Goal: Ask a question: Seek information or help from site administrators or community

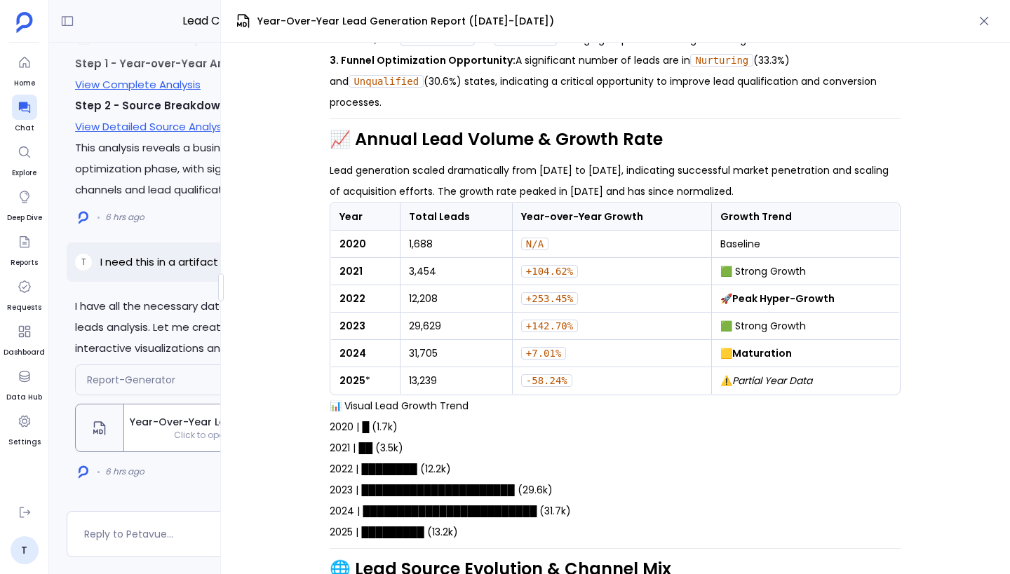
scroll to position [607, 0]
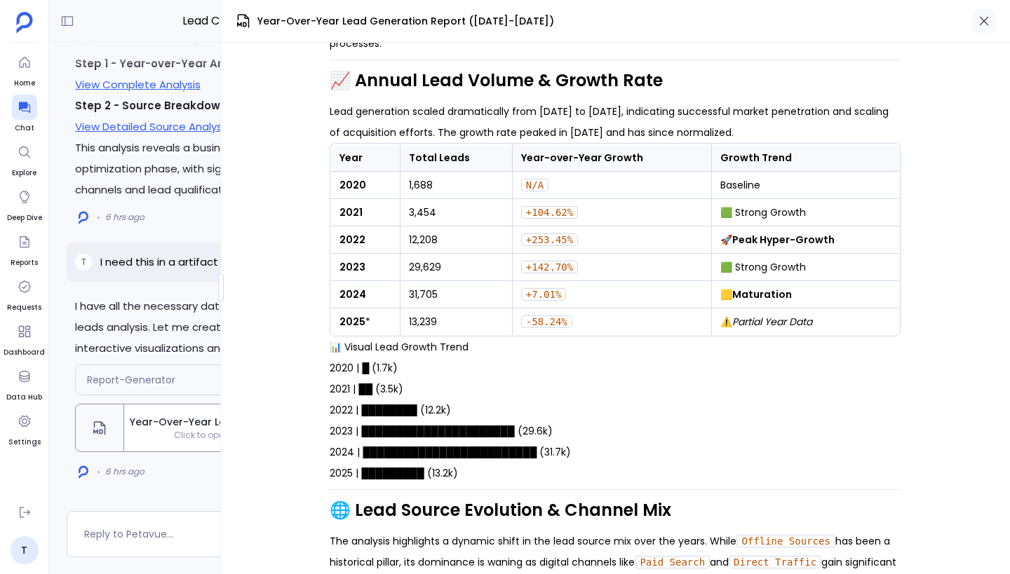
click at [989, 27] on icon "button" at bounding box center [984, 21] width 14 height 14
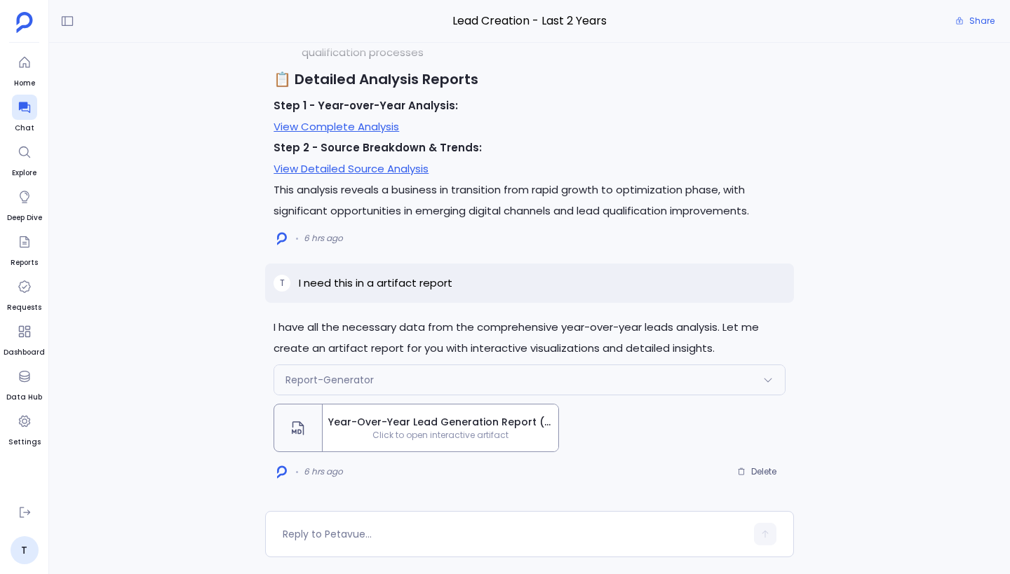
click at [421, 428] on span "Year-Over-Year Lead Generation Report ([DATE]-[DATE])" at bounding box center [440, 422] width 224 height 15
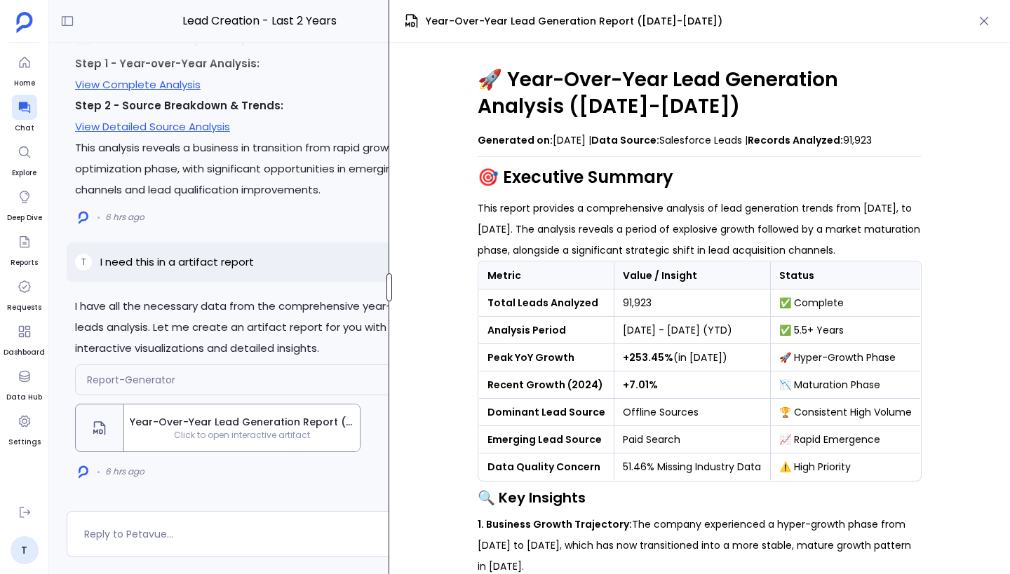
click at [131, 287] on div "Lead Creation - Last 2 Years Share I have all the necessary data from the compr…" at bounding box center [529, 287] width 961 height 574
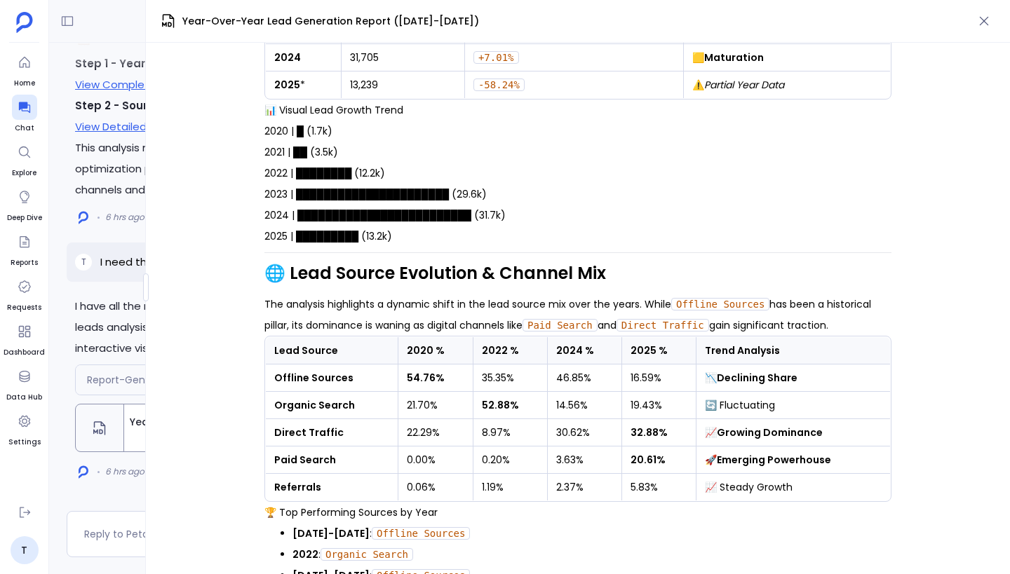
scroll to position [0, 0]
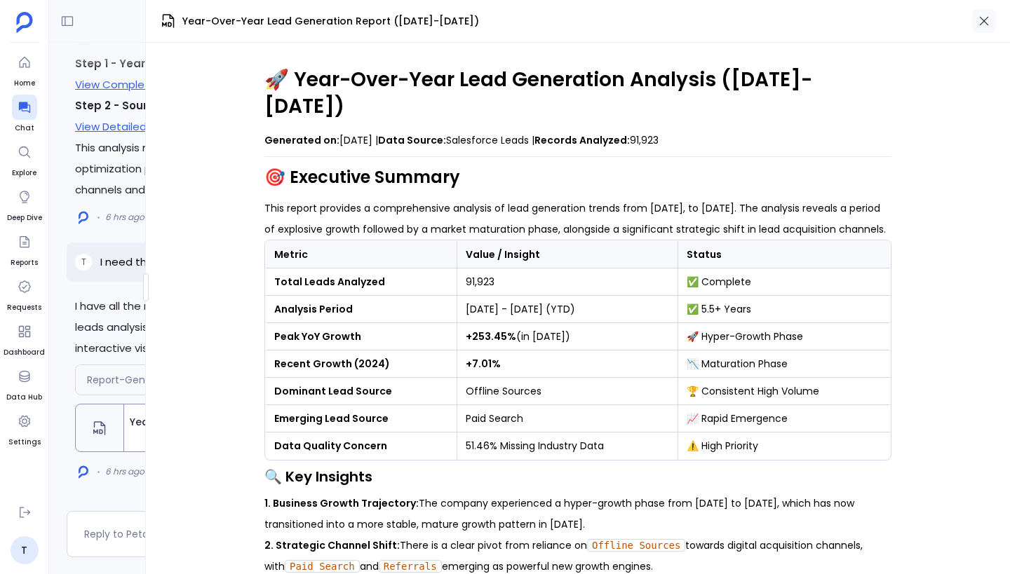
click at [989, 27] on icon "button" at bounding box center [984, 21] width 14 height 14
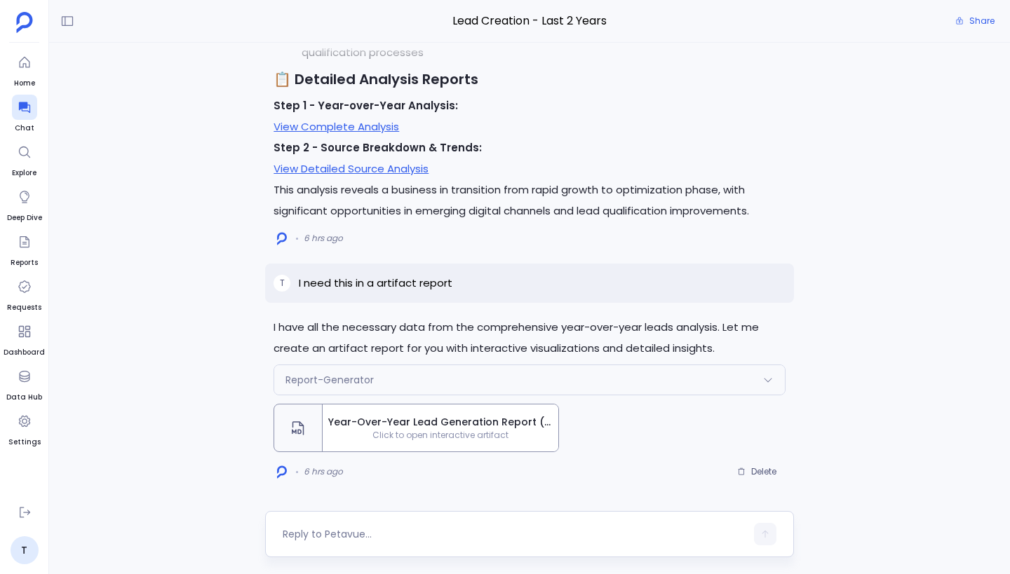
click at [405, 524] on div at bounding box center [514, 534] width 463 height 22
click at [338, 535] on textarea at bounding box center [514, 534] width 463 height 14
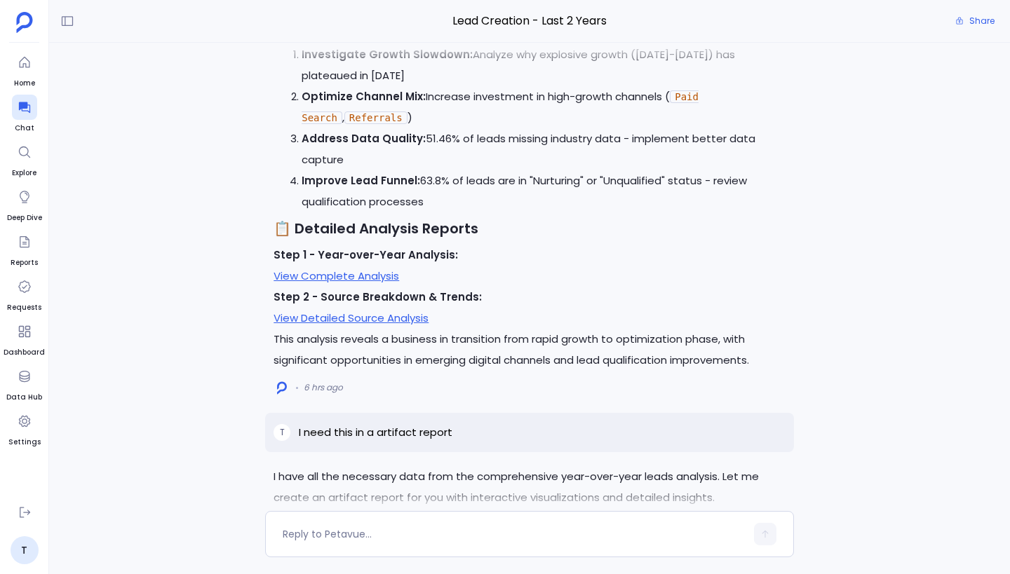
scroll to position [-354, 0]
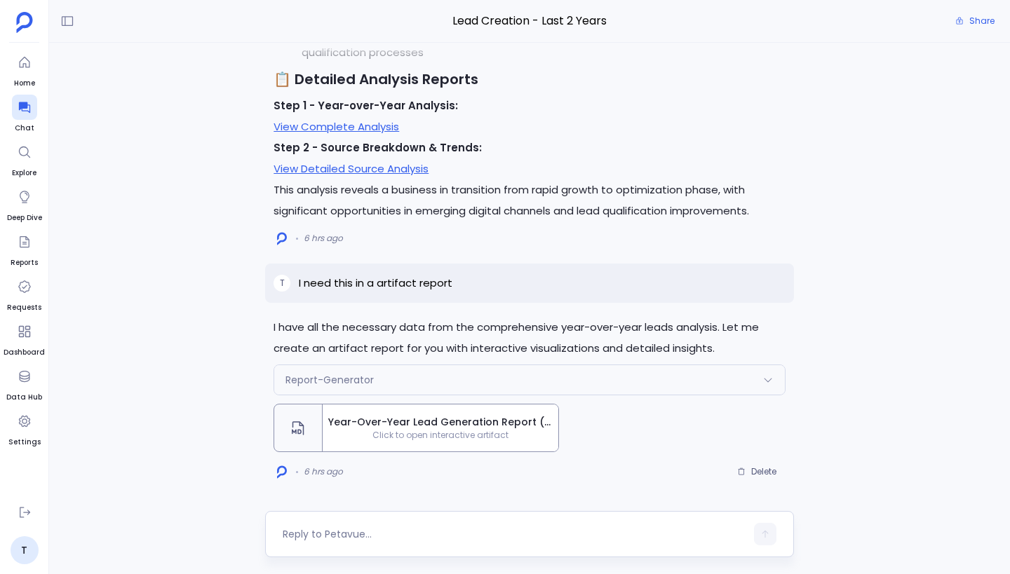
click at [362, 531] on textarea at bounding box center [514, 534] width 463 height 14
click at [394, 539] on textarea at bounding box center [514, 534] width 463 height 14
type textarea "Is it possible to get month over month in the report?"
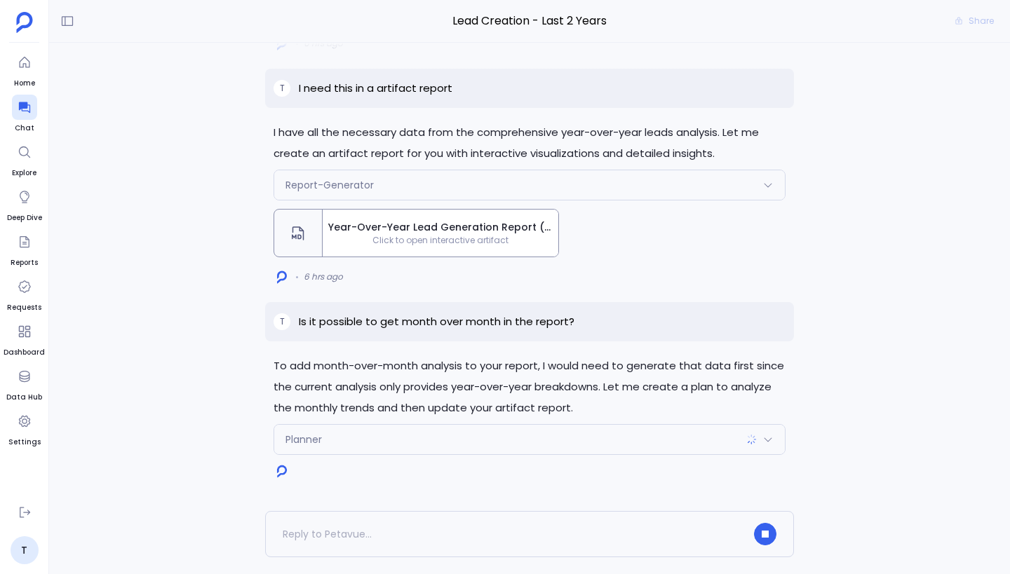
click at [574, 438] on div "Planner" at bounding box center [529, 439] width 511 height 29
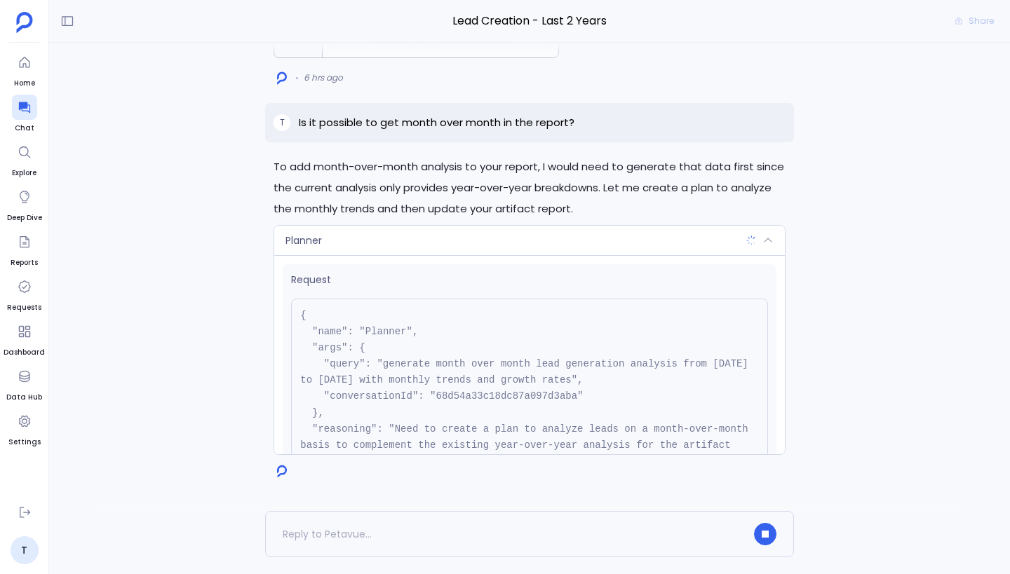
click at [635, 246] on div "Planner" at bounding box center [529, 240] width 511 height 29
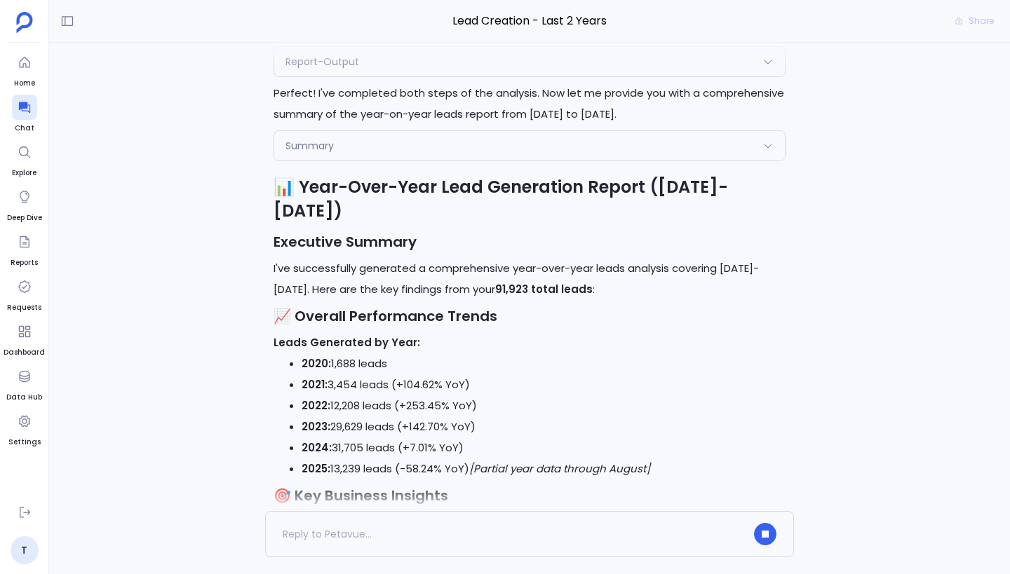
scroll to position [-1650, 0]
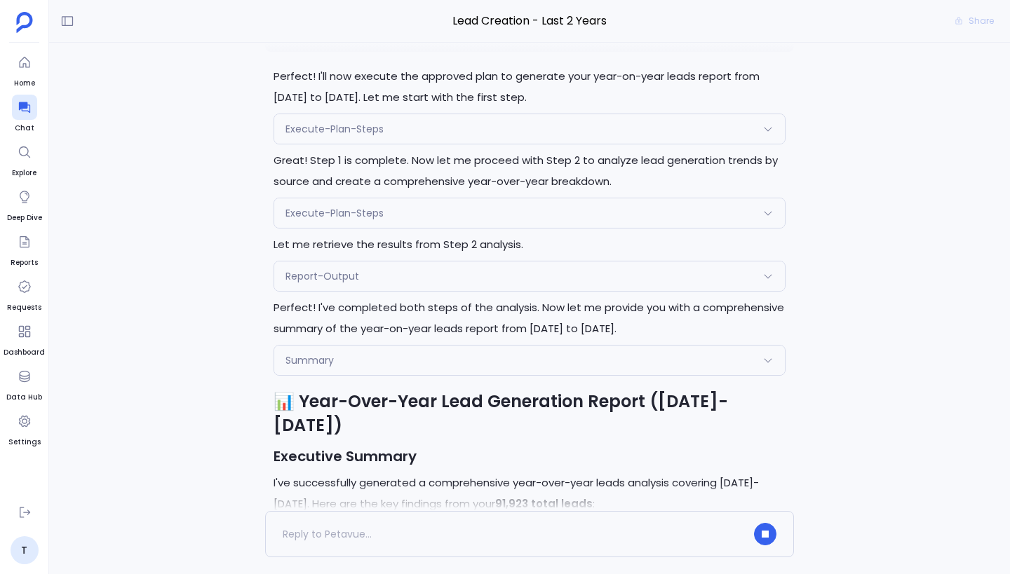
click at [490, 291] on div "Report-Output" at bounding box center [529, 276] width 511 height 29
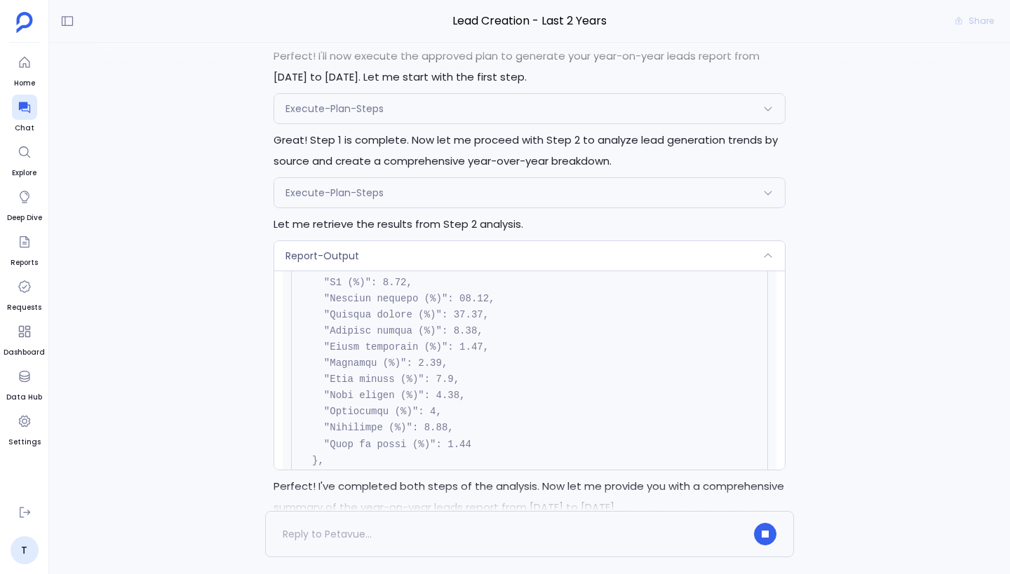
scroll to position [0, 0]
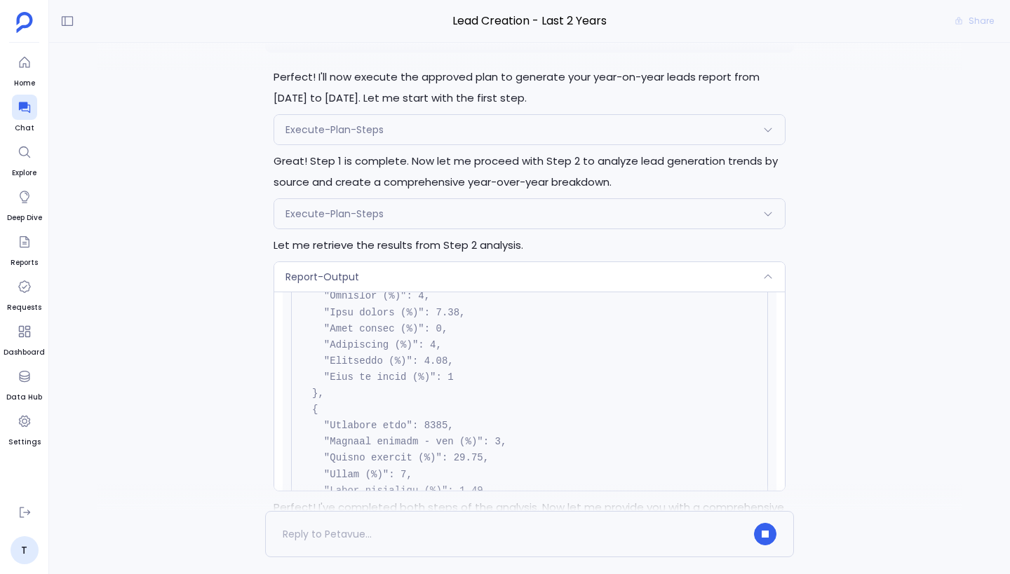
click at [498, 292] on div "Report-Output" at bounding box center [529, 276] width 511 height 29
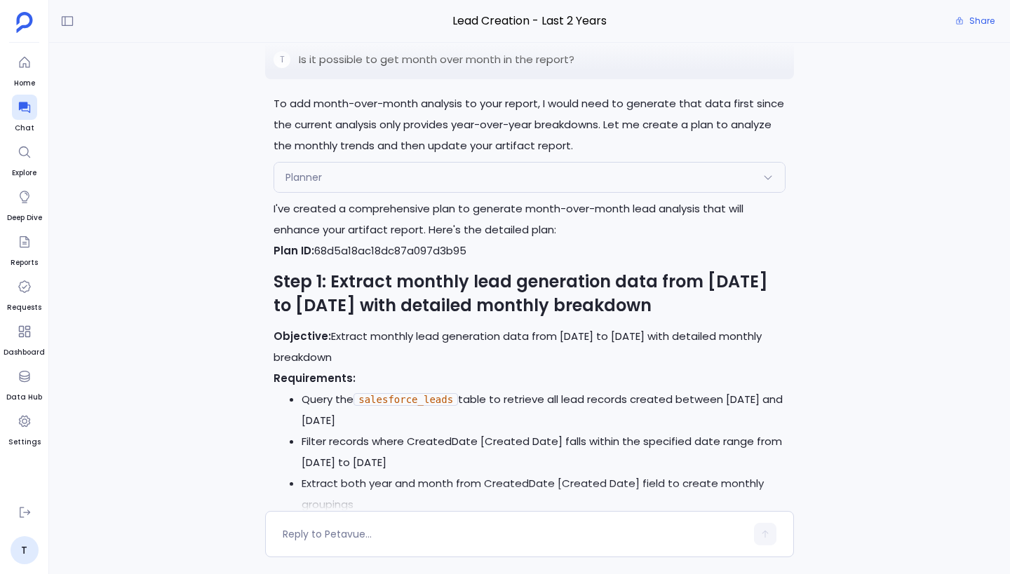
click at [450, 192] on div "Planner" at bounding box center [529, 177] width 511 height 29
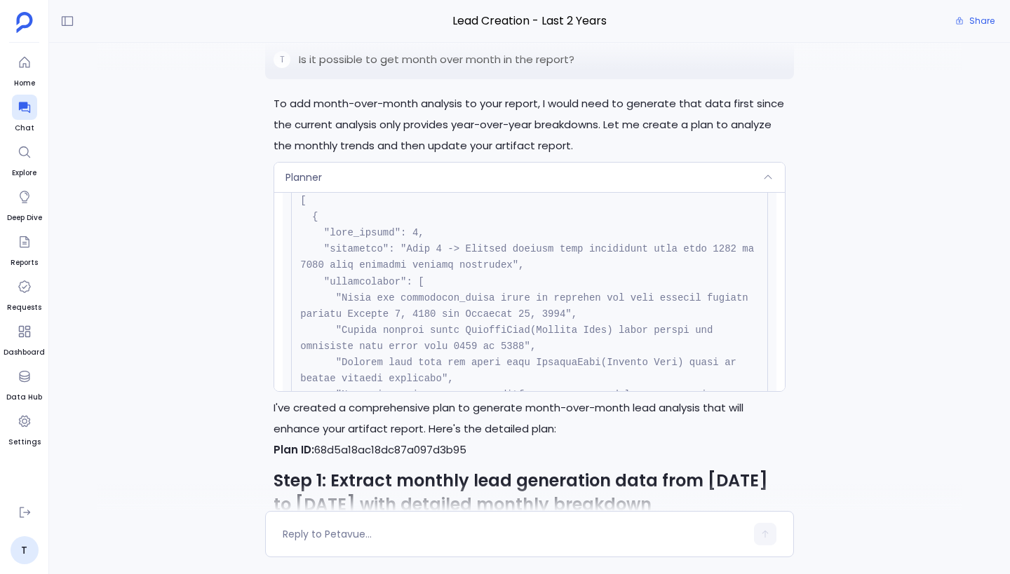
click at [458, 192] on div "Planner" at bounding box center [529, 177] width 511 height 29
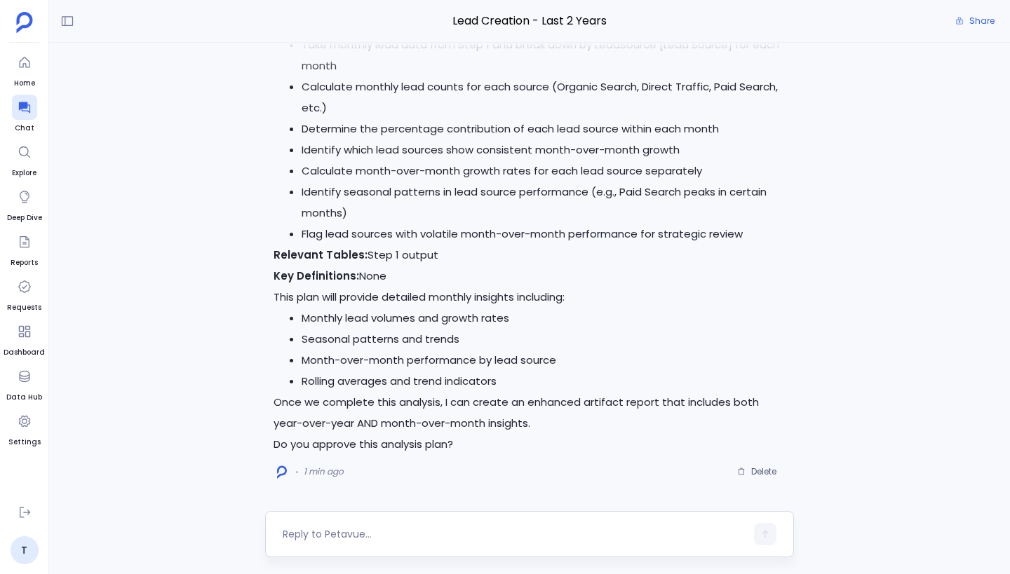
click at [360, 530] on textarea at bounding box center [514, 534] width 463 height 14
type textarea "go ahead"
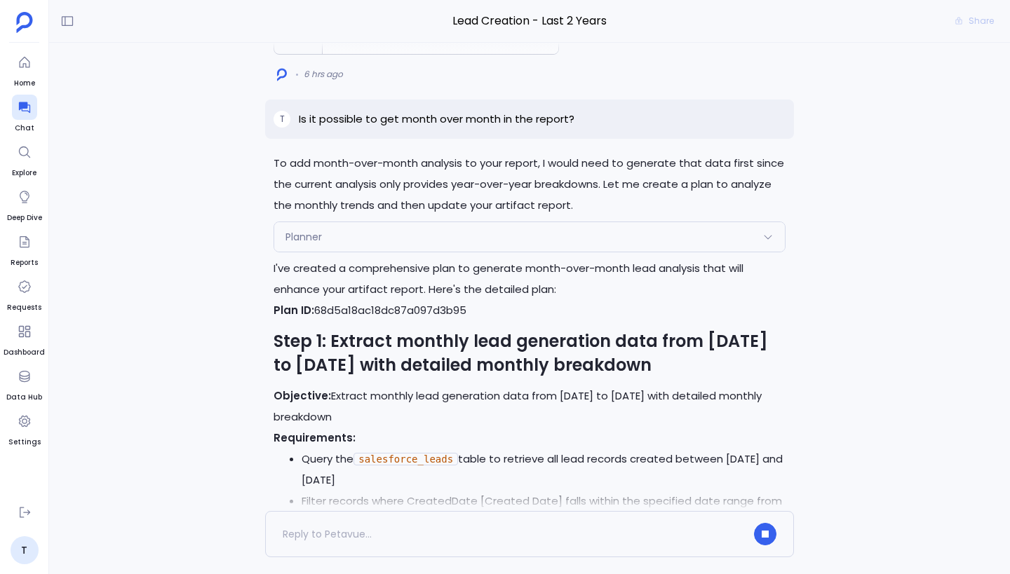
click at [461, 252] on div "Planner" at bounding box center [529, 236] width 511 height 29
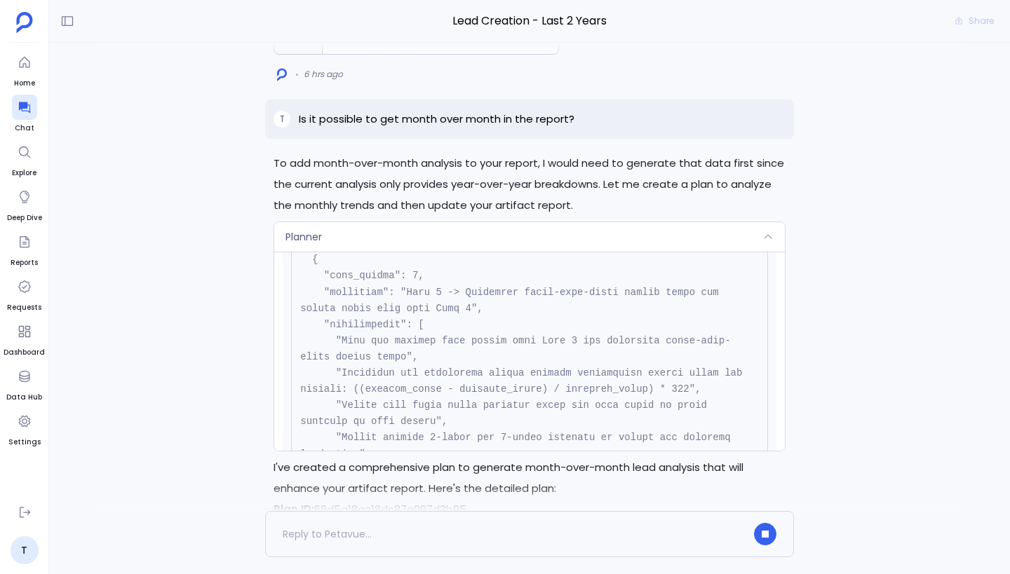
scroll to position [1226, 0]
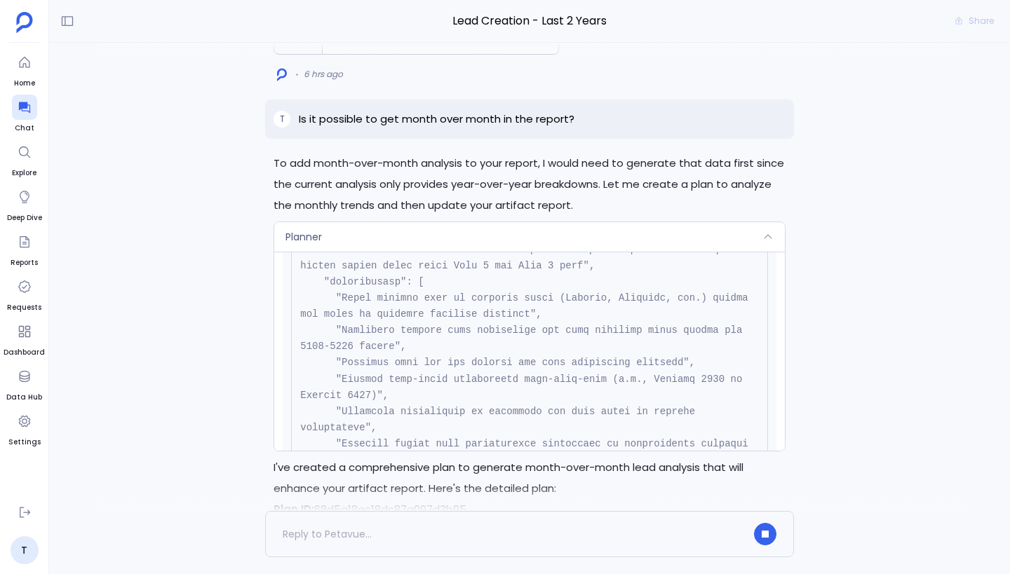
click at [478, 252] on div "Planner" at bounding box center [529, 236] width 511 height 29
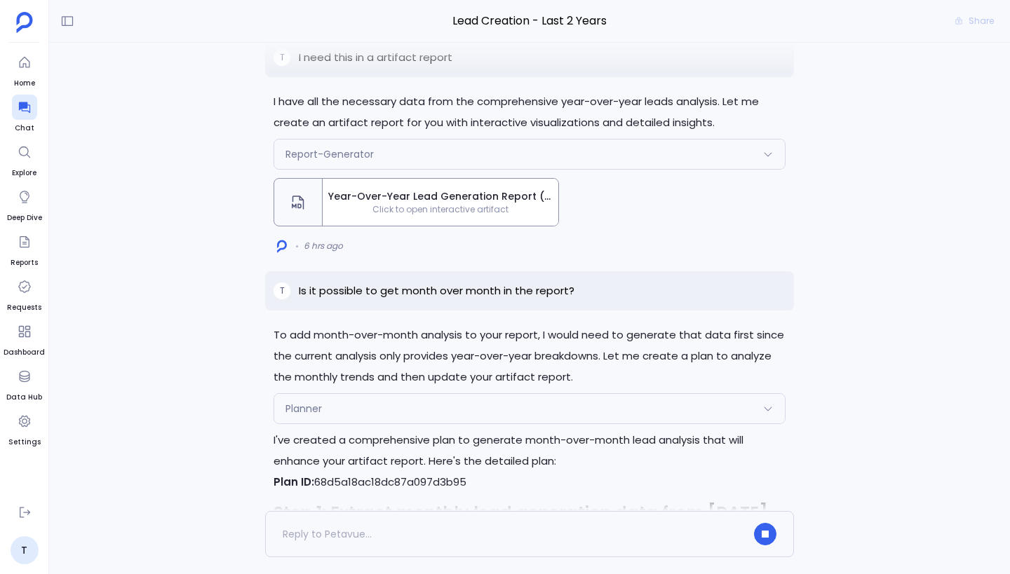
scroll to position [-1927, 0]
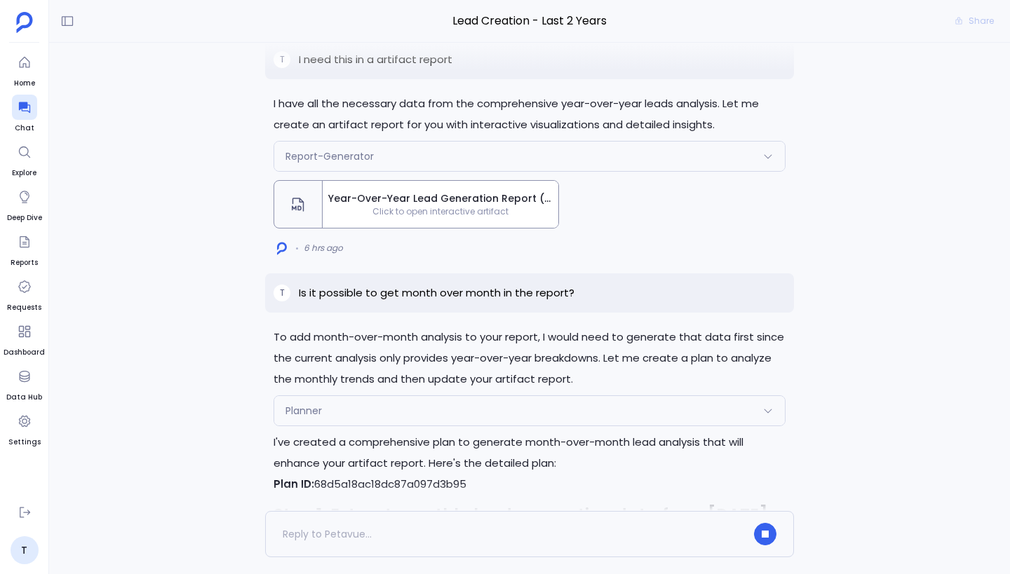
click at [426, 217] on span "Click to open interactive artifact" at bounding box center [441, 211] width 236 height 11
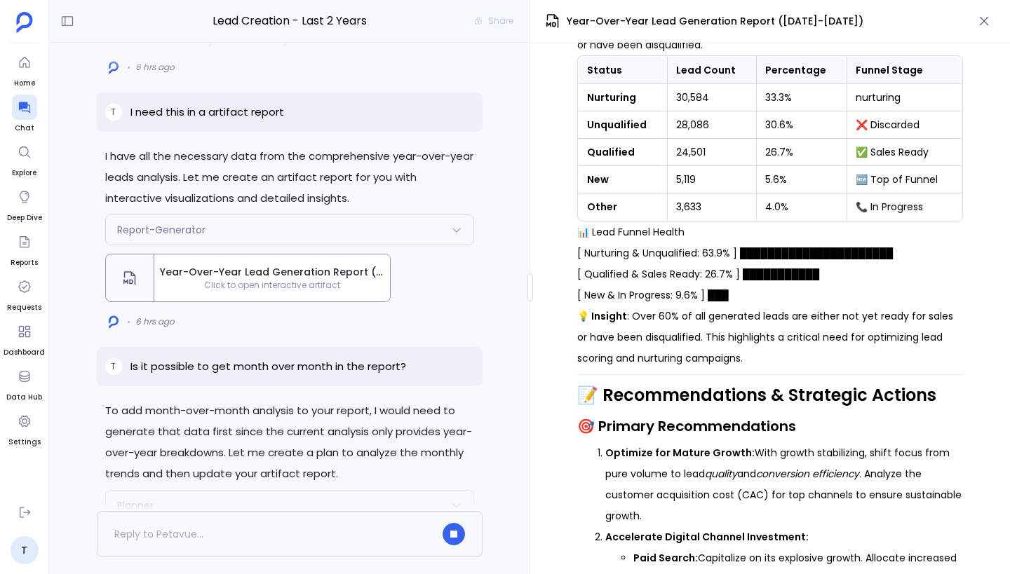
scroll to position [2162, 0]
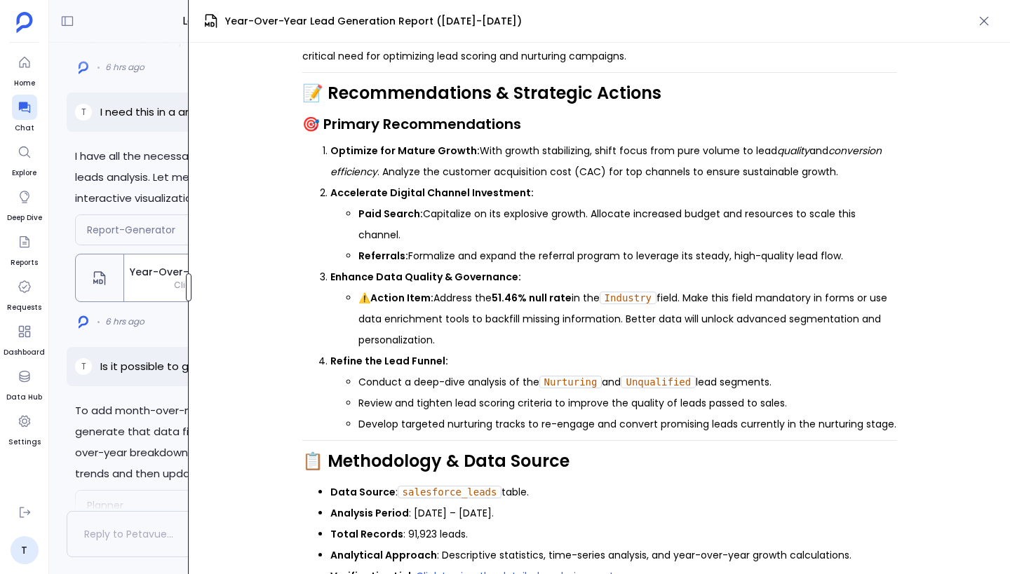
click at [186, 295] on div at bounding box center [189, 288] width 6 height 28
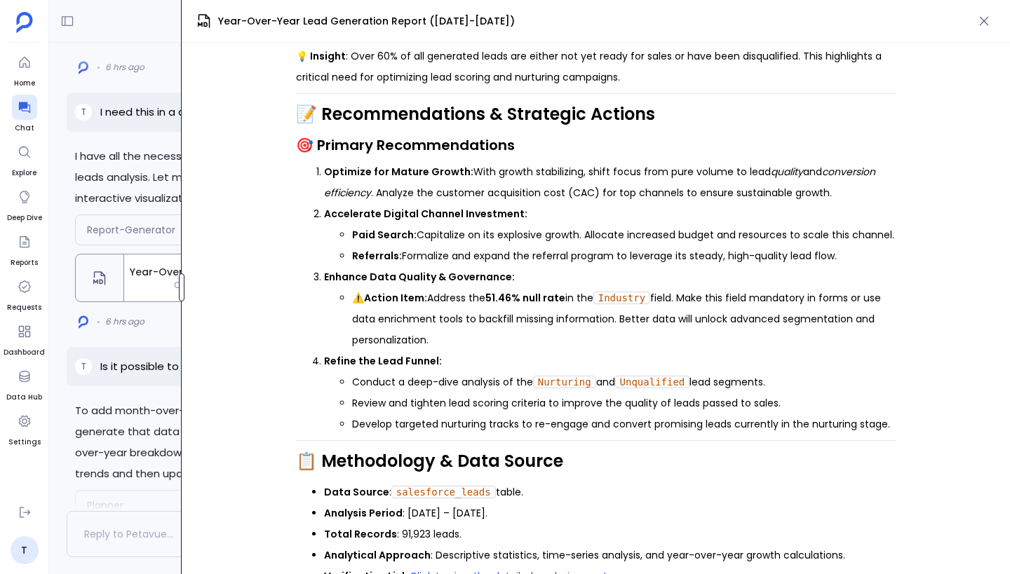
scroll to position [1725, 0]
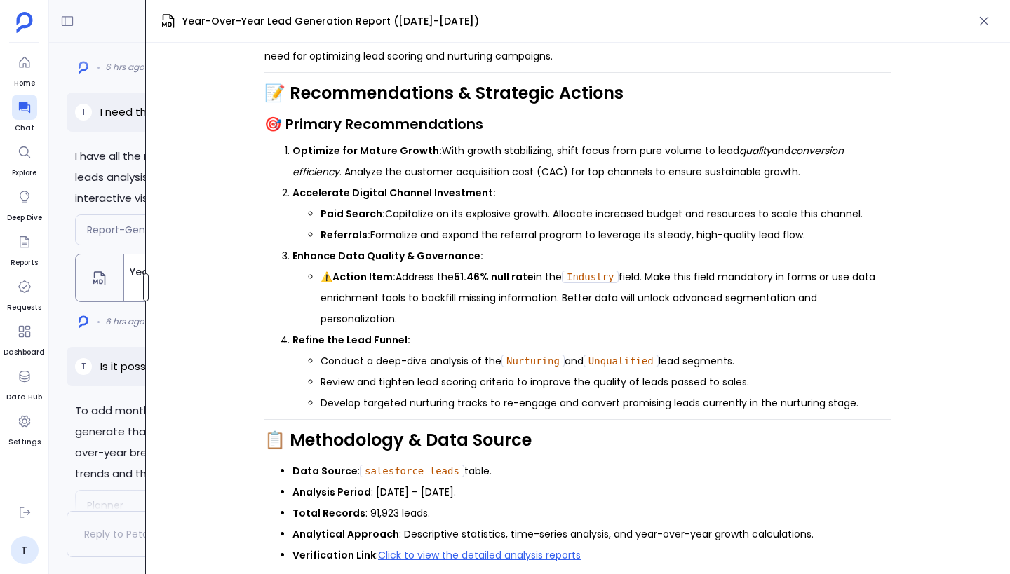
click at [7, 295] on div "Home Chat Explore Deep Dive Reports Requests Dashboard Data Hub Settings T Chat…" at bounding box center [505, 287] width 1010 height 574
click at [215, 287] on div "🚀 Year-Over-Year Lead Generation Analysis ([DATE]-[DATE]) Generated on: [DATE] …" at bounding box center [578, 309] width 864 height 532
click at [567, 322] on li "⚠️ Action Item: Address the 51.46% null rate in the Industry field. Make this f…" at bounding box center [606, 298] width 571 height 63
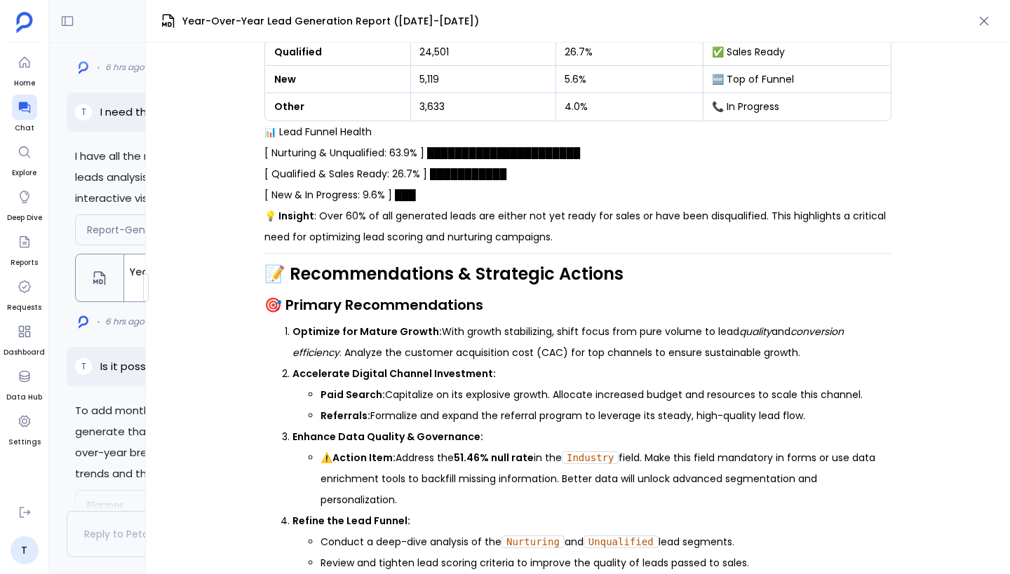
scroll to position [1668, 0]
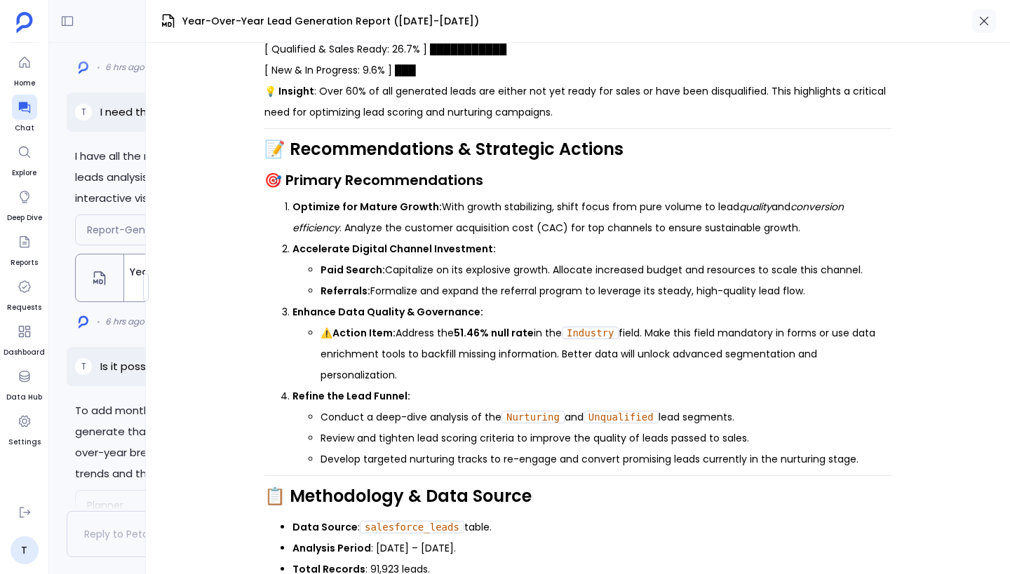
click at [987, 22] on icon "button" at bounding box center [984, 21] width 14 height 14
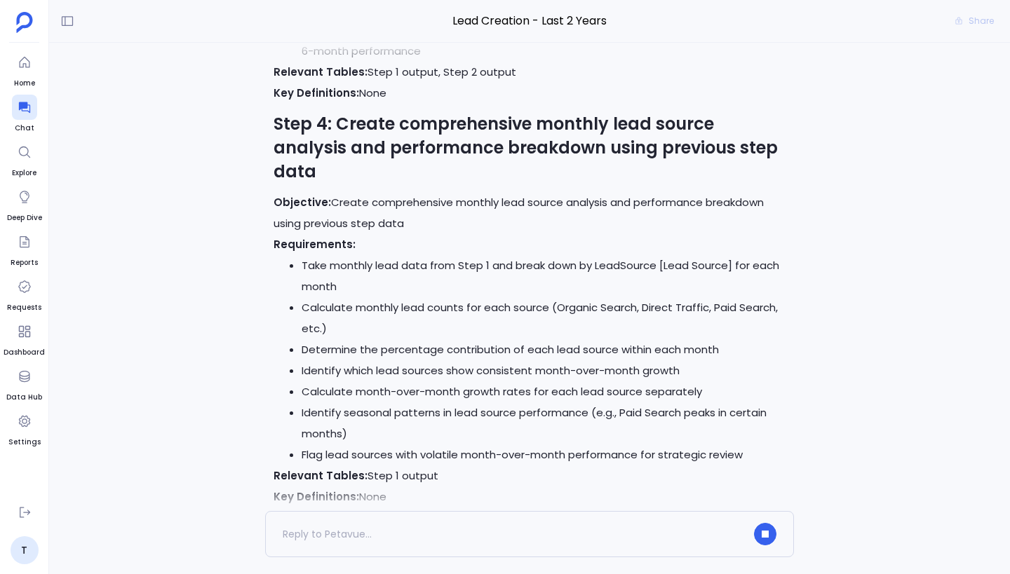
scroll to position [0, 0]
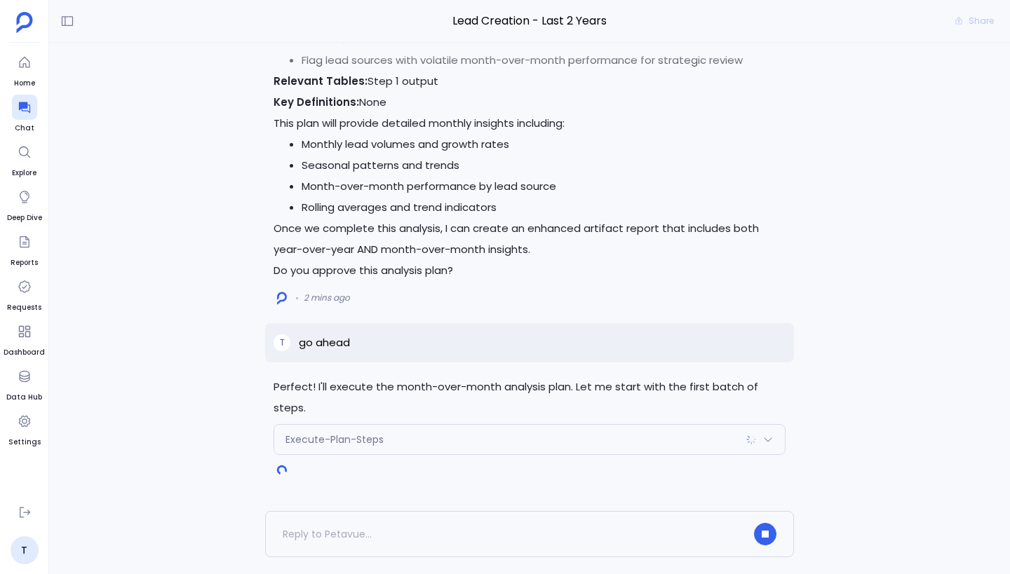
click at [438, 451] on div "Execute-Plan-Steps" at bounding box center [529, 439] width 511 height 29
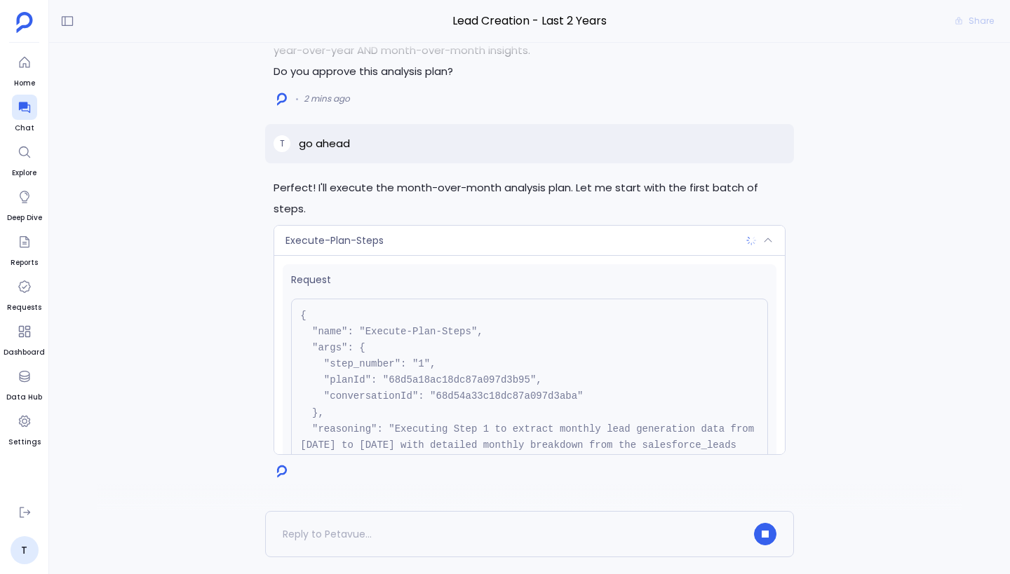
scroll to position [144, 0]
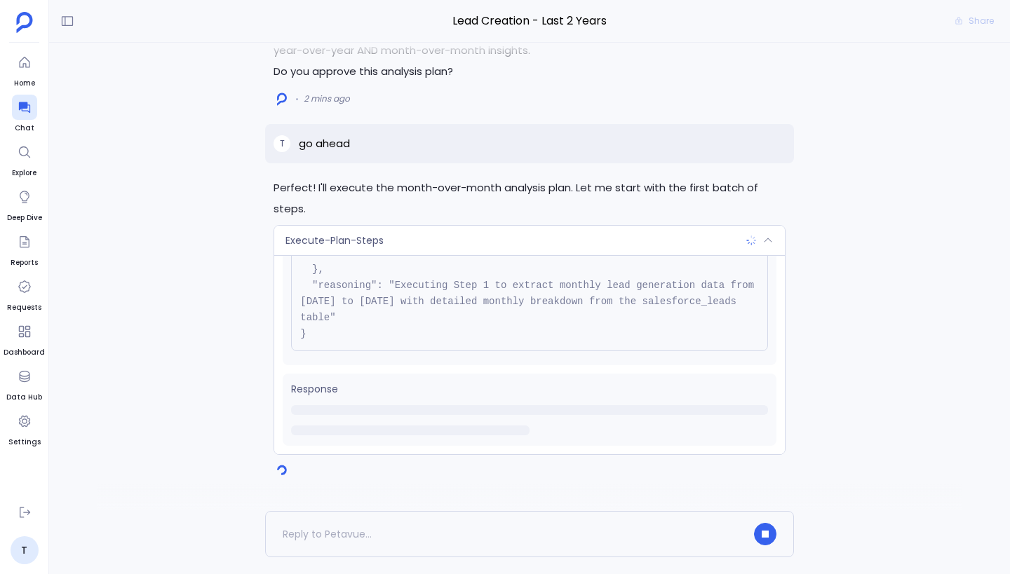
click at [554, 250] on div "Execute-Plan-Steps" at bounding box center [529, 240] width 511 height 29
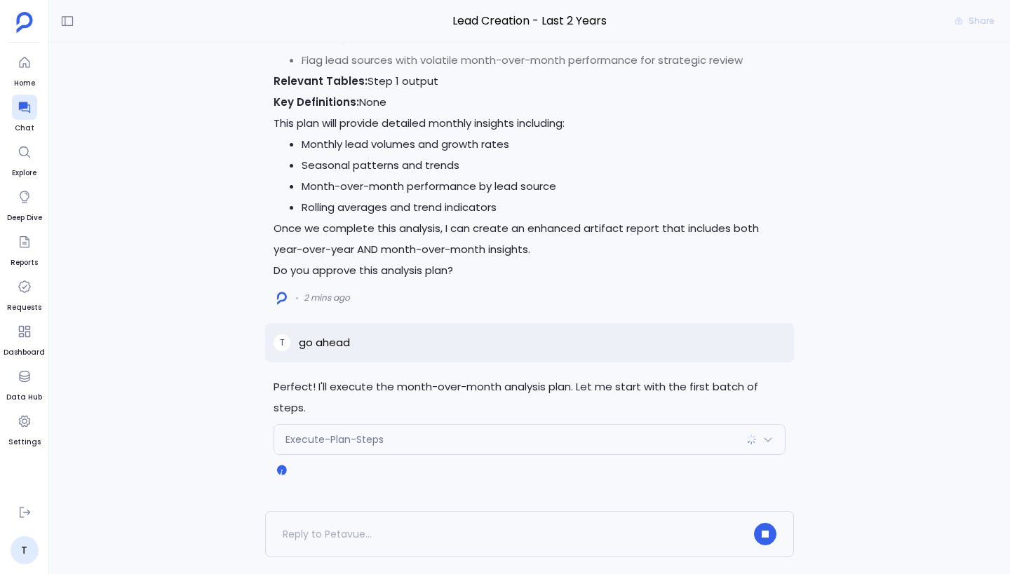
click at [528, 438] on div "Execute-Plan-Steps" at bounding box center [529, 439] width 511 height 29
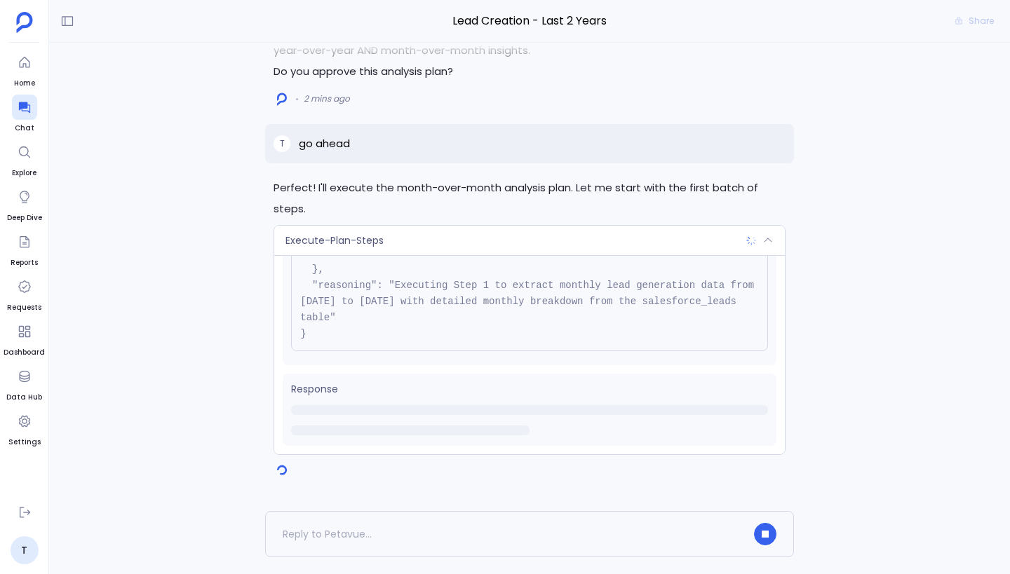
click at [495, 236] on div "Execute-Plan-Steps" at bounding box center [529, 240] width 511 height 29
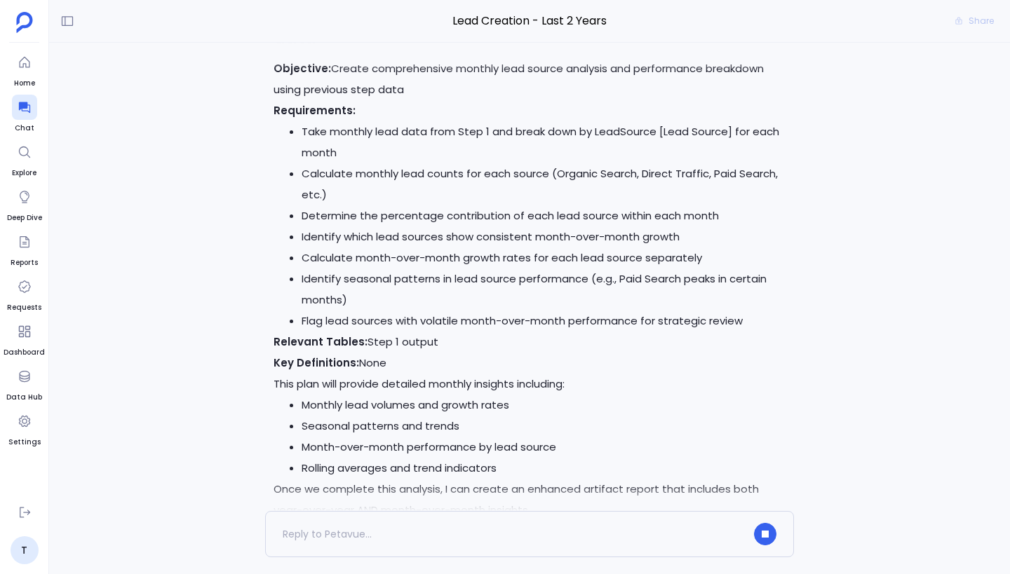
scroll to position [0, 0]
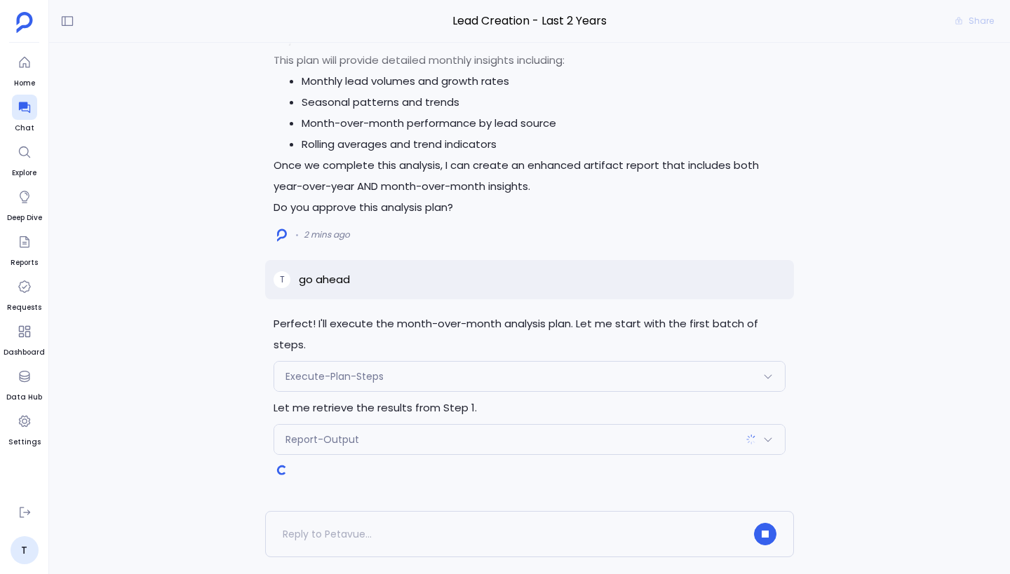
click at [400, 436] on div "Report-Output" at bounding box center [529, 439] width 511 height 29
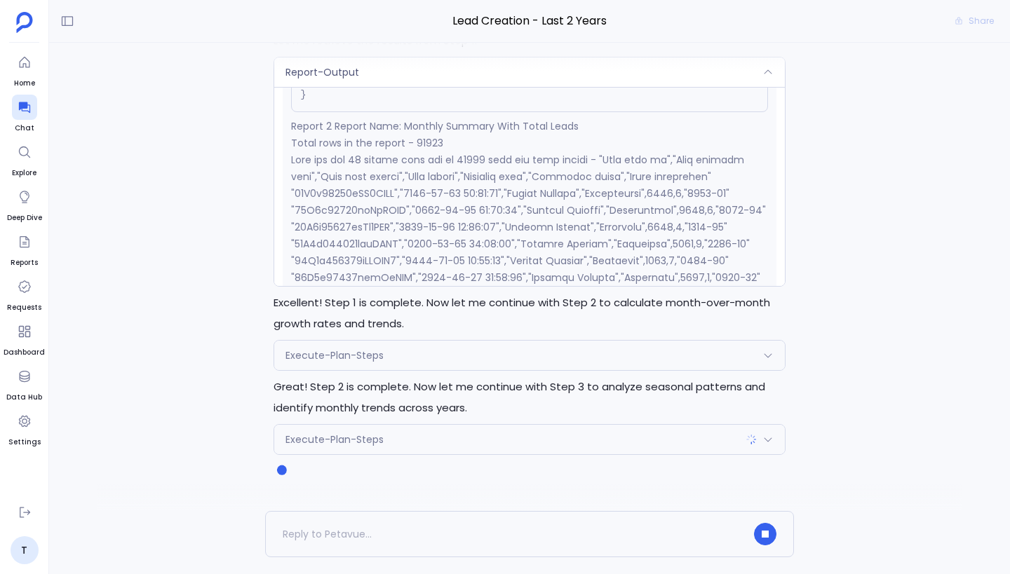
scroll to position [1042, 0]
click at [457, 348] on div "Execute-Plan-Steps" at bounding box center [529, 355] width 511 height 29
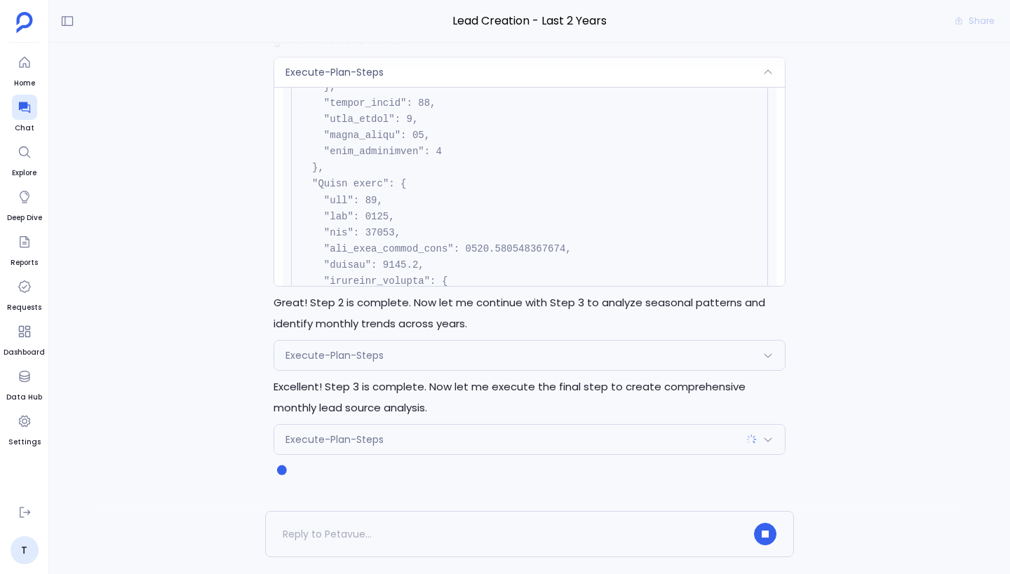
scroll to position [3892, 0]
click at [461, 446] on div "Execute-Plan-Steps" at bounding box center [529, 439] width 511 height 29
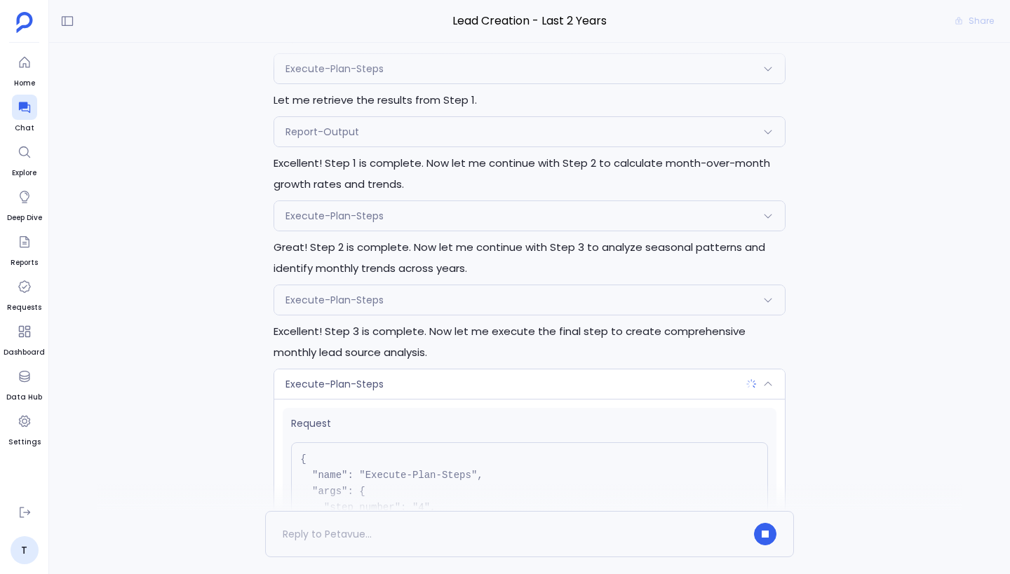
scroll to position [0, 0]
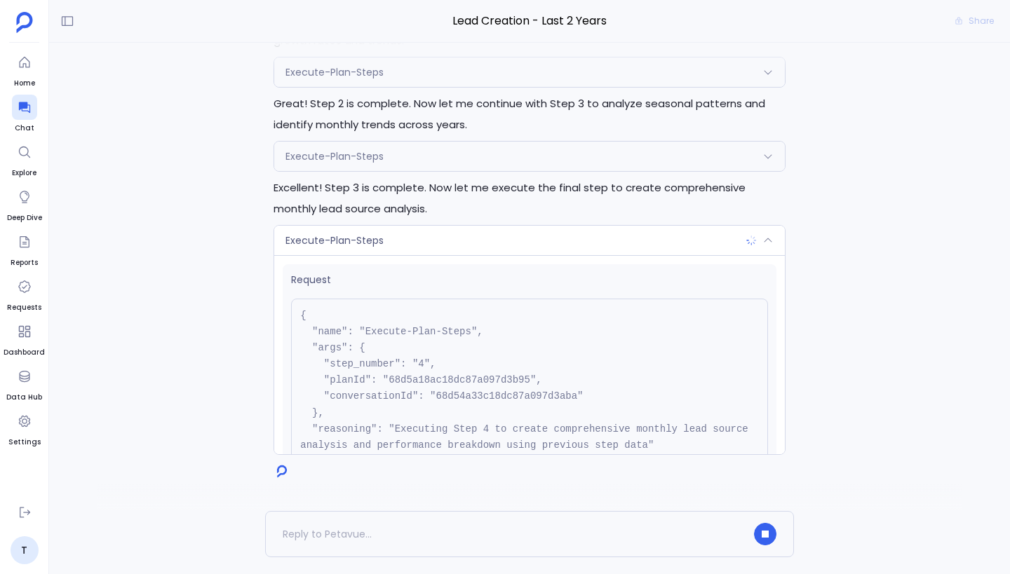
click at [436, 248] on div "Execute-Plan-Steps" at bounding box center [529, 240] width 511 height 29
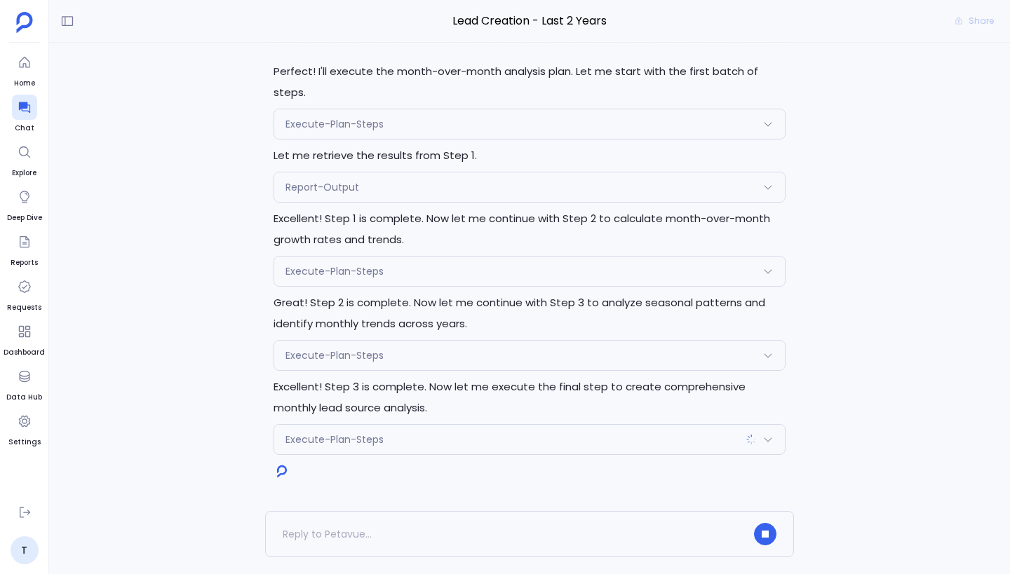
click at [429, 276] on div "Execute-Plan-Steps" at bounding box center [529, 271] width 511 height 29
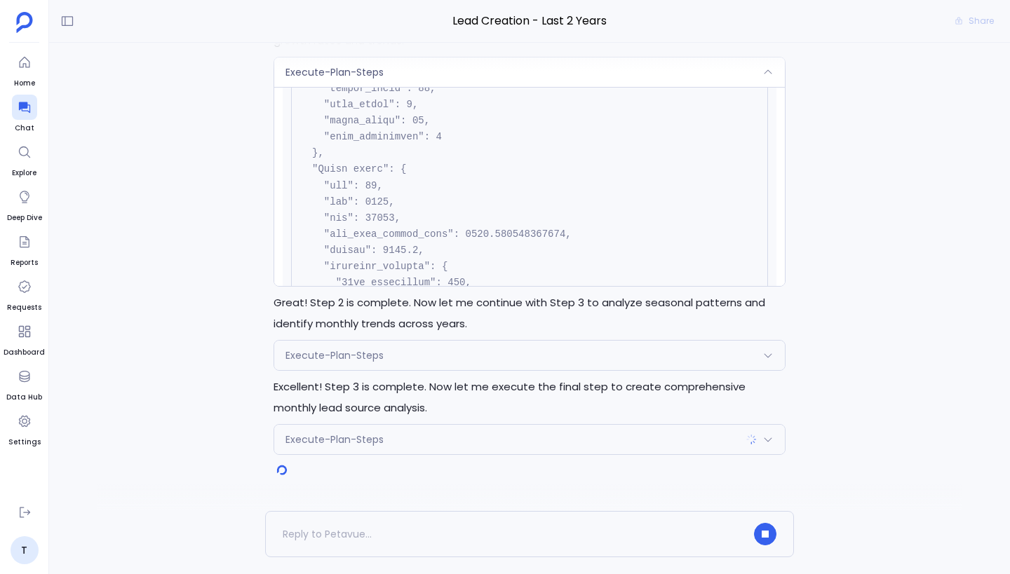
click at [342, 370] on div "Execute-Plan-Steps" at bounding box center [529, 355] width 511 height 29
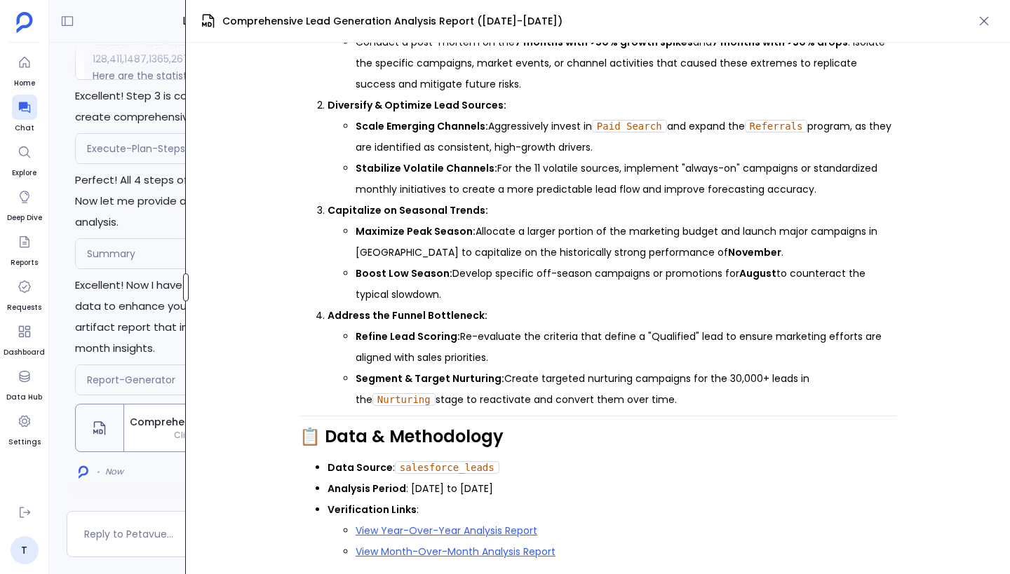
scroll to position [2259, 0]
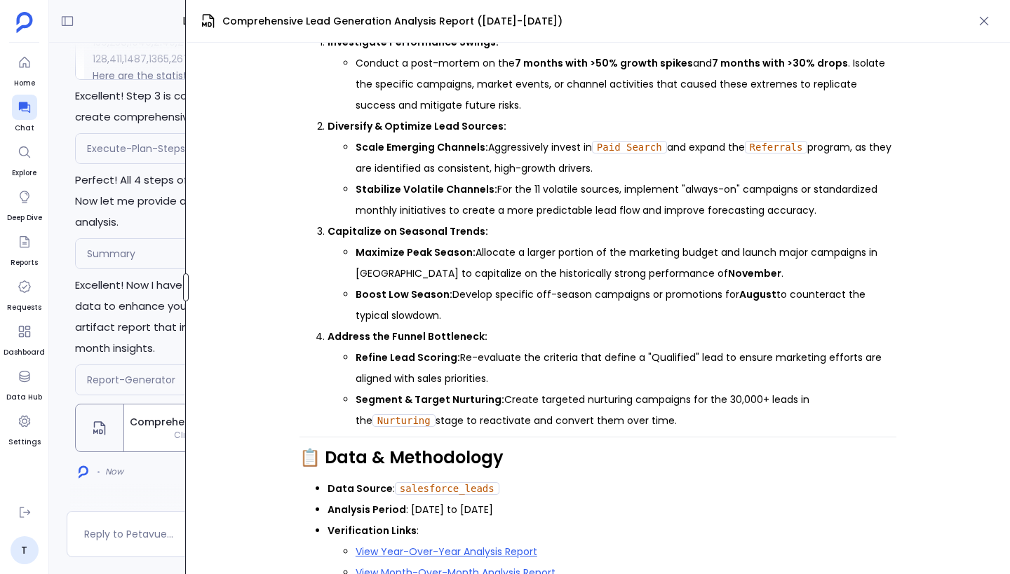
click at [178, 302] on div "Lead Creation - Last 2 Years Share Perfect! I'll execute the month-over-month a…" at bounding box center [529, 287] width 961 height 574
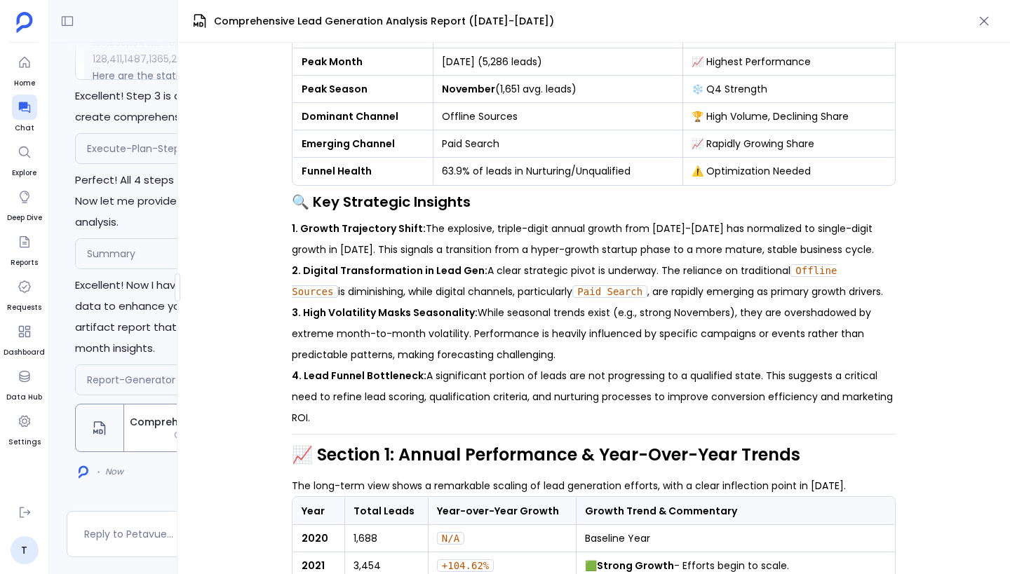
scroll to position [0, 0]
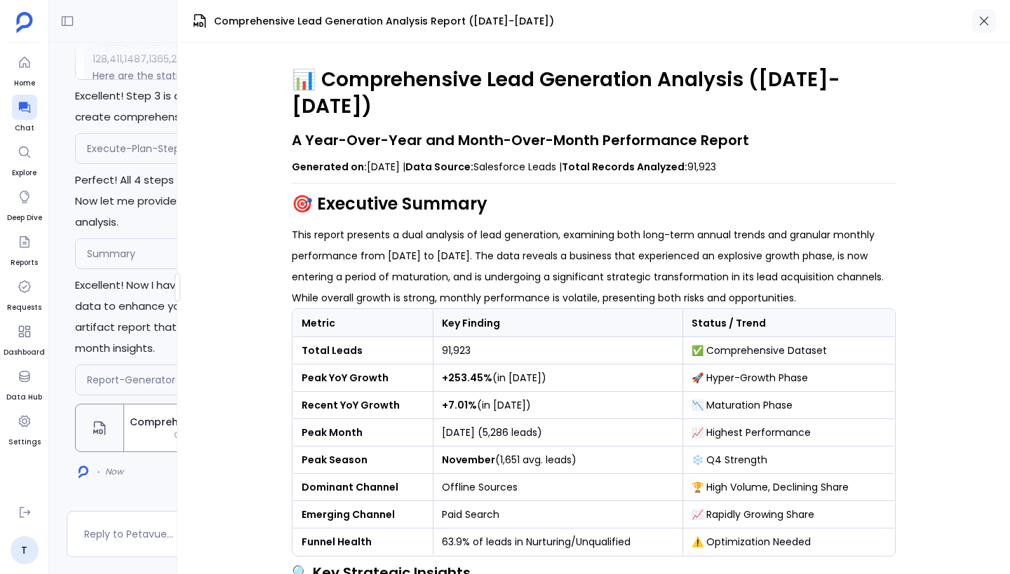
click at [983, 20] on icon "button" at bounding box center [984, 21] width 9 height 9
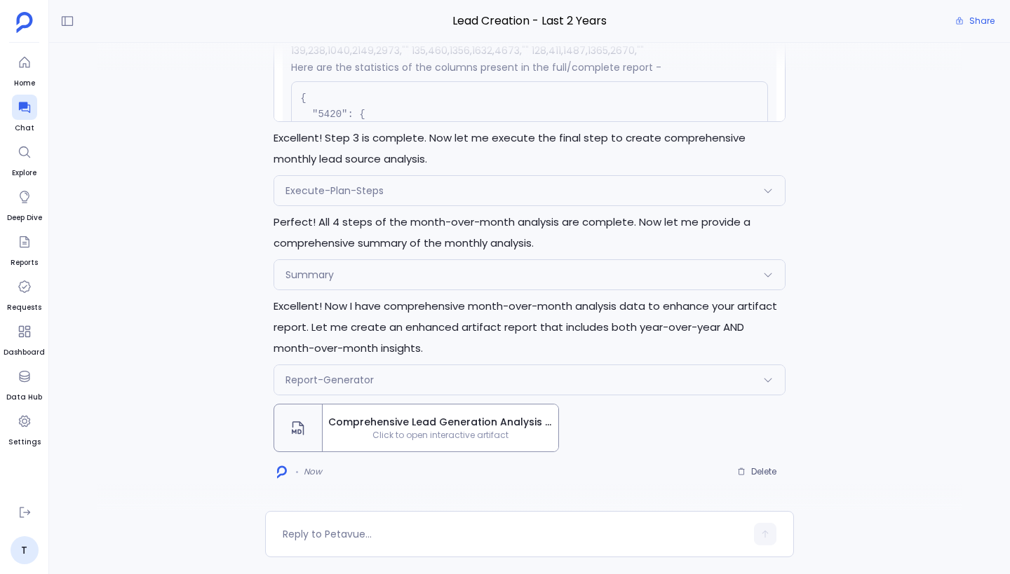
click at [399, 278] on div "Summary" at bounding box center [529, 274] width 511 height 29
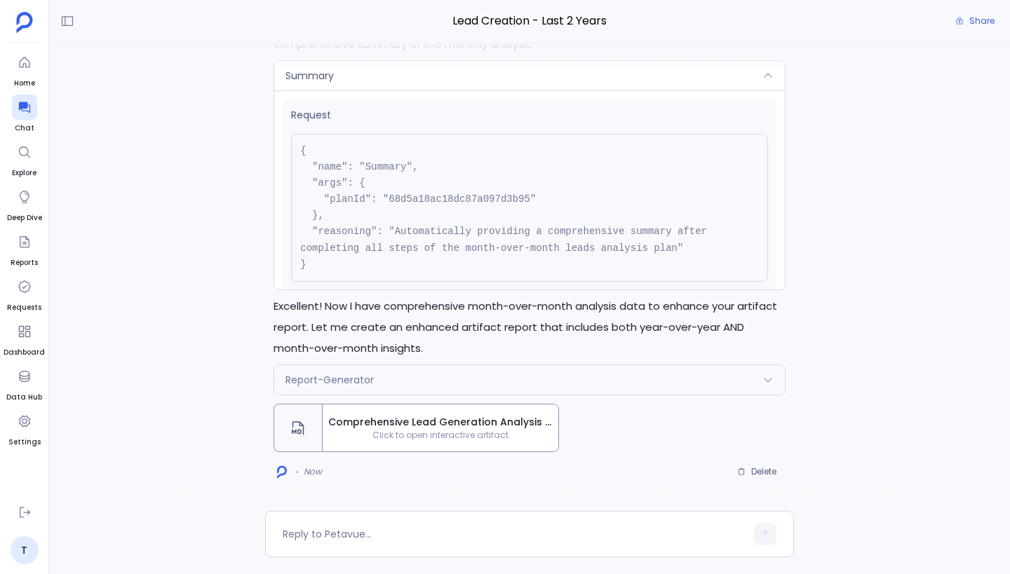
scroll to position [-74, 0]
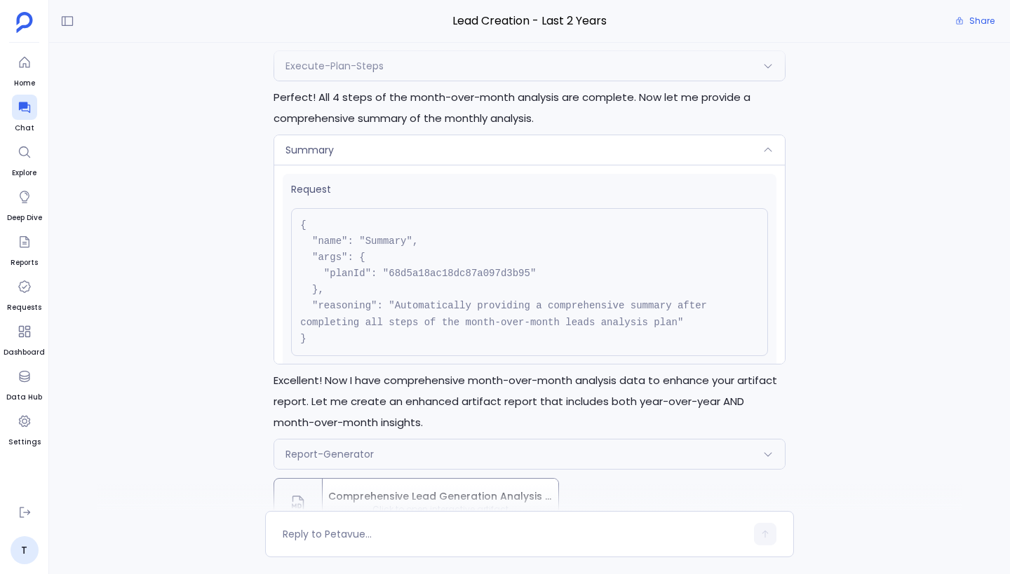
click at [436, 150] on div "Summary" at bounding box center [529, 149] width 511 height 29
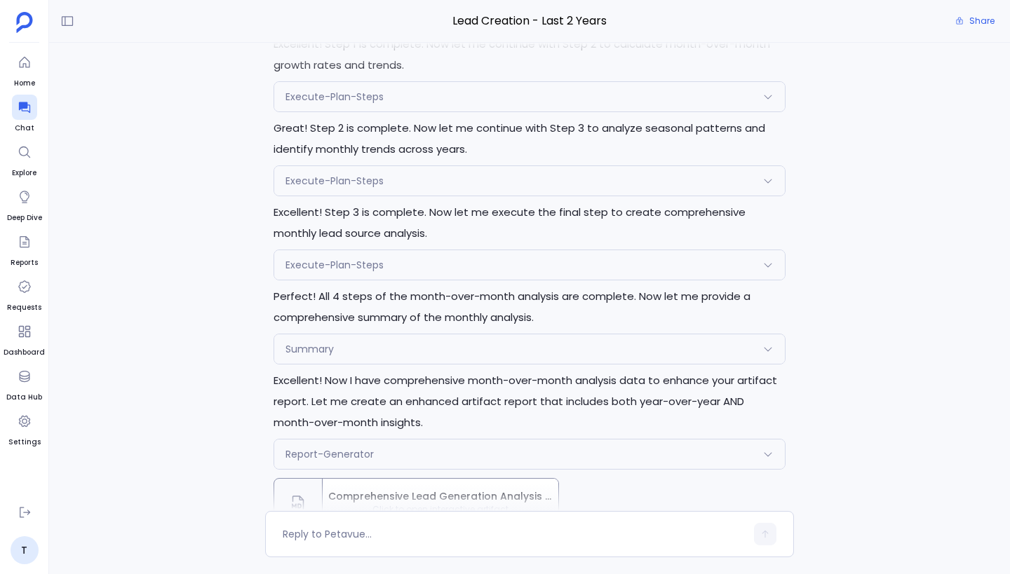
scroll to position [0, 0]
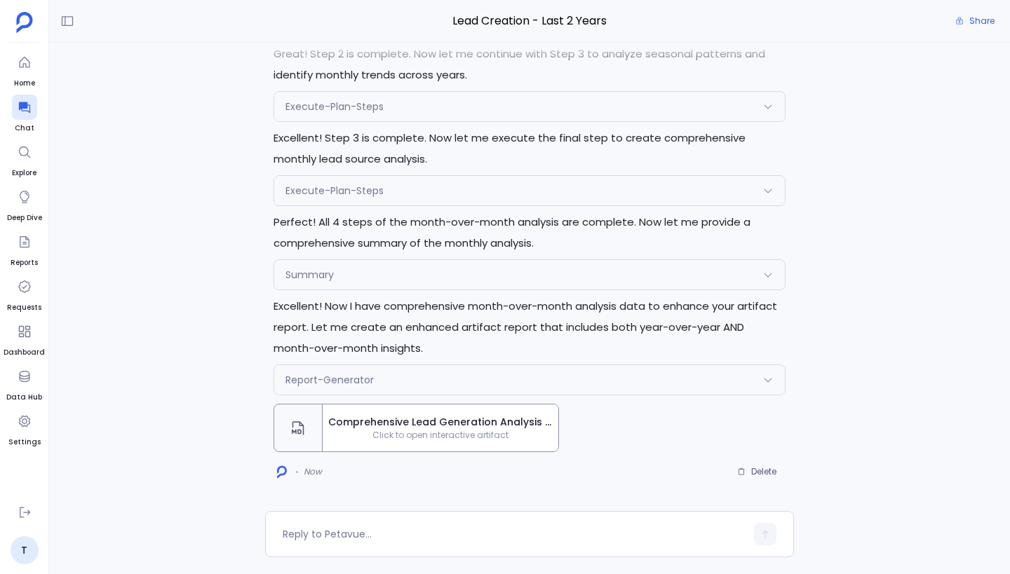
click at [431, 201] on div "Execute-Plan-Steps" at bounding box center [529, 190] width 511 height 29
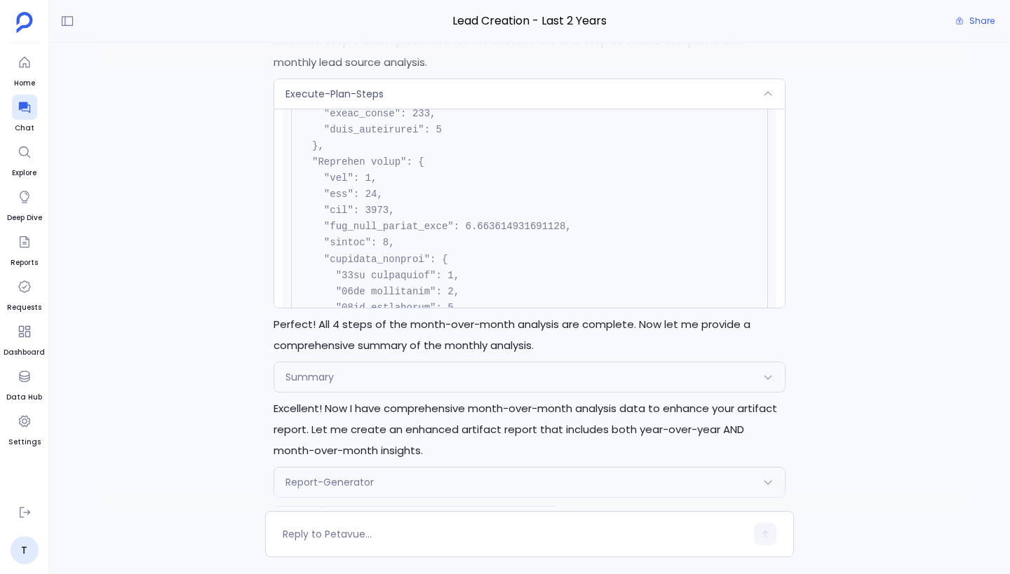
scroll to position [2483, 0]
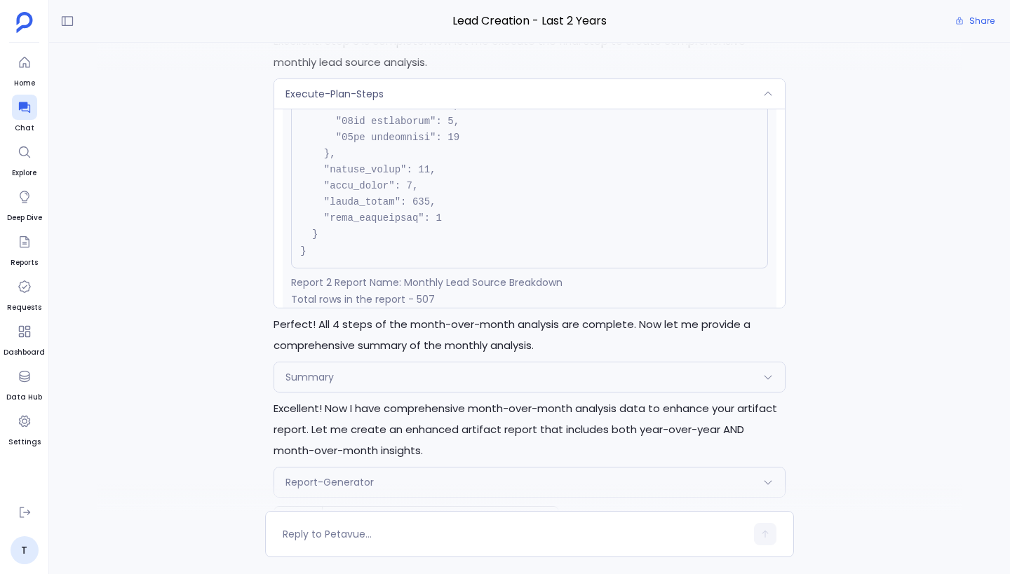
click at [586, 103] on div "Execute-Plan-Steps" at bounding box center [529, 93] width 511 height 29
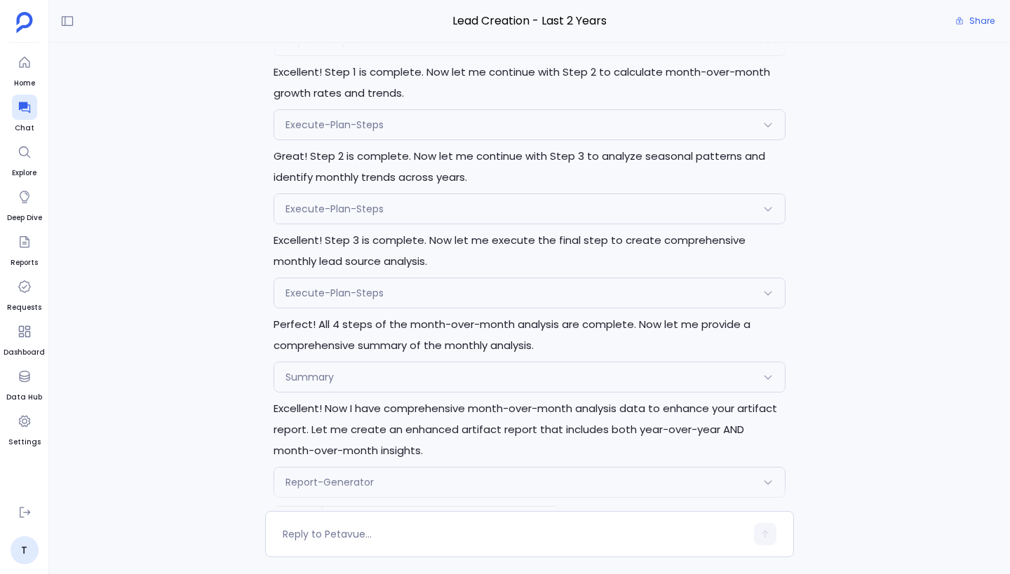
scroll to position [0, 0]
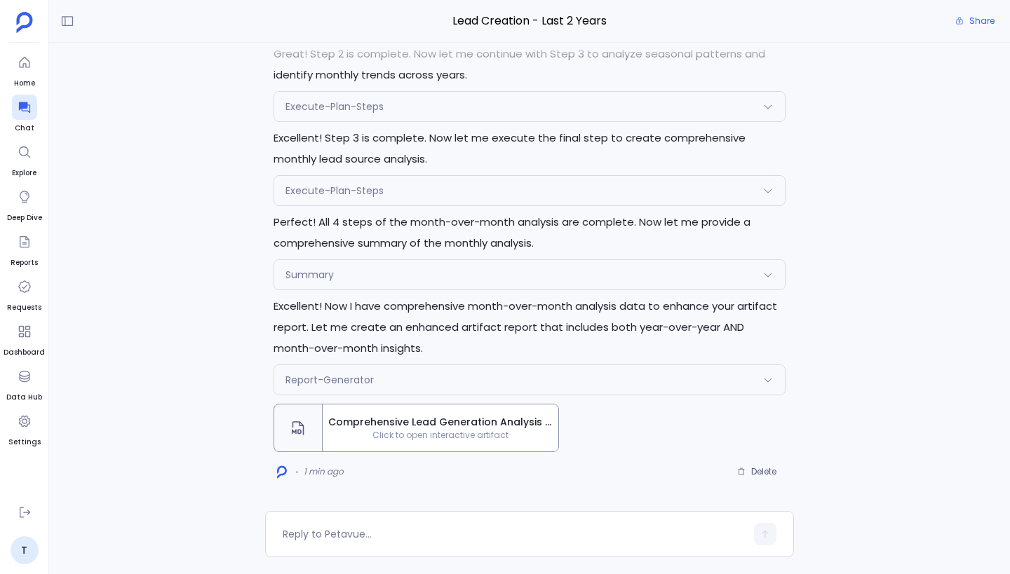
click at [459, 423] on span "Comprehensive Lead Generation Analysis Report ([DATE]-[DATE])" at bounding box center [440, 422] width 224 height 15
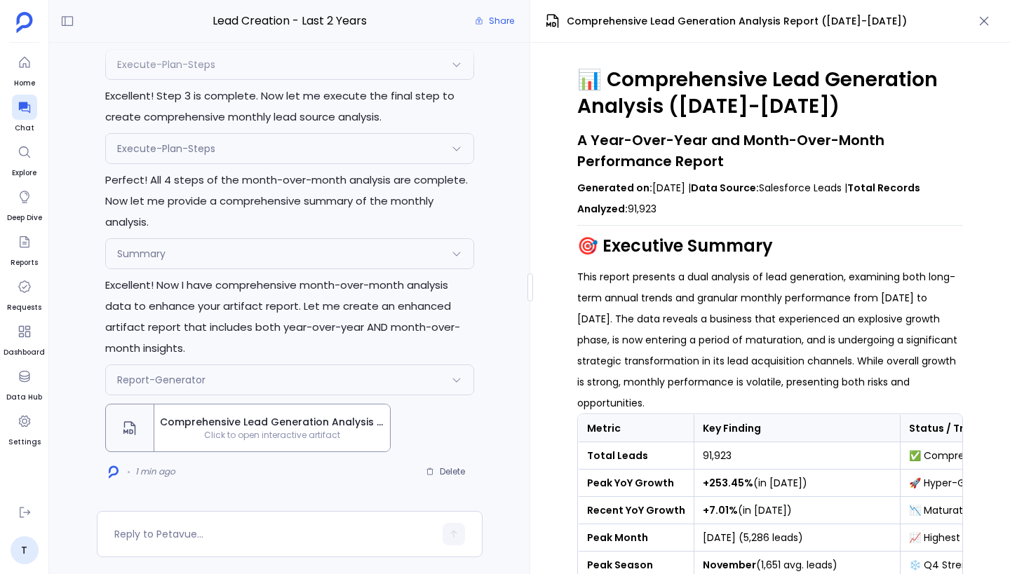
scroll to position [1258, 0]
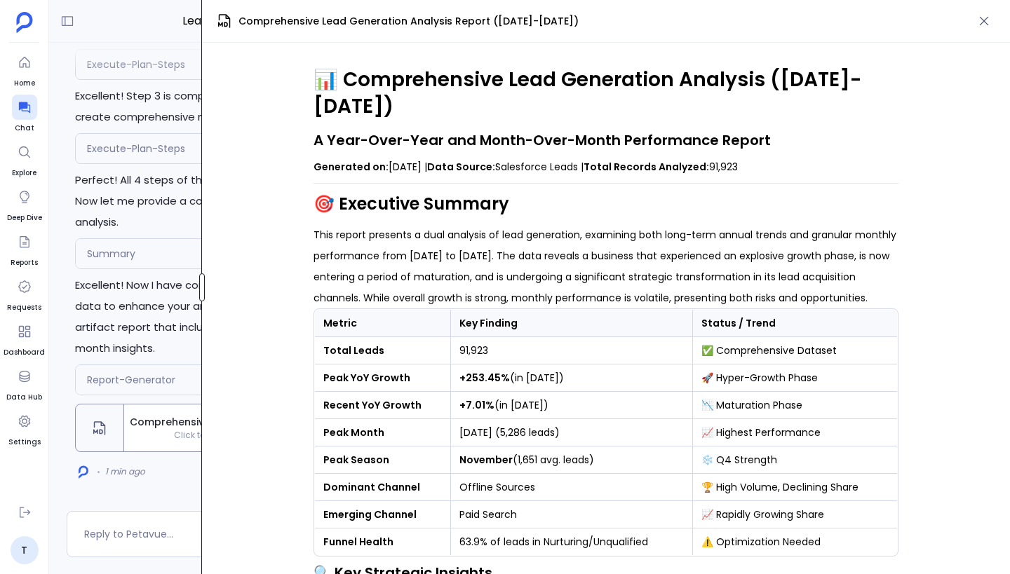
click at [201, 289] on div at bounding box center [202, 288] width 6 height 28
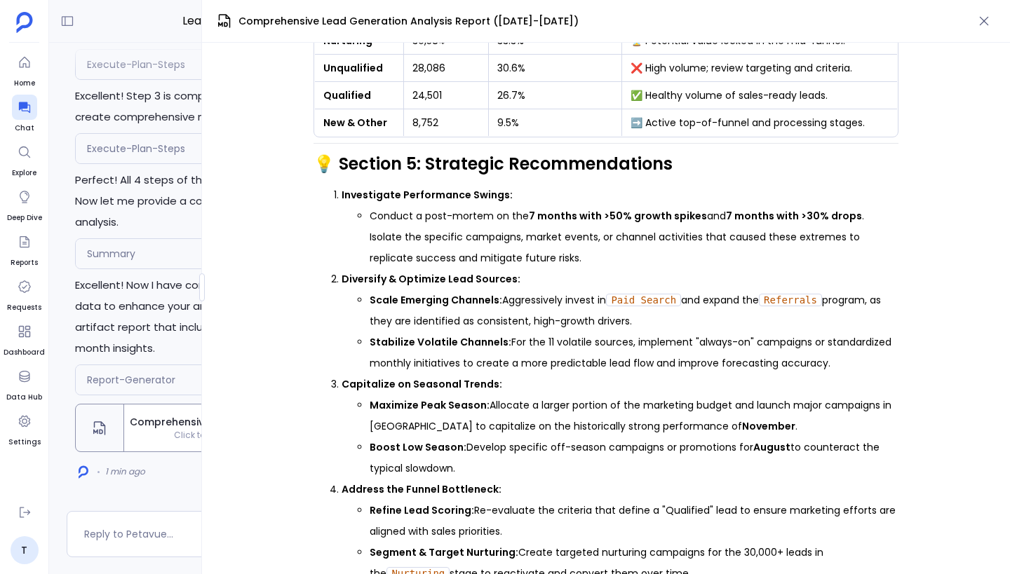
scroll to position [2280, 0]
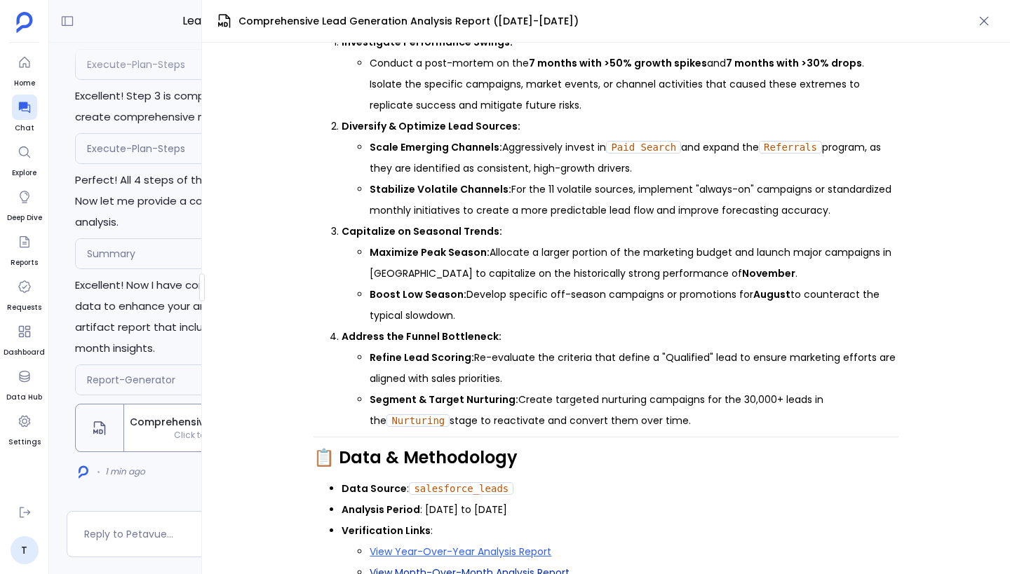
click at [522, 566] on link "View Month-Over-Month Analysis Report" at bounding box center [470, 573] width 200 height 14
click at [569, 295] on li "Boost Low Season: Develop specific off-season campaigns or promotions for Augus…" at bounding box center [634, 305] width 529 height 42
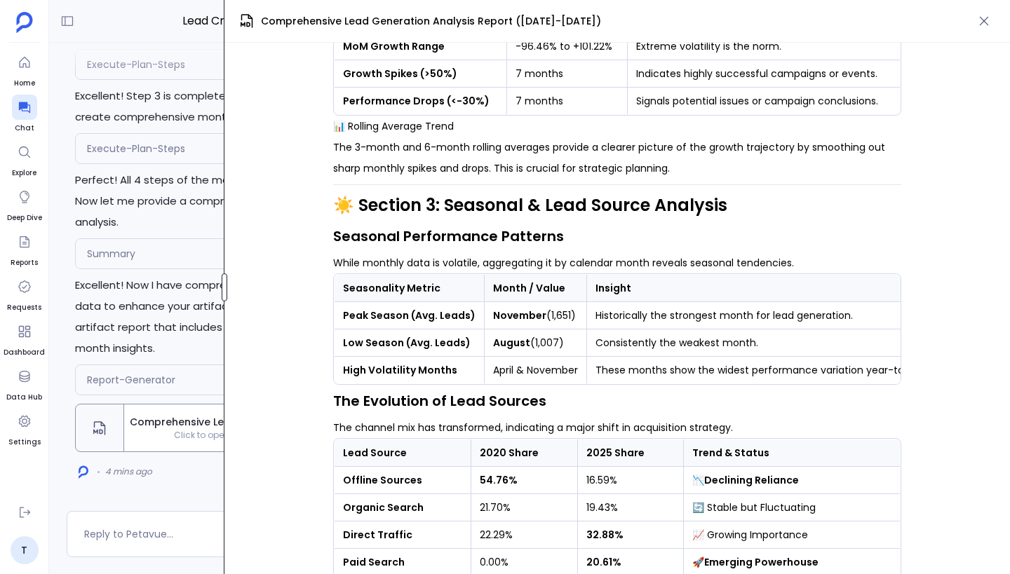
scroll to position [1226, 0]
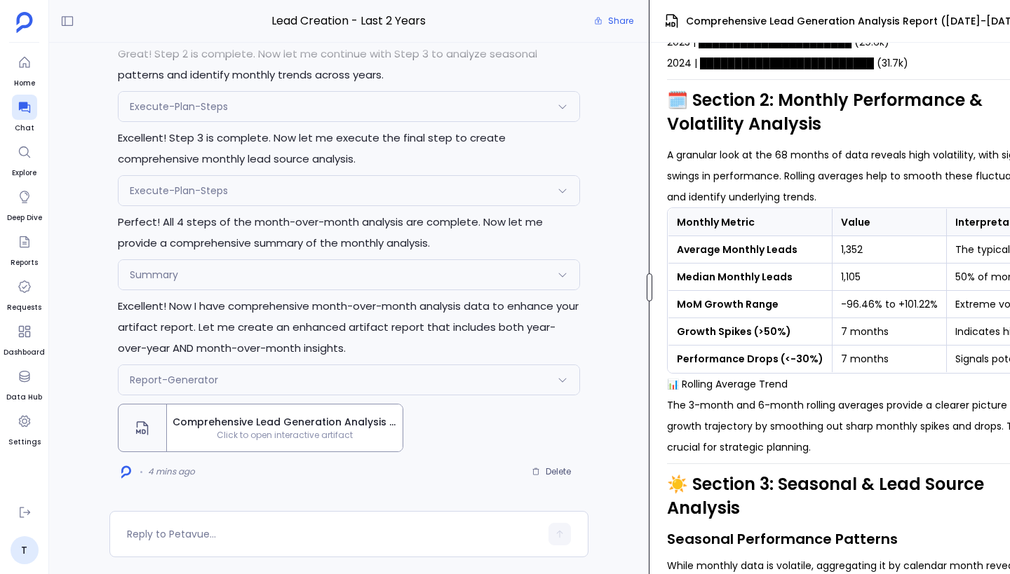
click at [651, 295] on div at bounding box center [650, 288] width 6 height 28
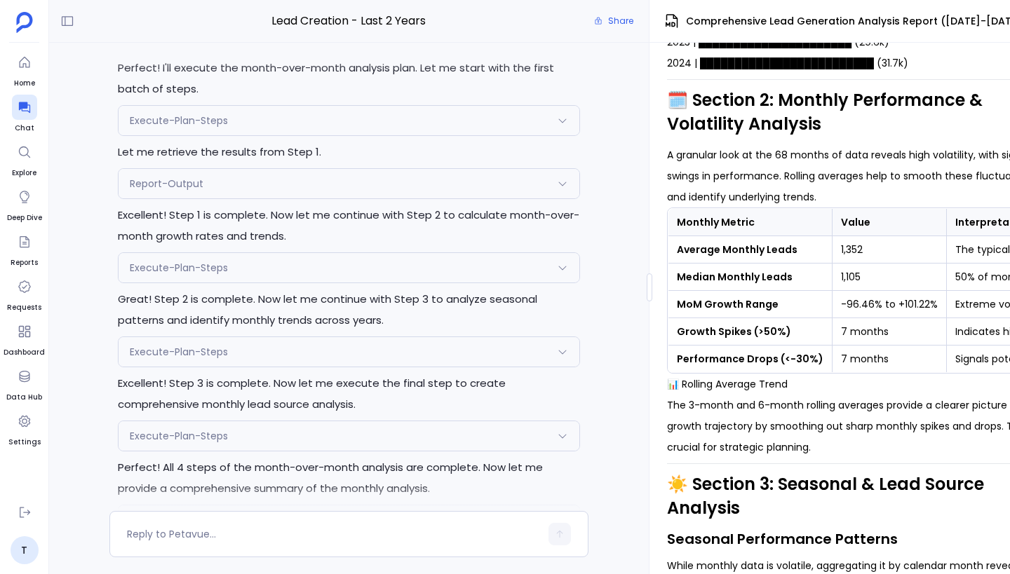
scroll to position [-227, 0]
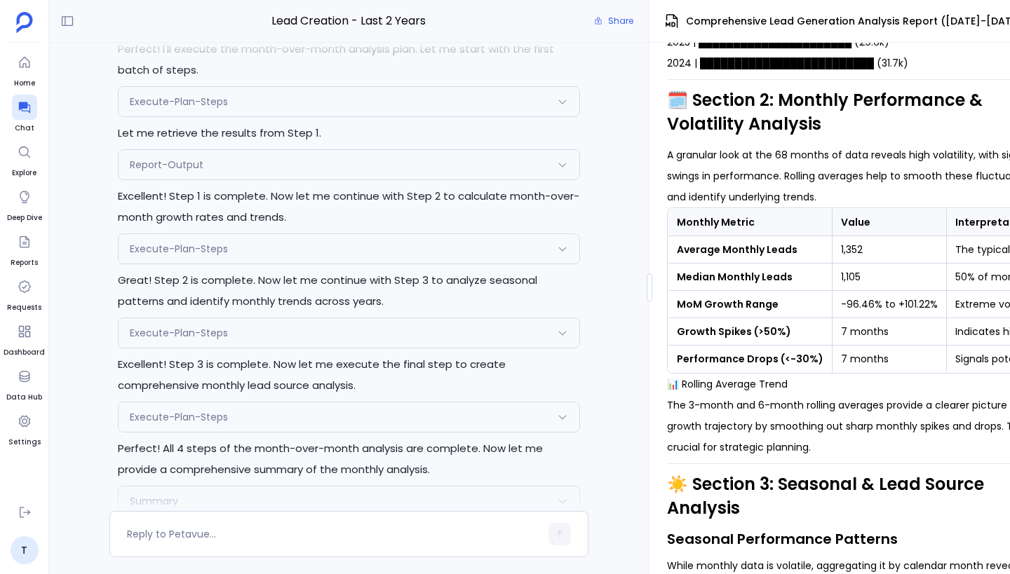
click at [389, 173] on div "Report-Output" at bounding box center [349, 164] width 461 height 29
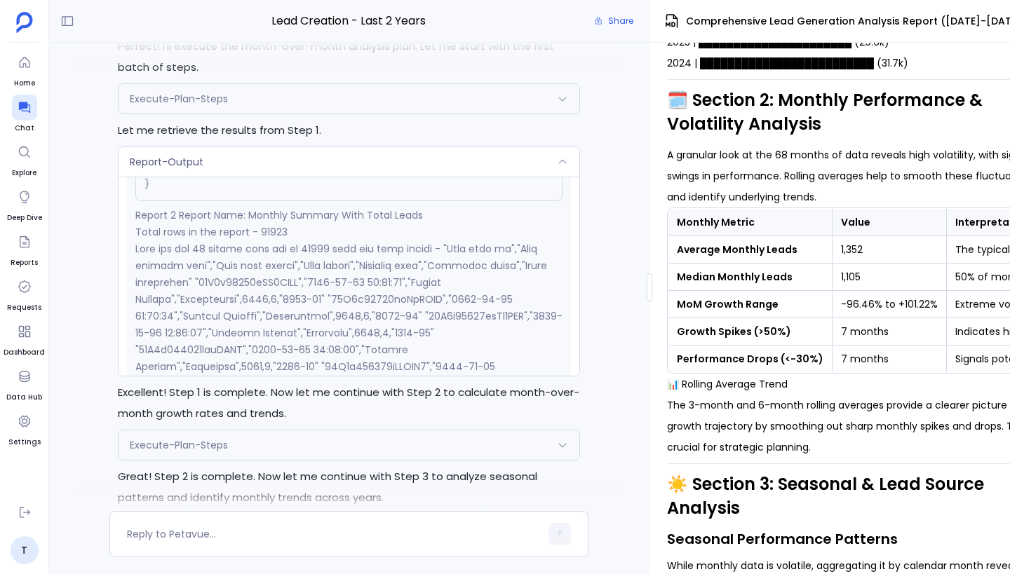
scroll to position [-426, 0]
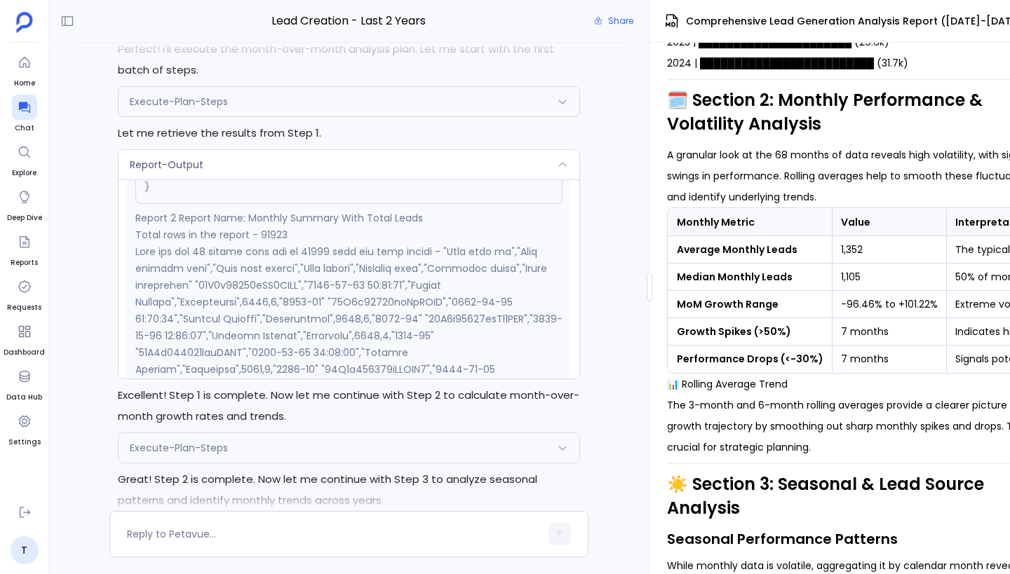
click at [414, 274] on p at bounding box center [349, 487] width 428 height 488
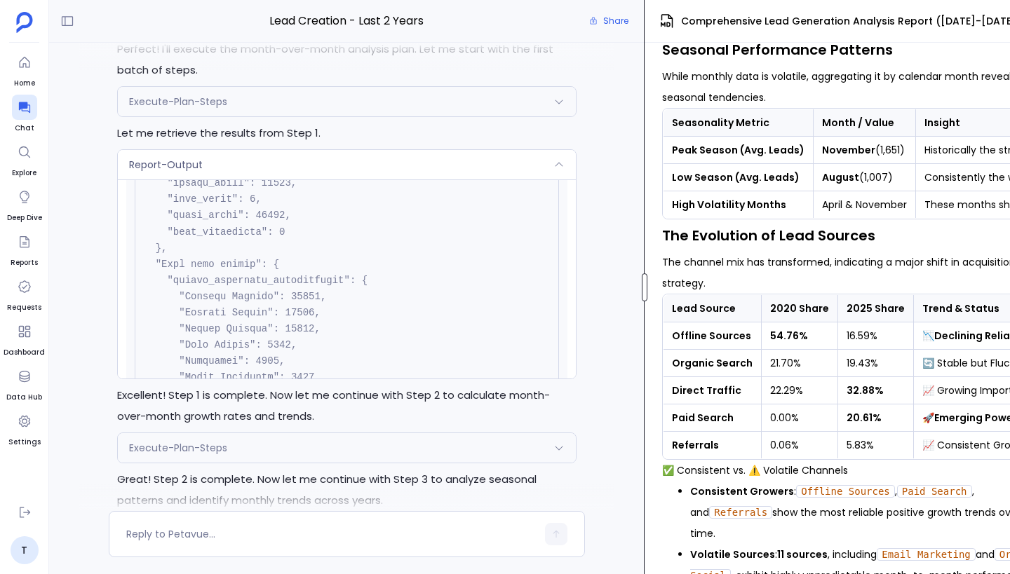
scroll to position [-447, 0]
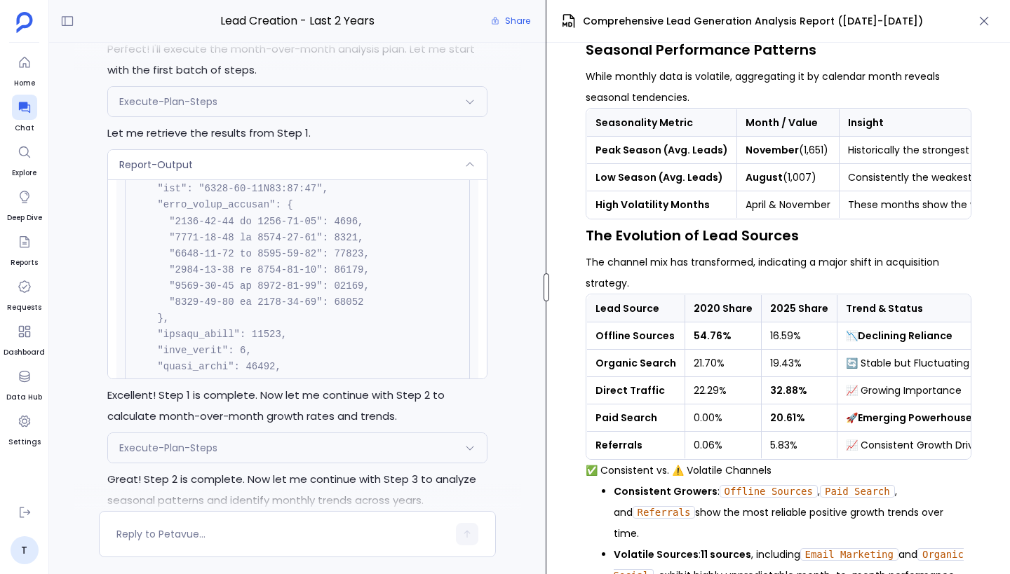
click at [548, 287] on div at bounding box center [547, 288] width 6 height 28
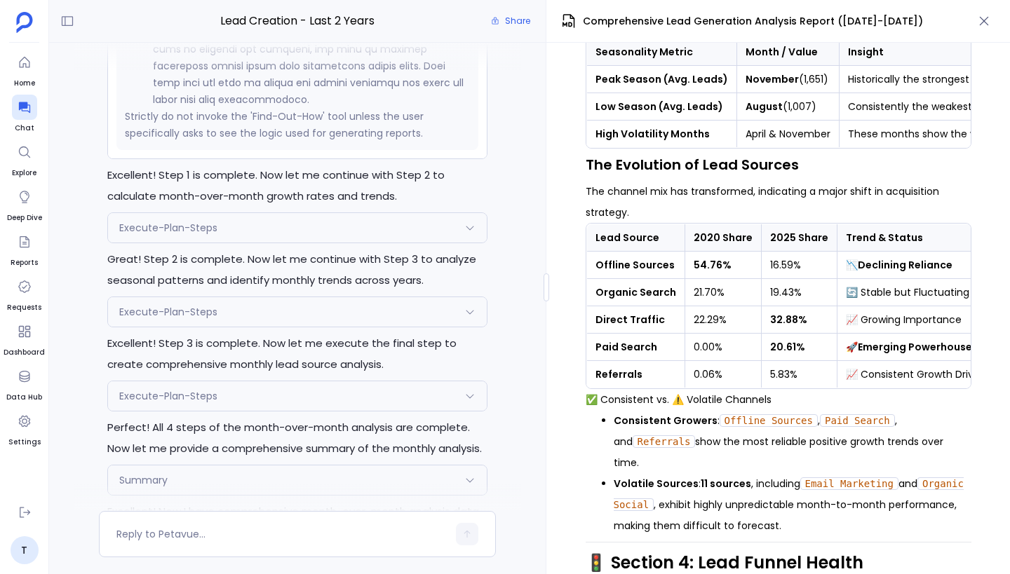
scroll to position [-226, 0]
click at [285, 227] on div "Execute-Plan-Steps" at bounding box center [297, 227] width 379 height 29
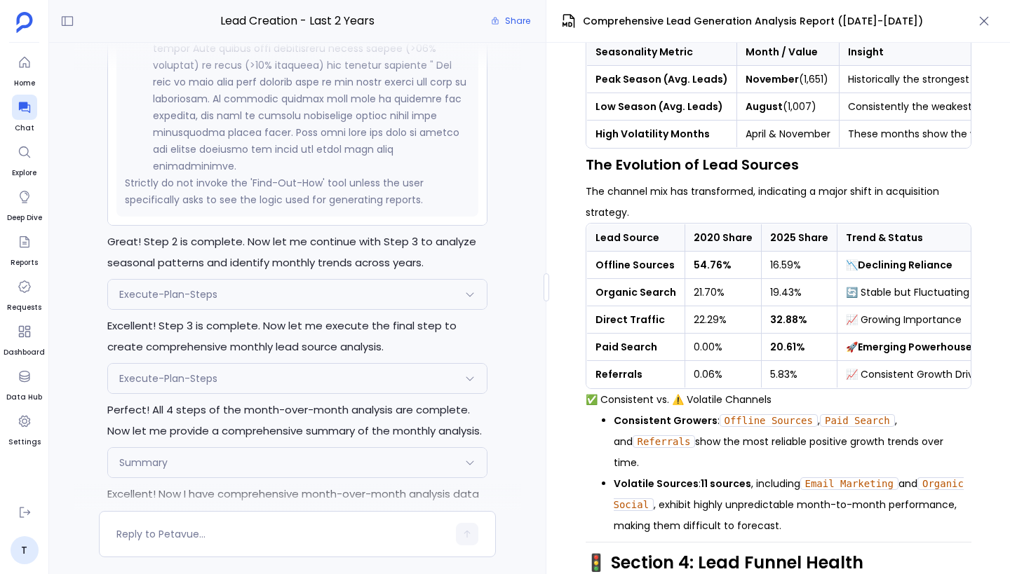
scroll to position [-202, 0]
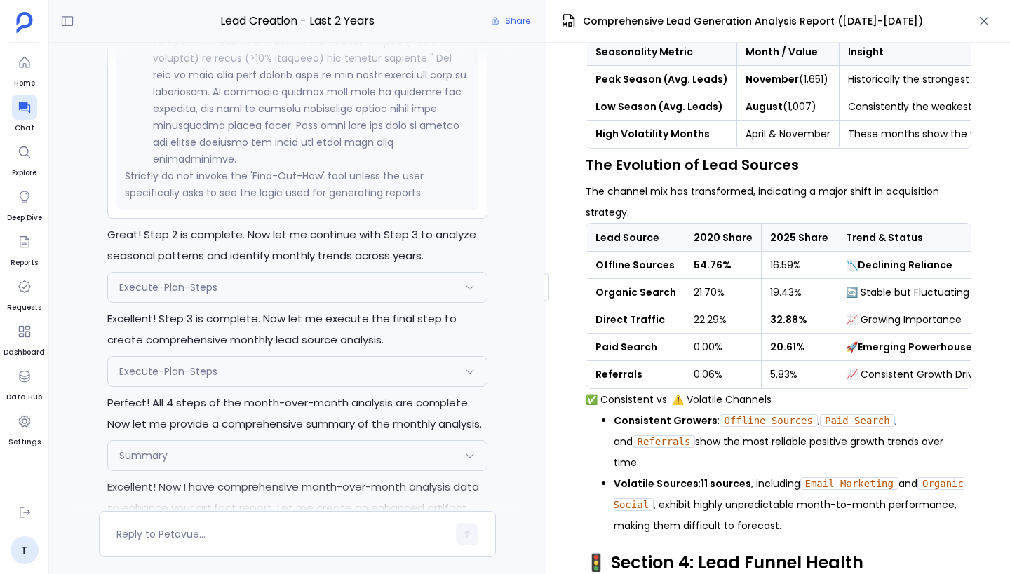
click at [323, 272] on div "Execute-Plan-Steps Request { "name": "Execute-Plan-Steps", "args": { "step_numb…" at bounding box center [297, 287] width 380 height 31
click at [324, 291] on div "Execute-Plan-Steps" at bounding box center [297, 287] width 379 height 29
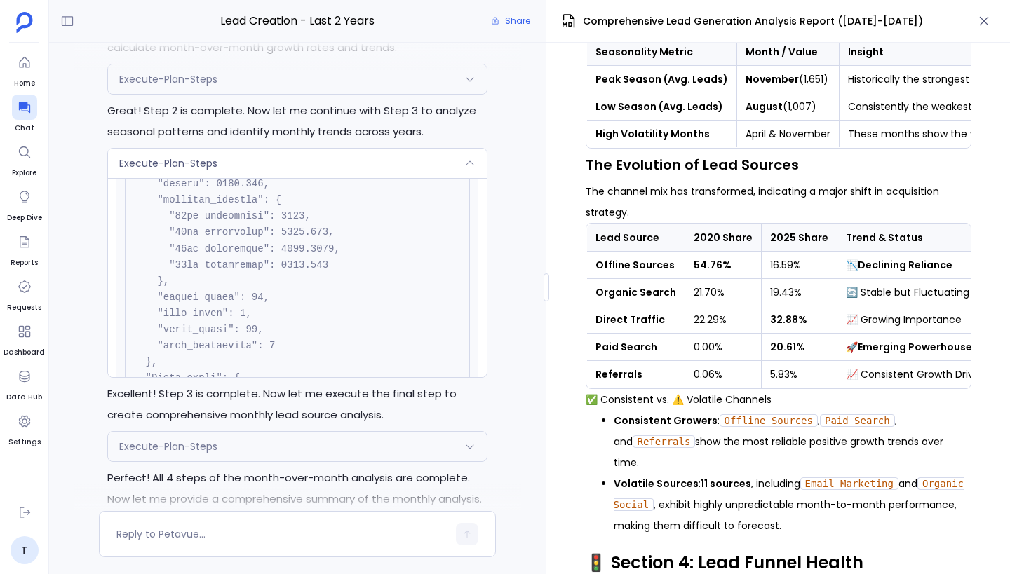
scroll to position [964, 0]
click at [336, 154] on div "Execute-Plan-Steps" at bounding box center [297, 163] width 379 height 29
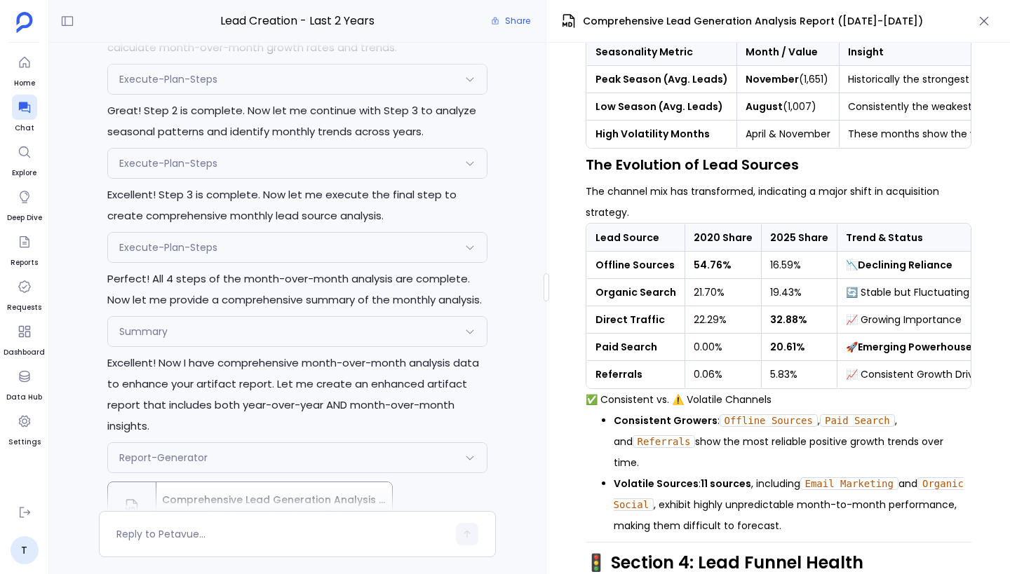
scroll to position [0, 0]
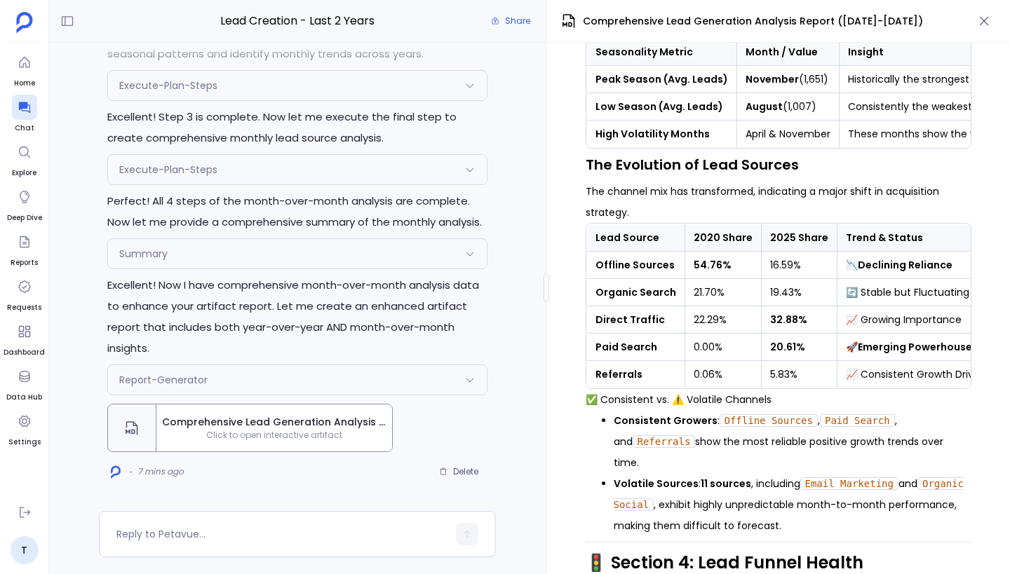
click at [358, 270] on div "Perfect! I'll execute the month-over-month analysis plan. Let me start with the…" at bounding box center [297, 137] width 397 height 692
click at [358, 247] on div "Summary" at bounding box center [297, 253] width 379 height 29
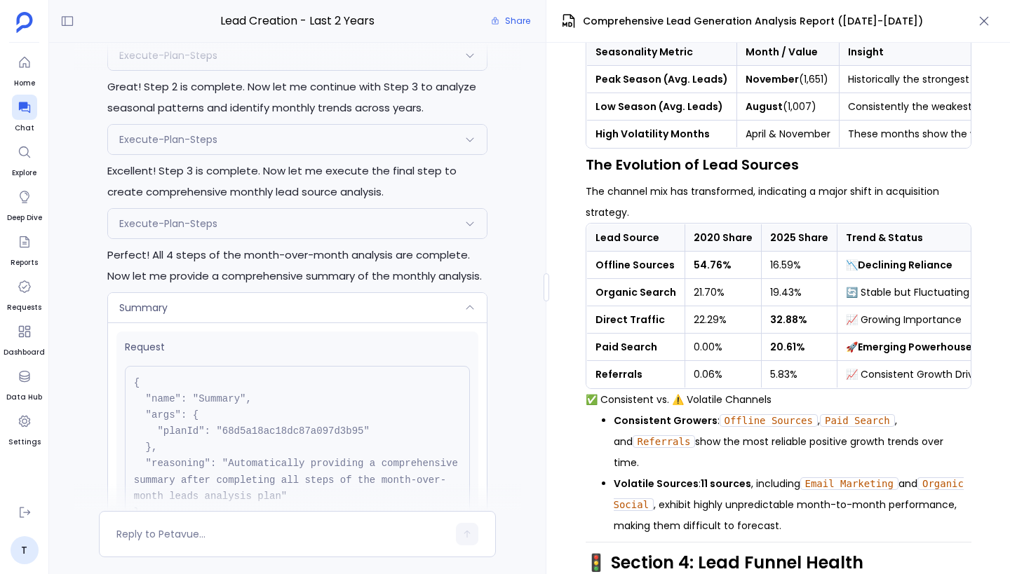
click at [351, 313] on div "Summary" at bounding box center [297, 307] width 379 height 29
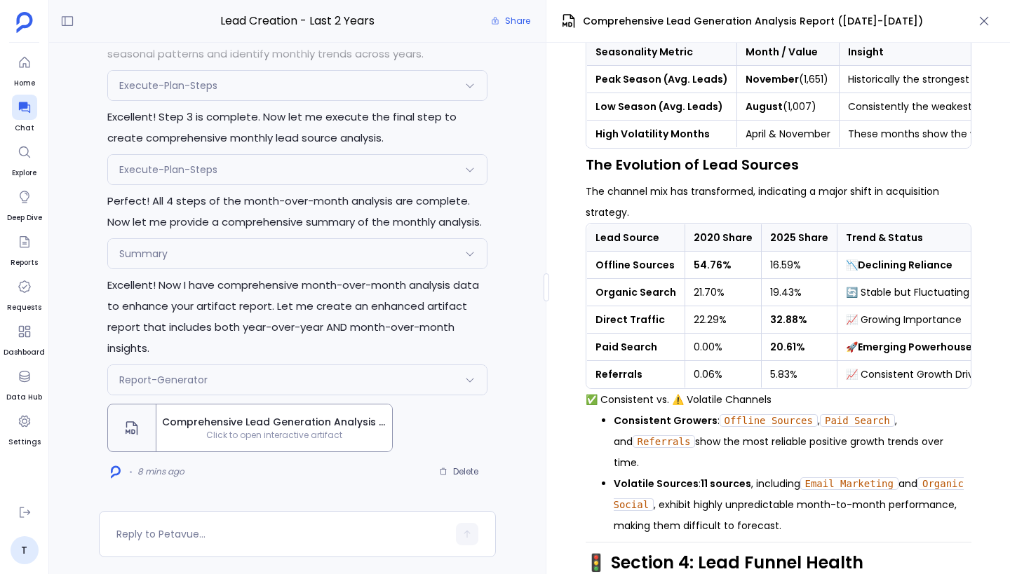
click at [360, 390] on div "Report-Generator" at bounding box center [297, 379] width 379 height 29
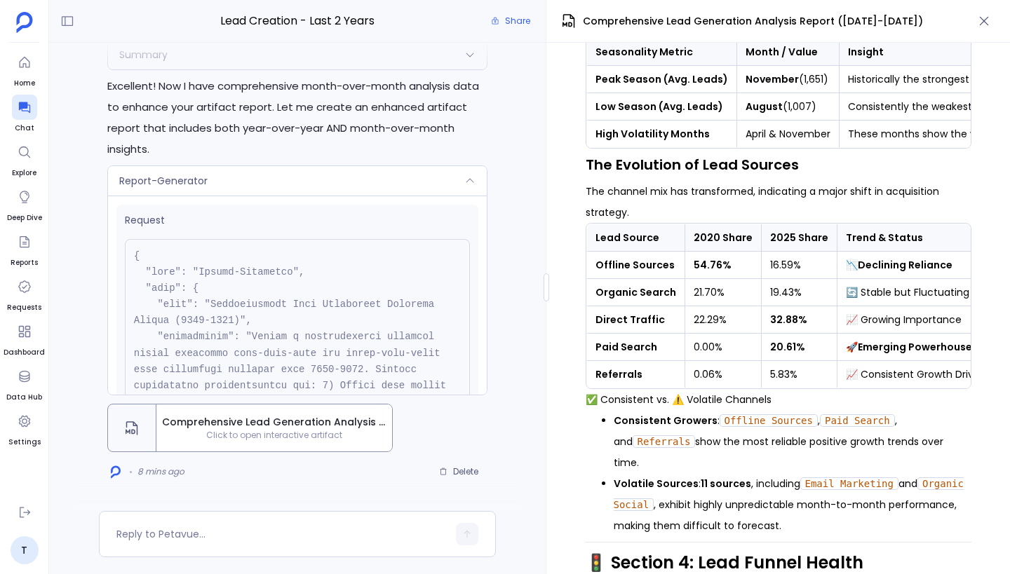
scroll to position [645, 0]
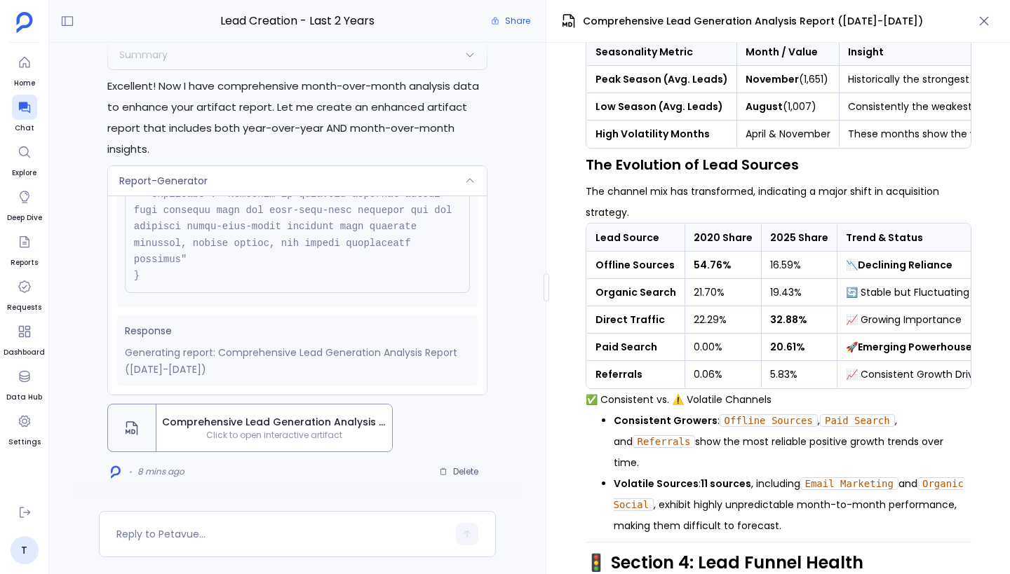
click at [378, 182] on div "Report-Generator" at bounding box center [297, 180] width 379 height 29
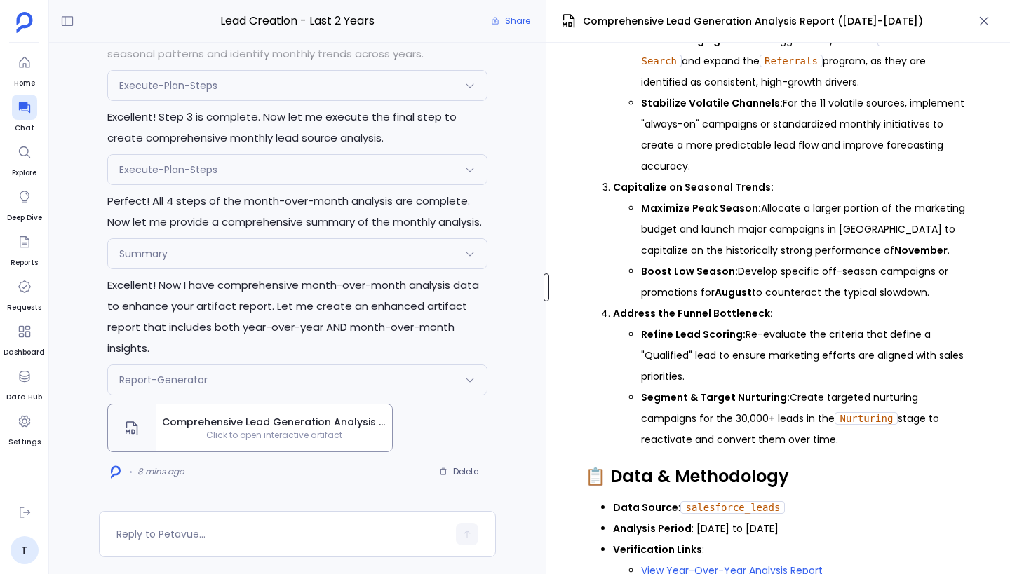
scroll to position [1258, 0]
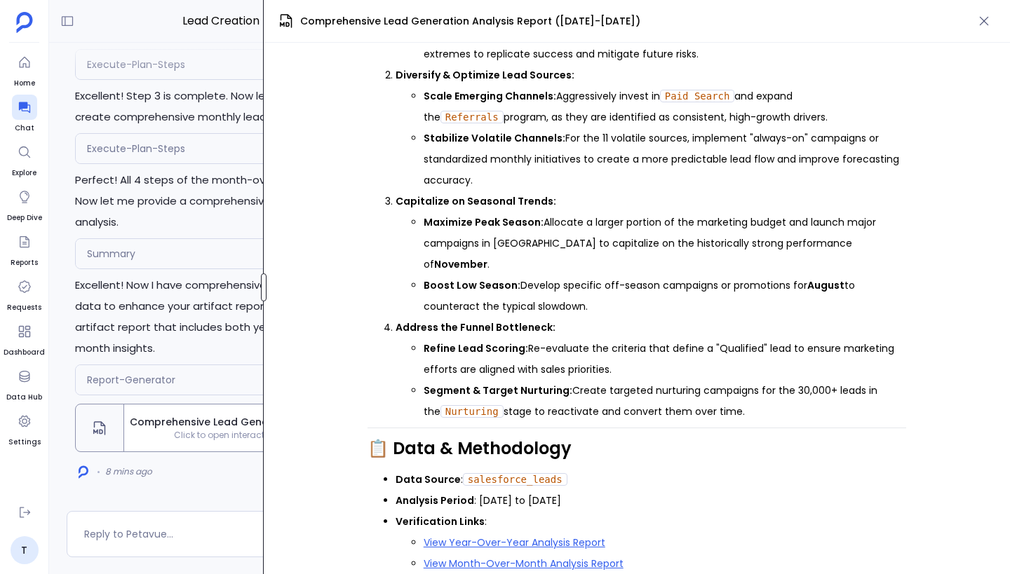
click at [251, 306] on div "Lead Creation - Last 2 Years Share Perfect! I'll execute the month-over-month a…" at bounding box center [529, 287] width 961 height 574
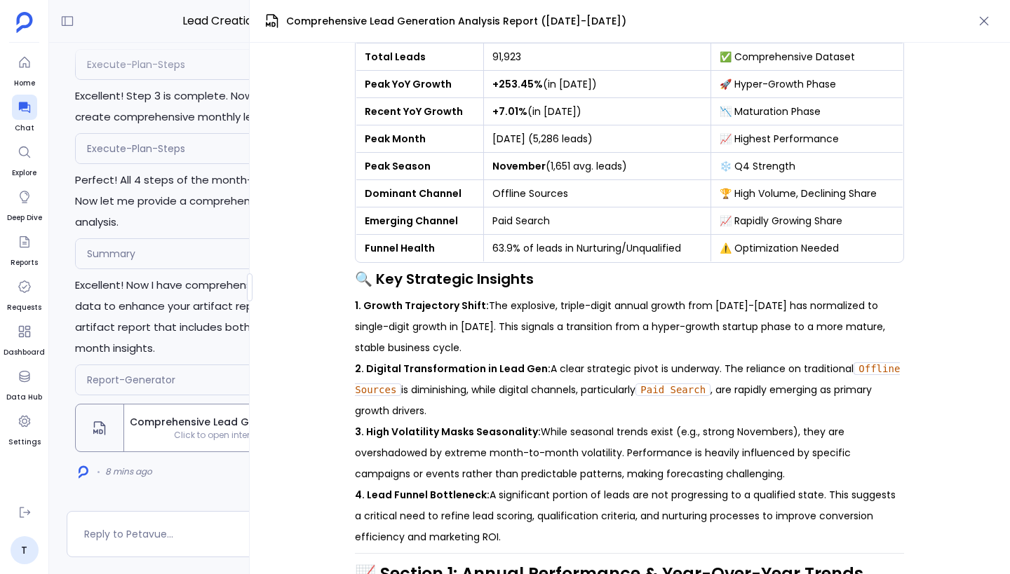
scroll to position [0, 0]
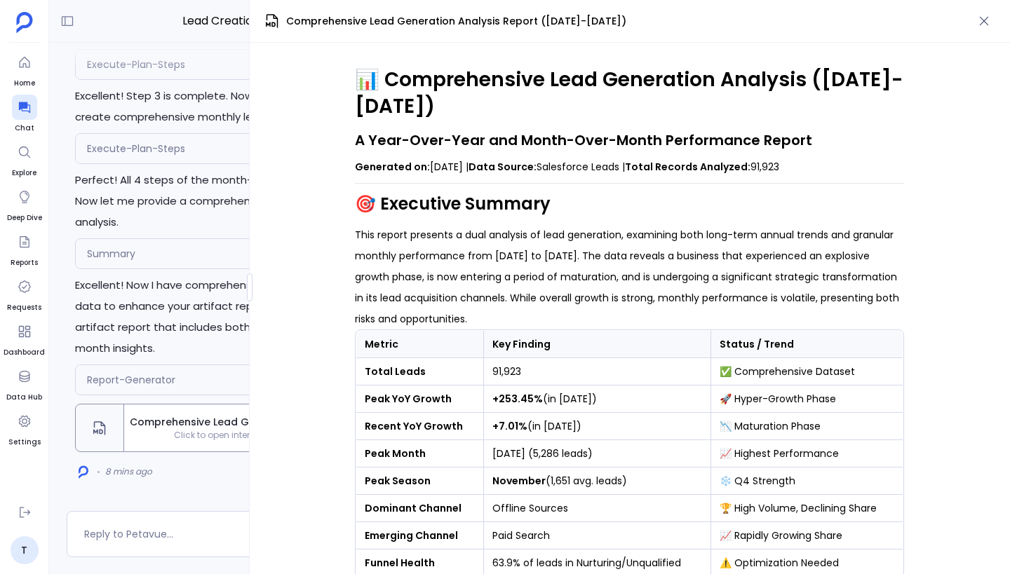
click at [589, 239] on p "This report presents a dual analysis of lead generation, examining both long-te…" at bounding box center [629, 276] width 549 height 105
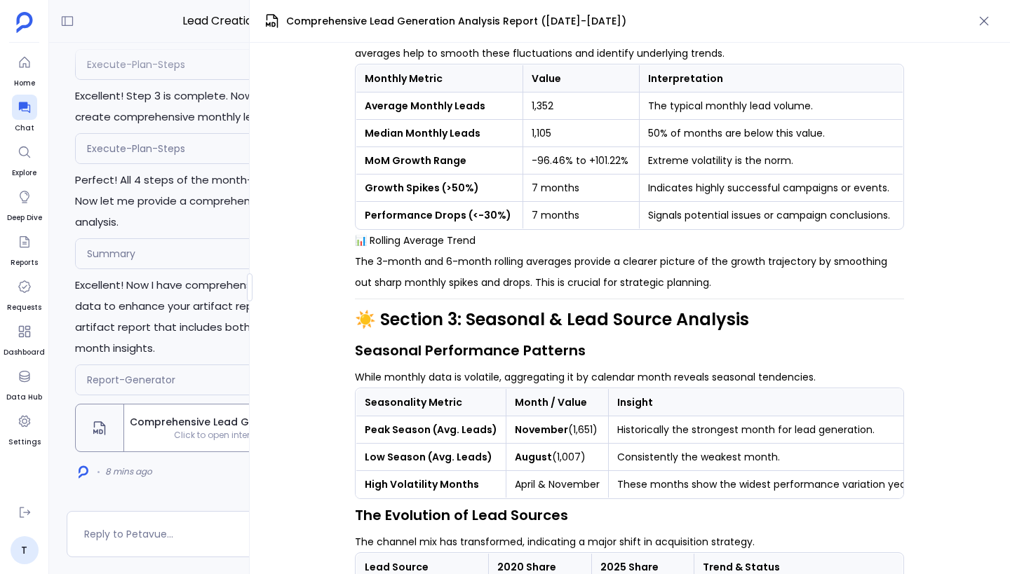
scroll to position [478, 0]
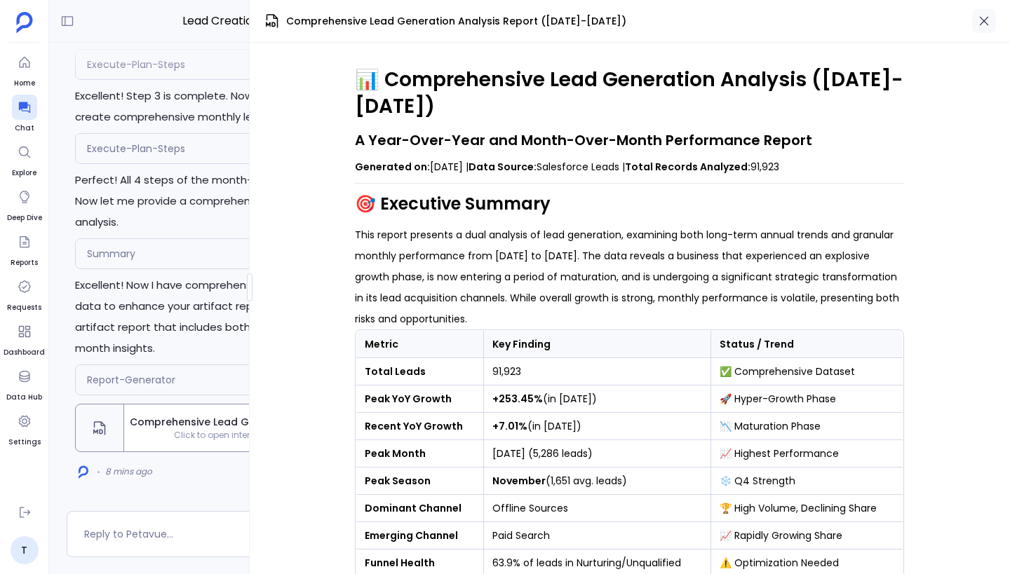
click at [989, 25] on icon "button" at bounding box center [984, 21] width 14 height 14
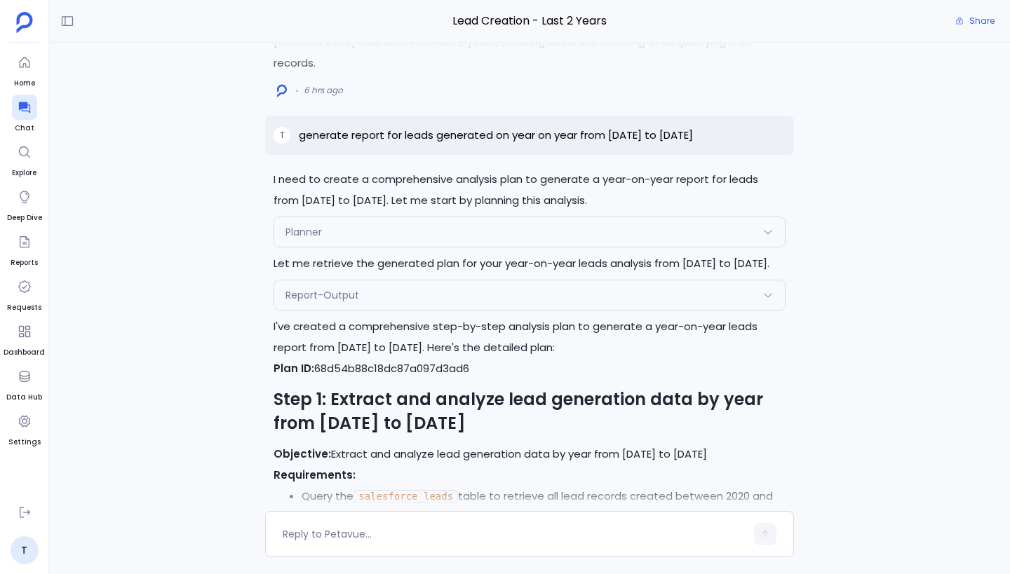
scroll to position [-6013, 0]
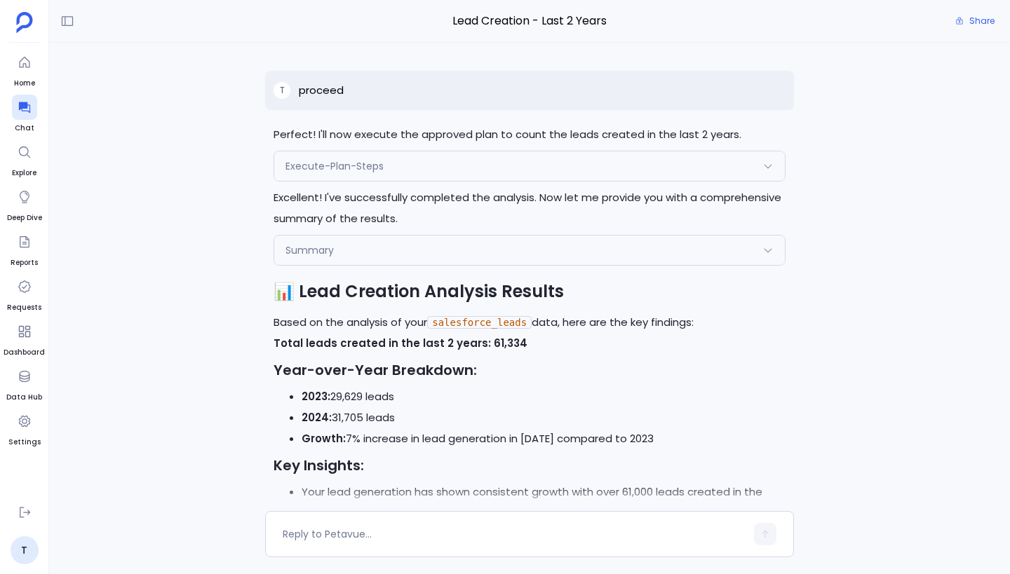
click at [476, 229] on div "Perfect! I'll now execute the approved plan to count the leads created in the l…" at bounding box center [529, 438] width 529 height 628
click at [485, 257] on div "Summary" at bounding box center [529, 250] width 511 height 29
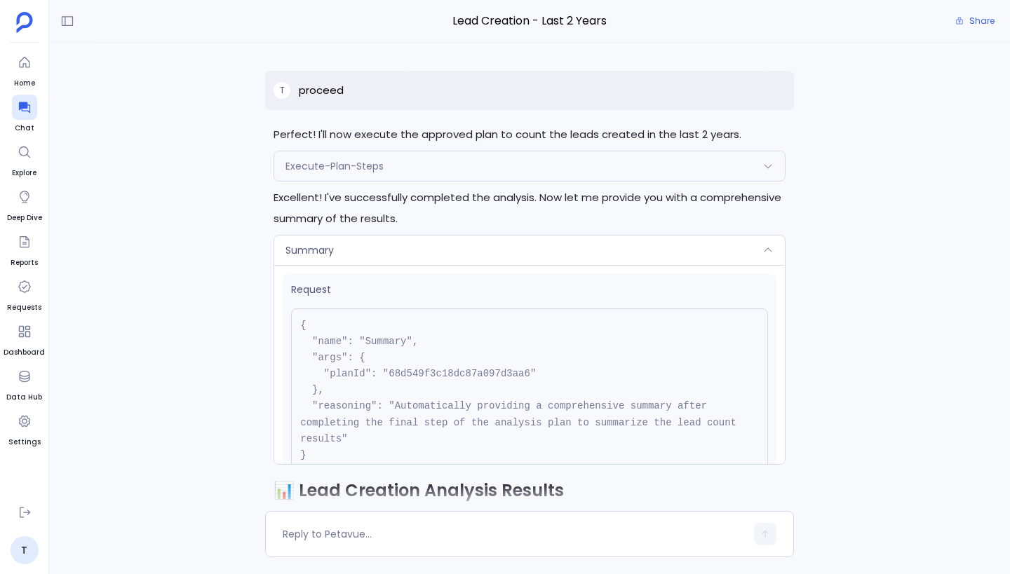
click at [485, 257] on div "Summary" at bounding box center [529, 250] width 511 height 29
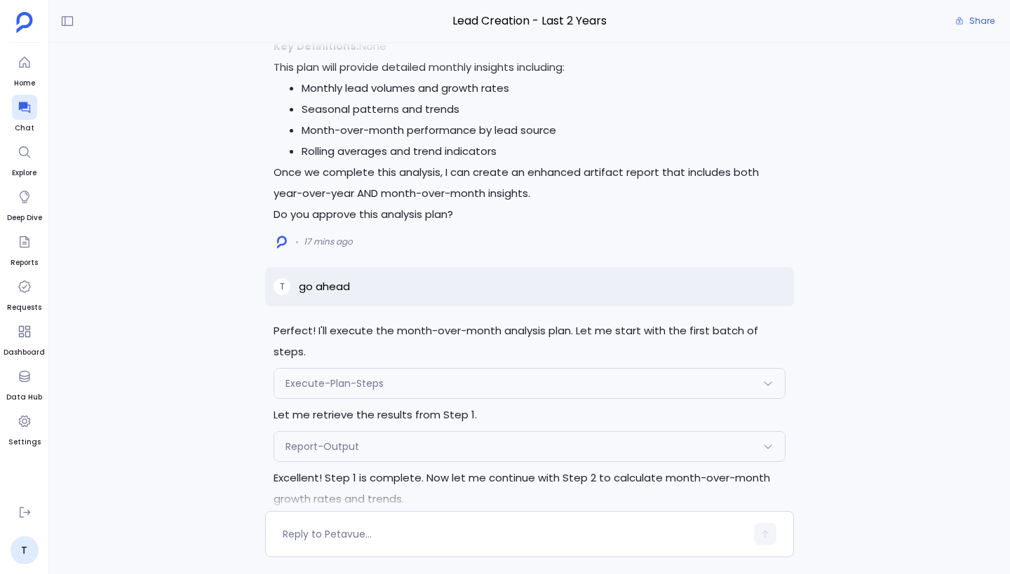
scroll to position [0, 0]
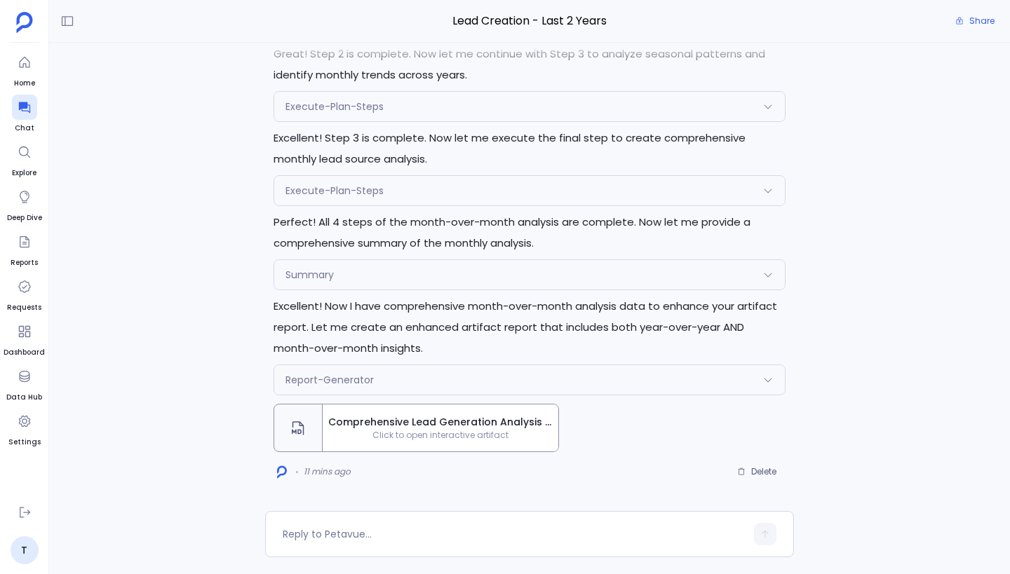
click at [458, 274] on div "Summary" at bounding box center [529, 274] width 511 height 29
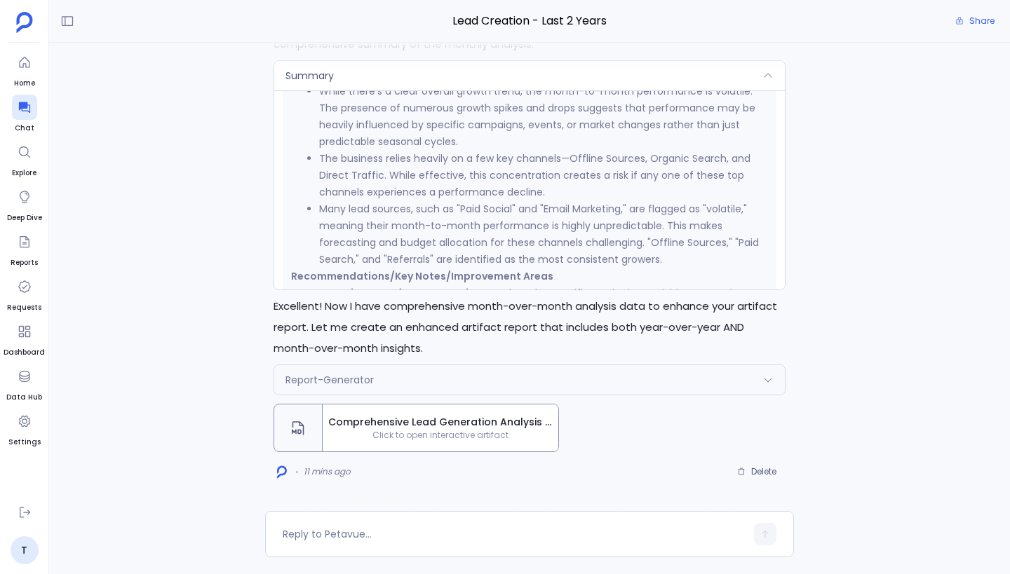
scroll to position [1272, 0]
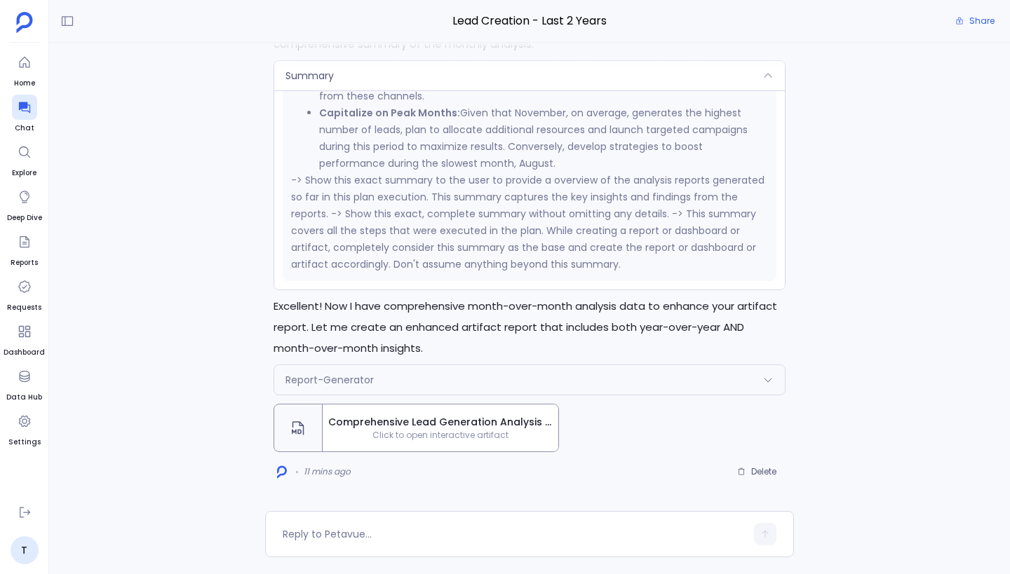
click at [424, 82] on div "Summary" at bounding box center [529, 75] width 511 height 29
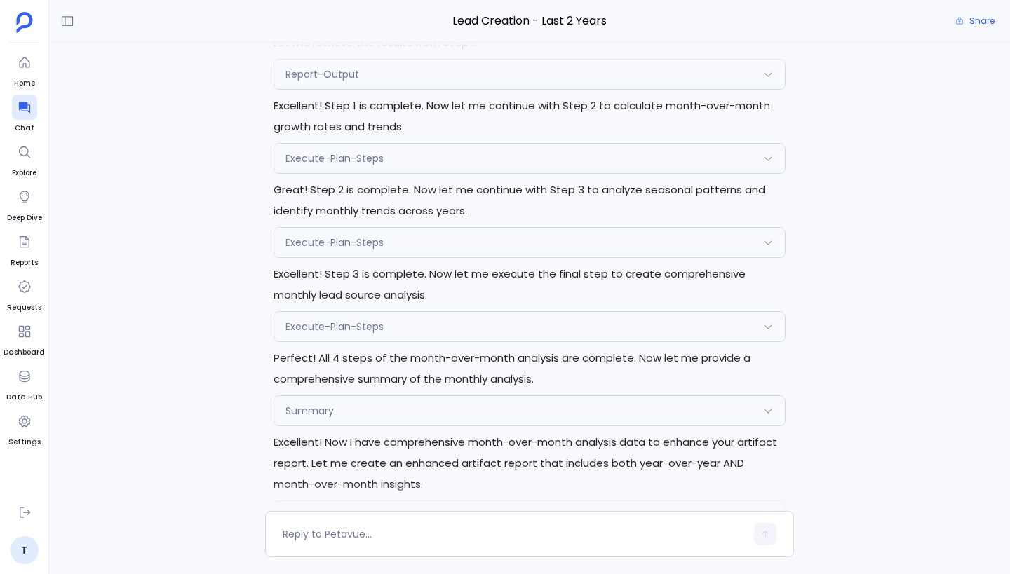
click at [424, 232] on div "Execute-Plan-Steps" at bounding box center [529, 242] width 511 height 29
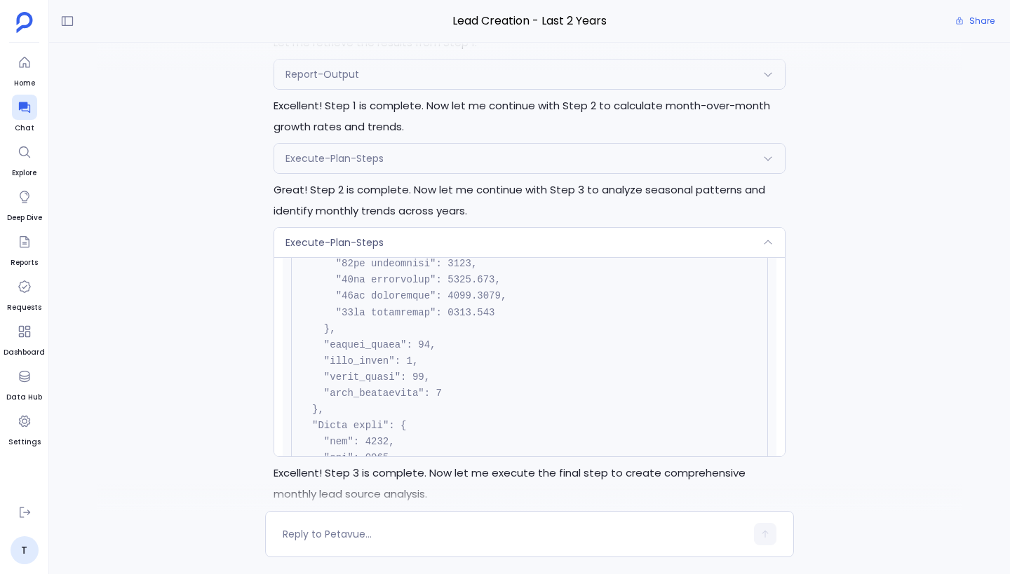
click at [424, 232] on div "Execute-Plan-Steps" at bounding box center [529, 242] width 511 height 29
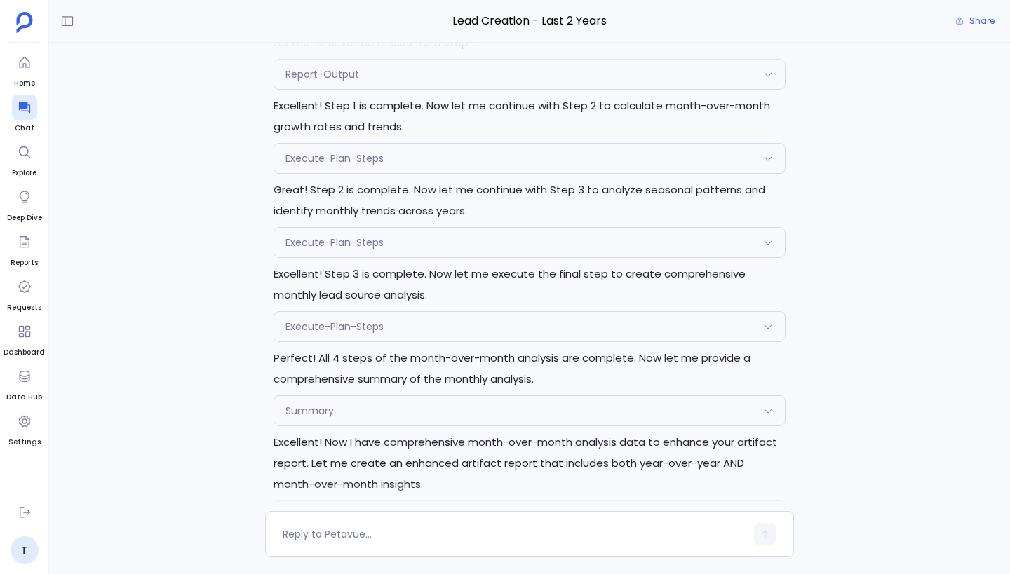
click at [416, 175] on div "Perfect! I'll execute the month-over-month analysis plan. Let me start with the…" at bounding box center [529, 283] width 529 height 671
click at [416, 151] on div "Execute-Plan-Steps" at bounding box center [529, 158] width 511 height 29
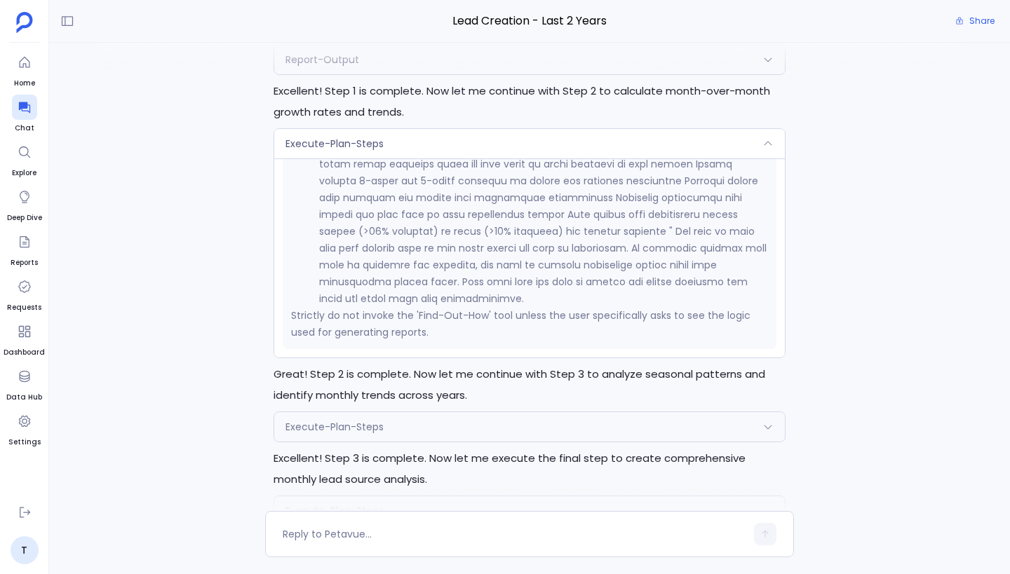
scroll to position [5008, 0]
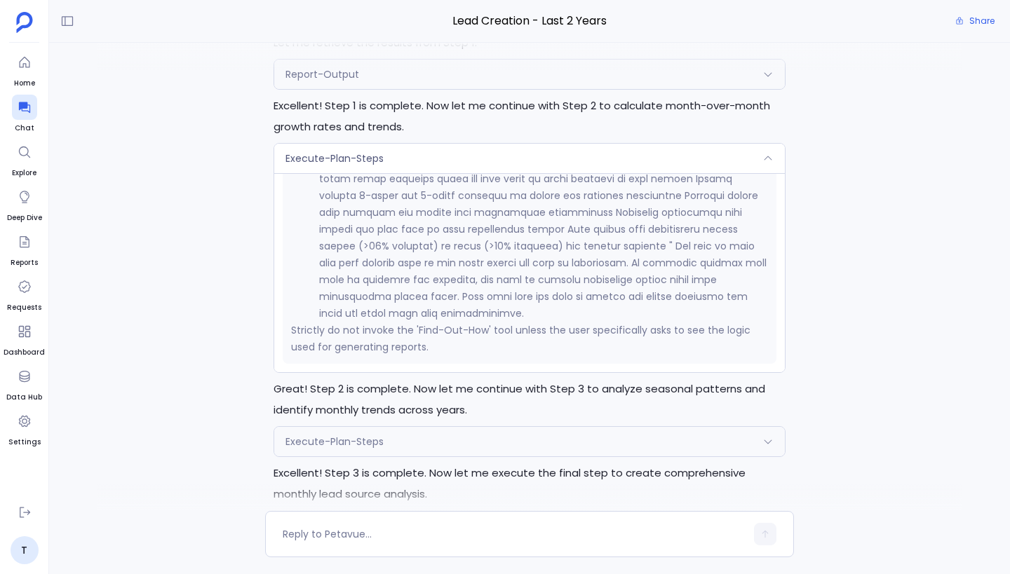
click at [416, 151] on div "Execute-Plan-Steps" at bounding box center [529, 158] width 511 height 29
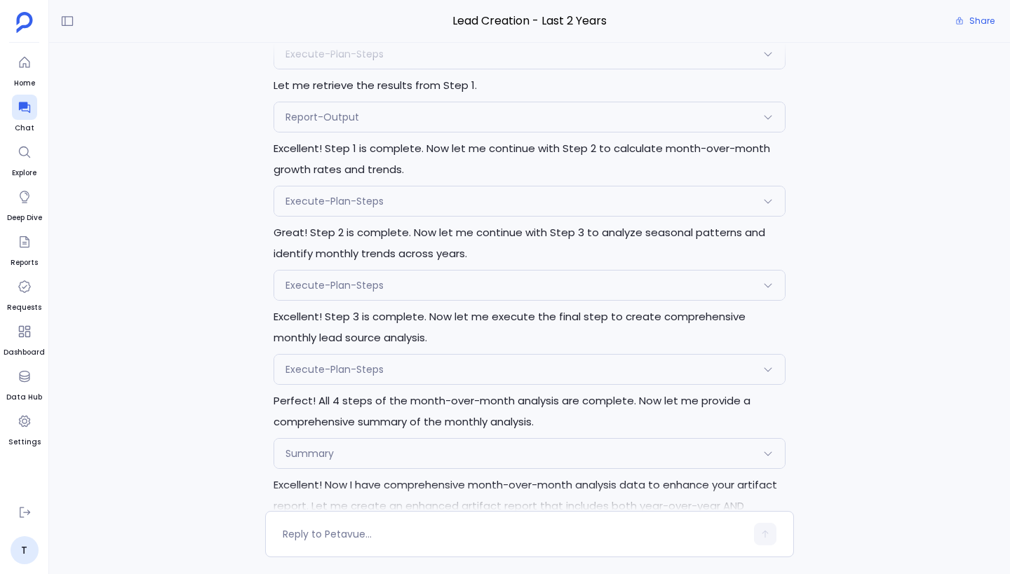
scroll to position [-341, 0]
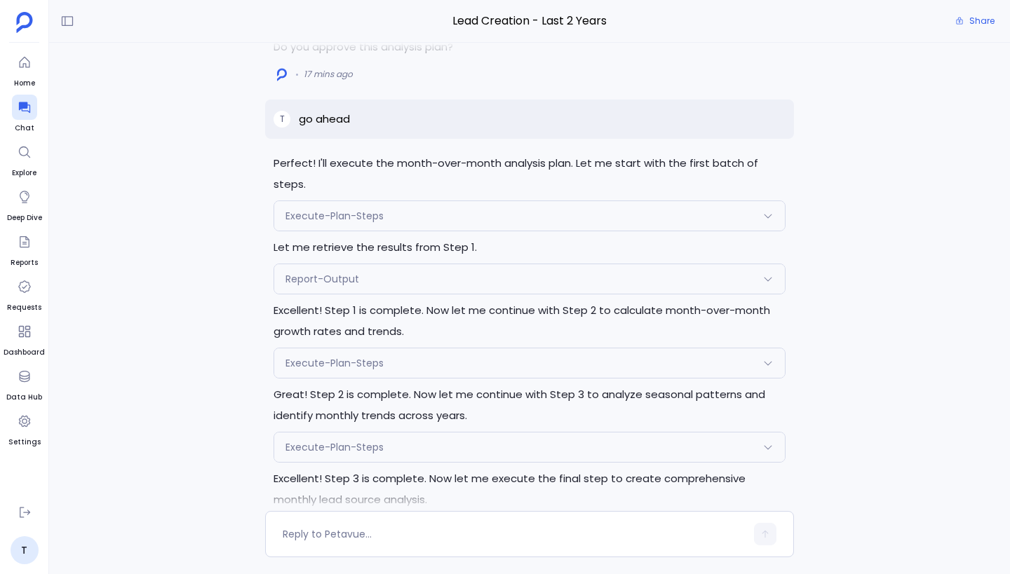
click at [416, 283] on div "Report-Output" at bounding box center [529, 278] width 511 height 29
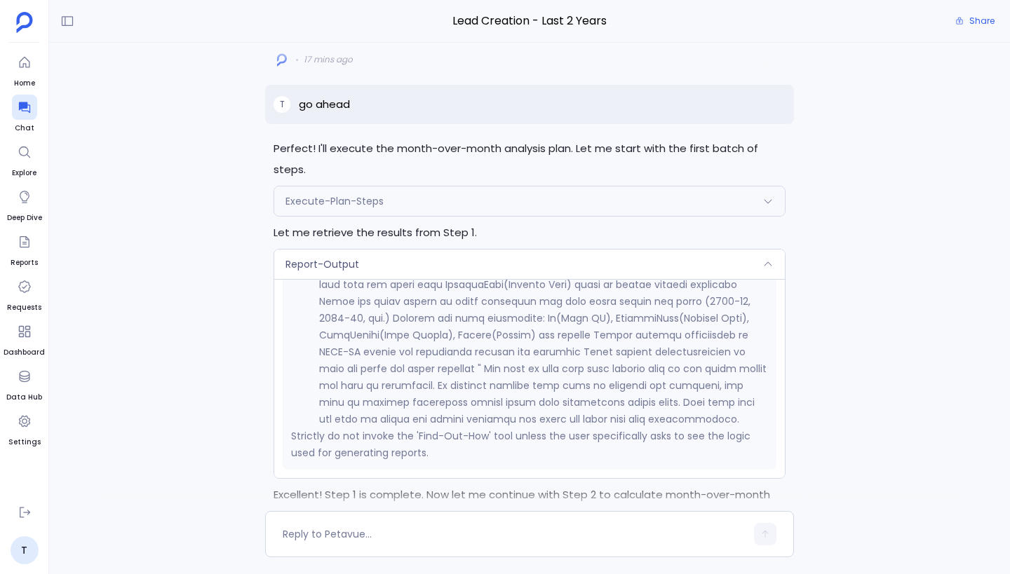
scroll to position [3735, 0]
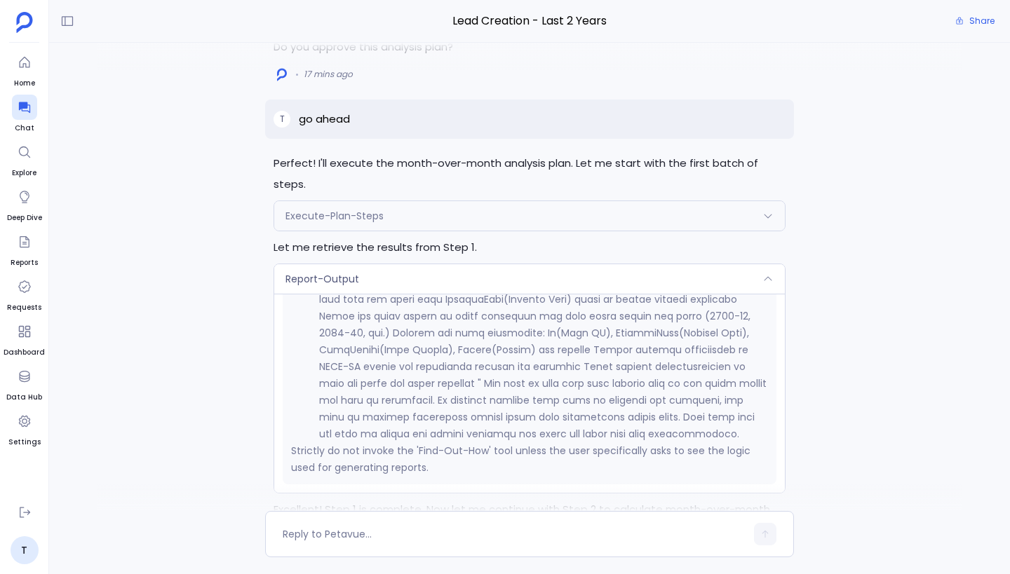
click at [416, 283] on div "Report-Output" at bounding box center [529, 278] width 511 height 29
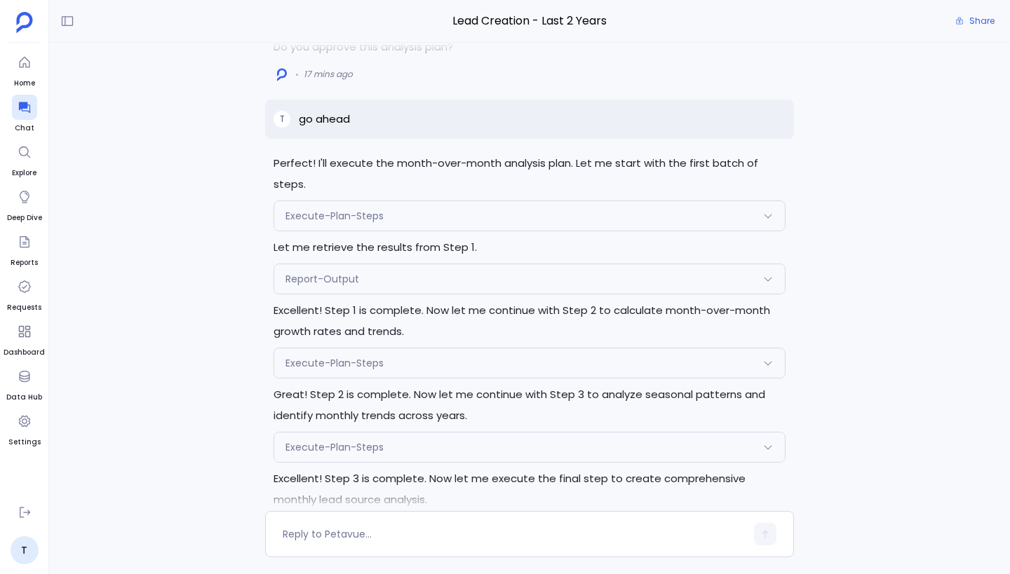
click at [411, 209] on div "Execute-Plan-Steps" at bounding box center [529, 215] width 511 height 29
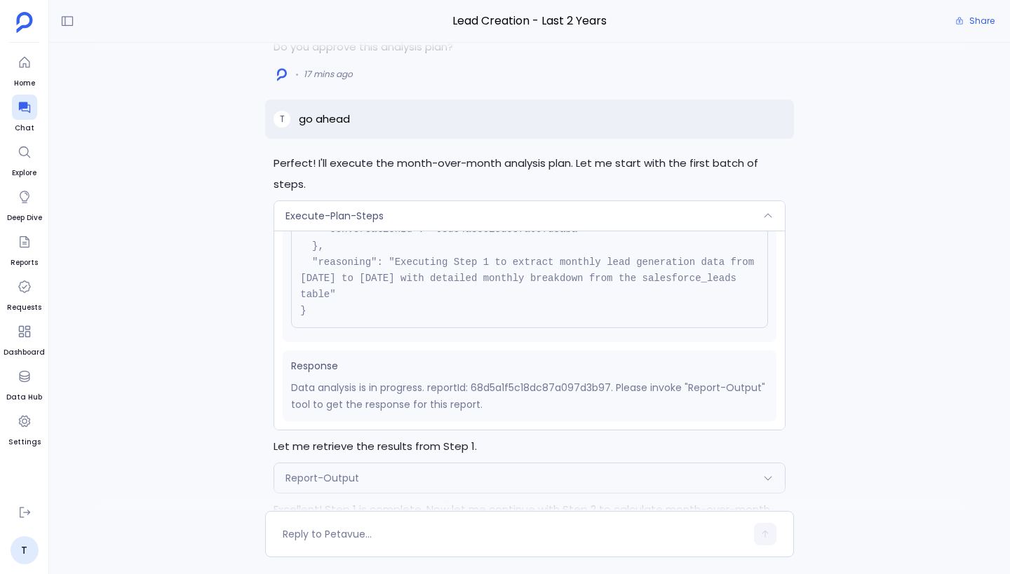
scroll to position [142, 0]
click at [411, 209] on div "Execute-Plan-Steps" at bounding box center [529, 215] width 511 height 29
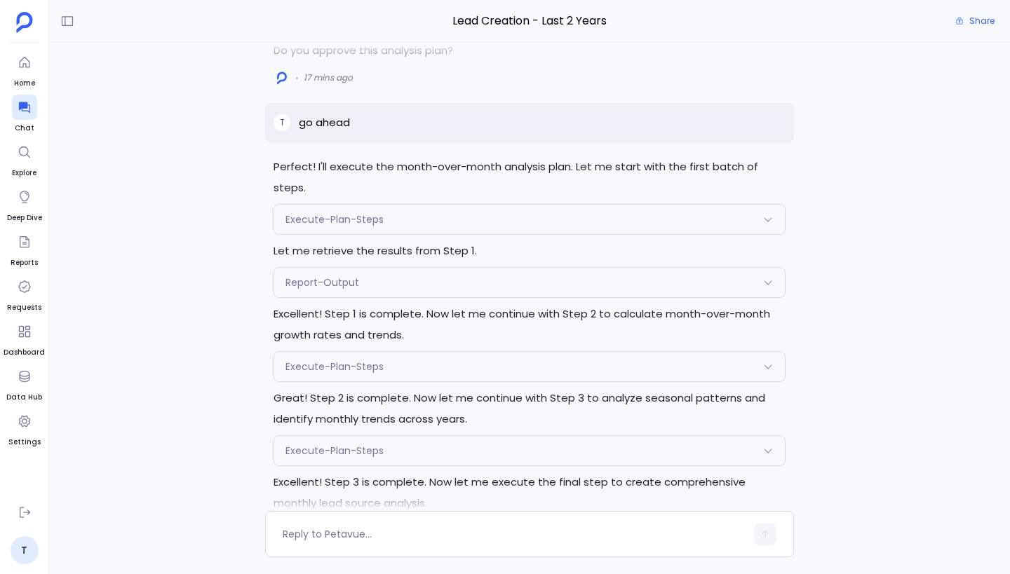
scroll to position [-341, 0]
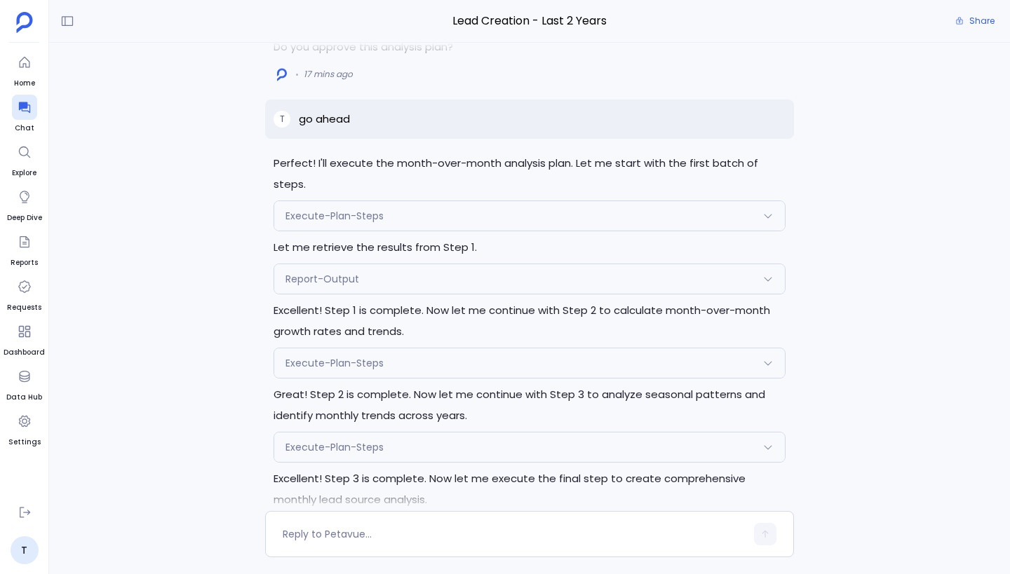
click at [386, 139] on div "T go ahead" at bounding box center [529, 119] width 529 height 39
drag, startPoint x: 299, startPoint y: 146, endPoint x: 389, endPoint y: 145, distance: 89.8
click at [389, 139] on div "T go ahead" at bounding box center [529, 119] width 529 height 39
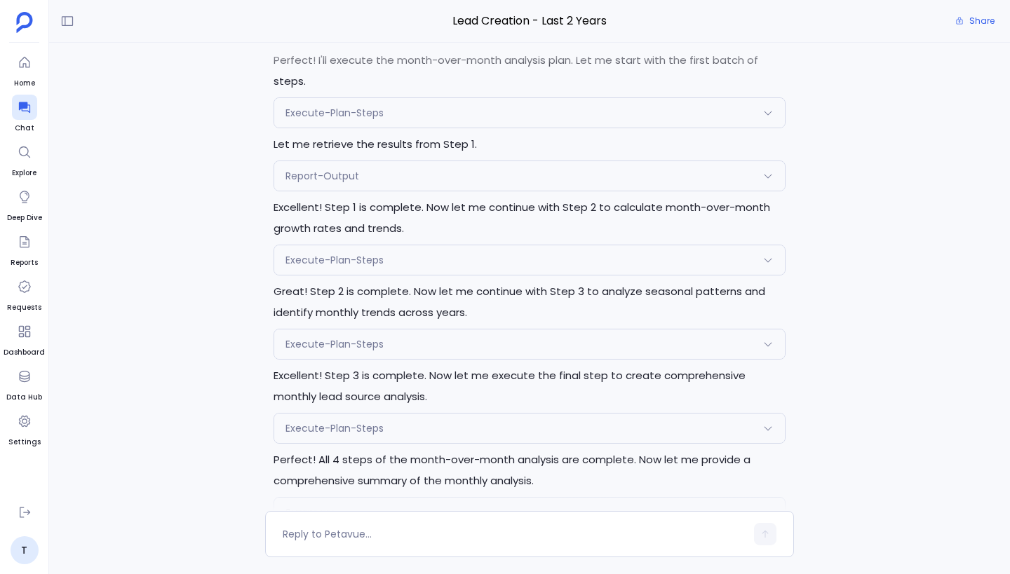
scroll to position [0, 0]
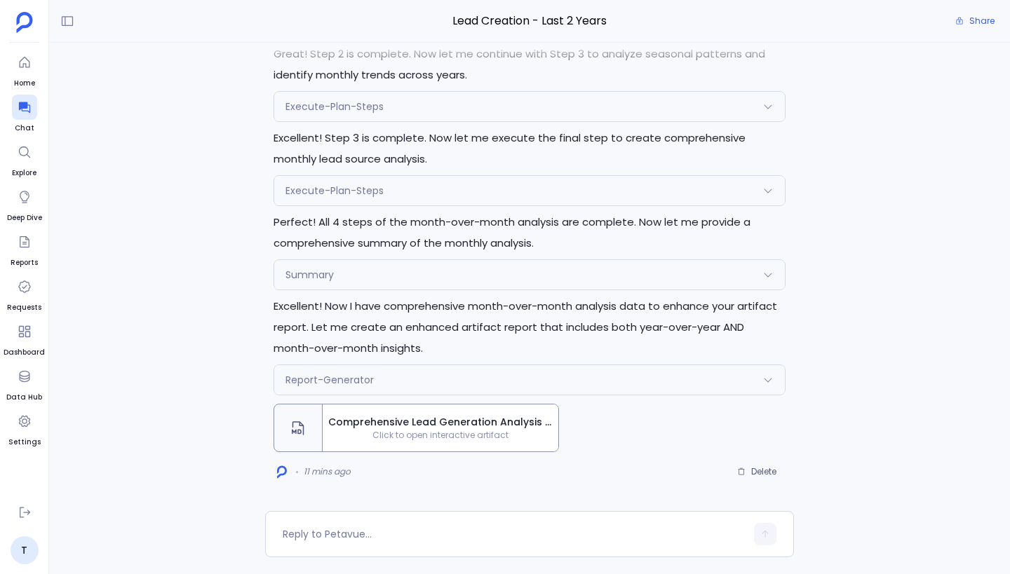
click at [427, 378] on div "Report-Generator" at bounding box center [529, 379] width 511 height 29
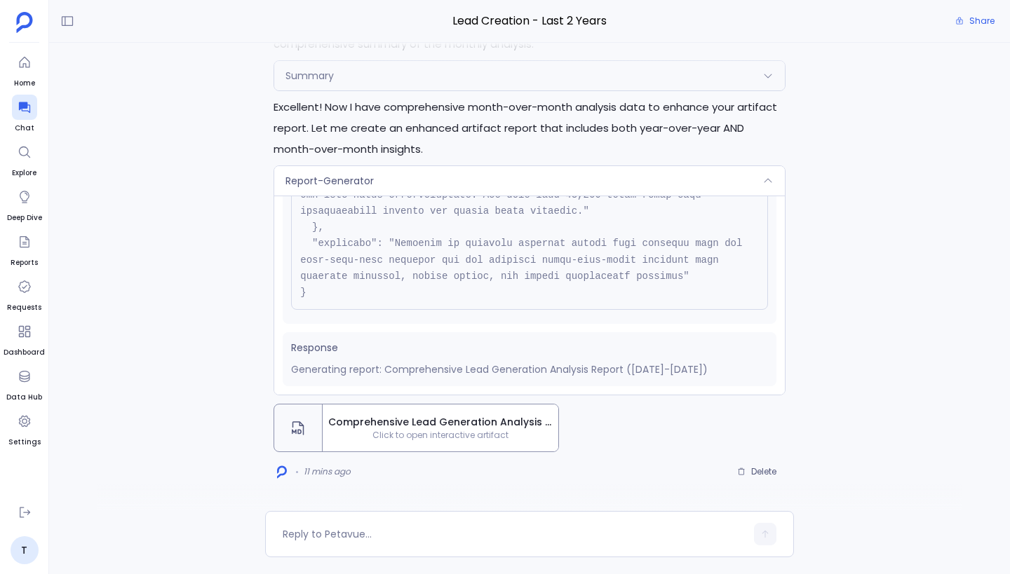
scroll to position [433, 0]
click at [442, 173] on div "Report-Generator" at bounding box center [529, 180] width 511 height 29
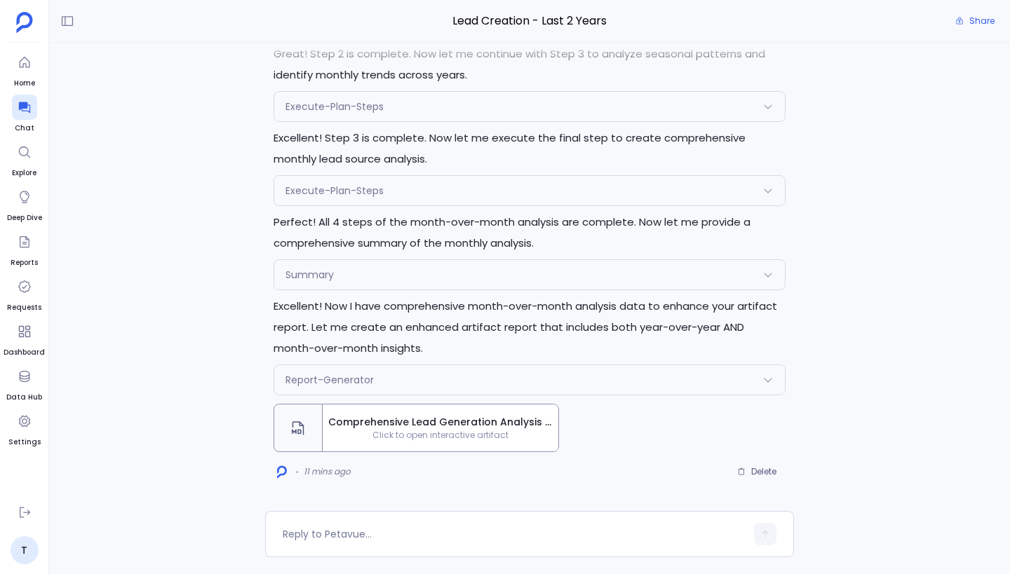
scroll to position [615, 0]
click at [455, 425] on span "Comprehensive Lead Generation Analysis Report ([DATE]-[DATE])" at bounding box center [440, 422] width 224 height 15
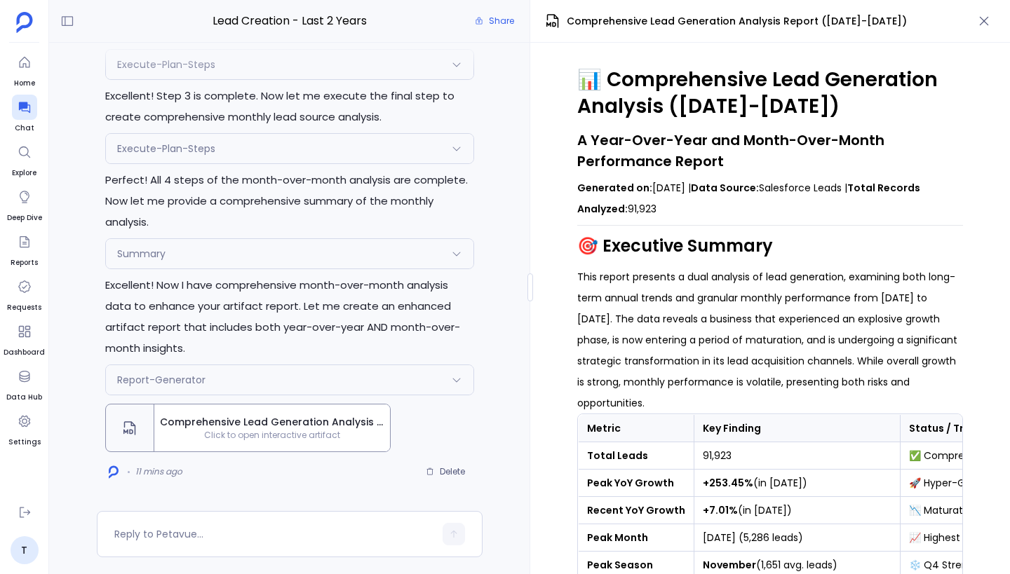
scroll to position [645, 0]
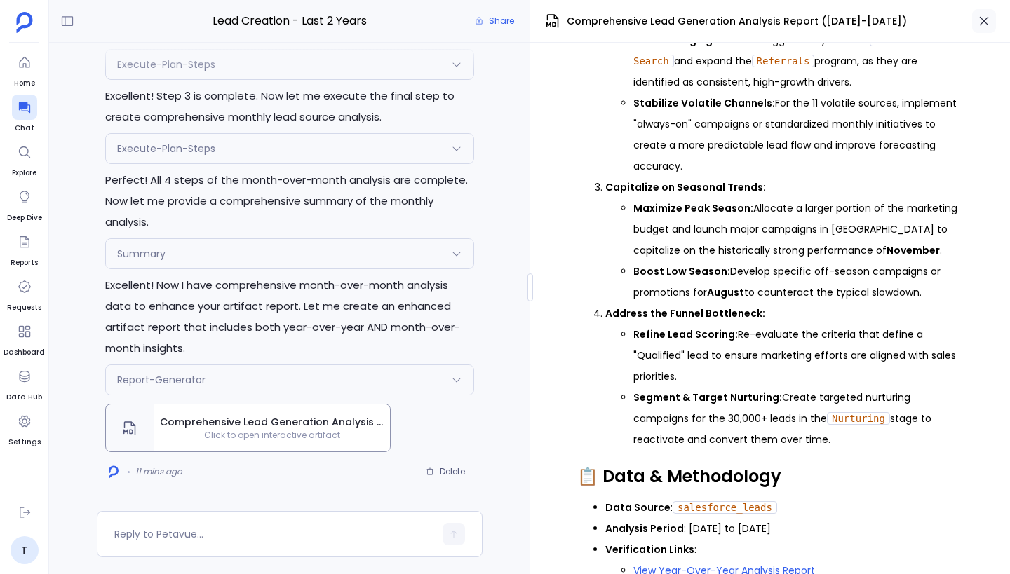
click at [985, 27] on icon "button" at bounding box center [984, 21] width 14 height 14
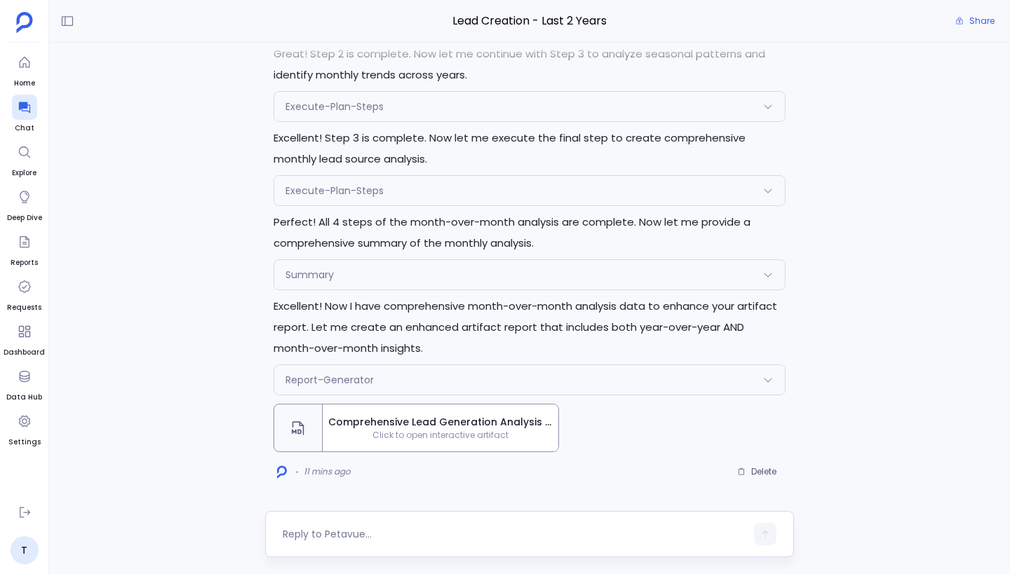
click at [381, 533] on textarea at bounding box center [514, 534] width 463 height 14
type textarea "I am still not seeing month over month breakdown in the report"
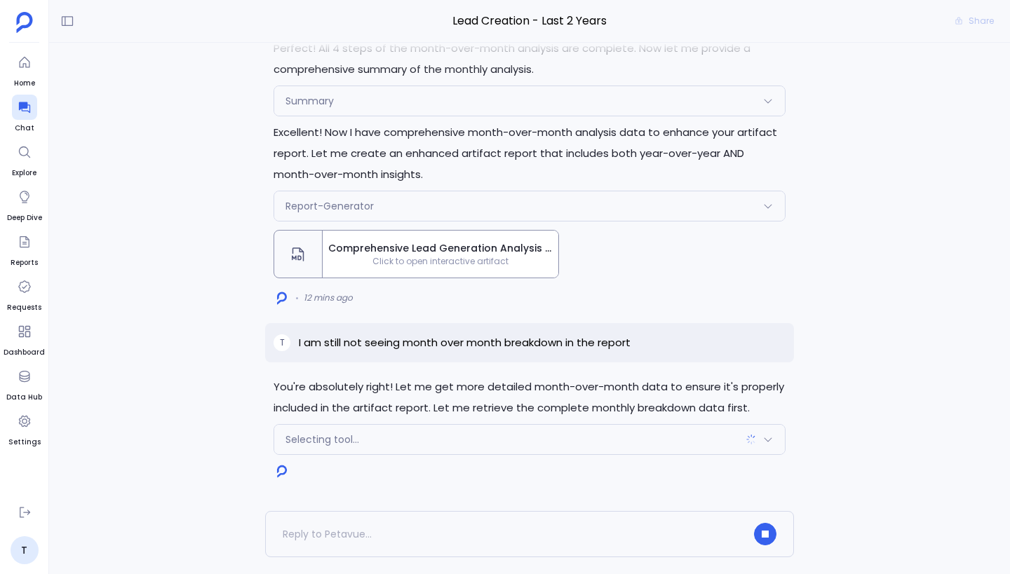
click at [499, 433] on div "Selecting tool..." at bounding box center [529, 439] width 511 height 29
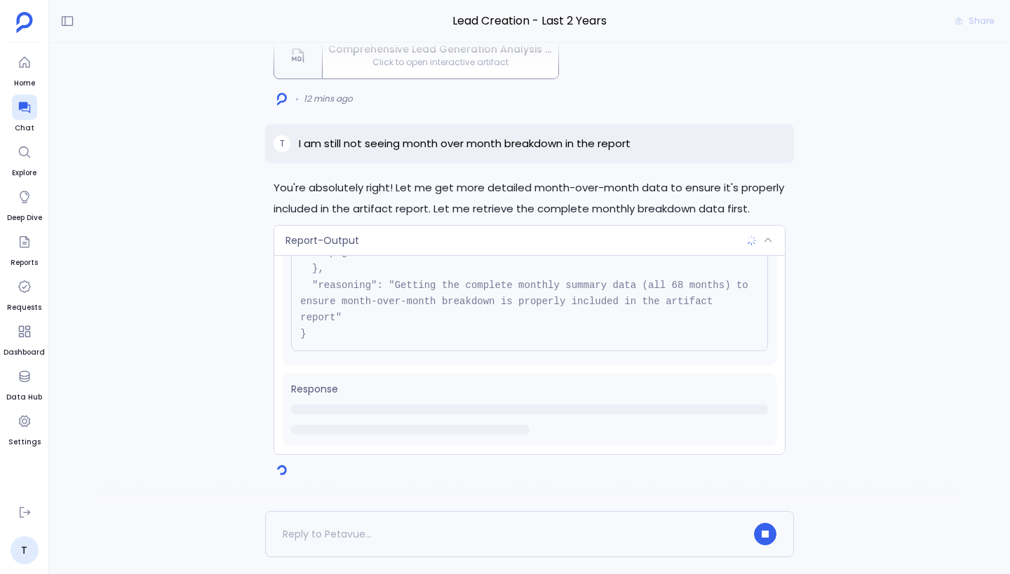
click at [554, 236] on div "Report-Output" at bounding box center [529, 240] width 511 height 29
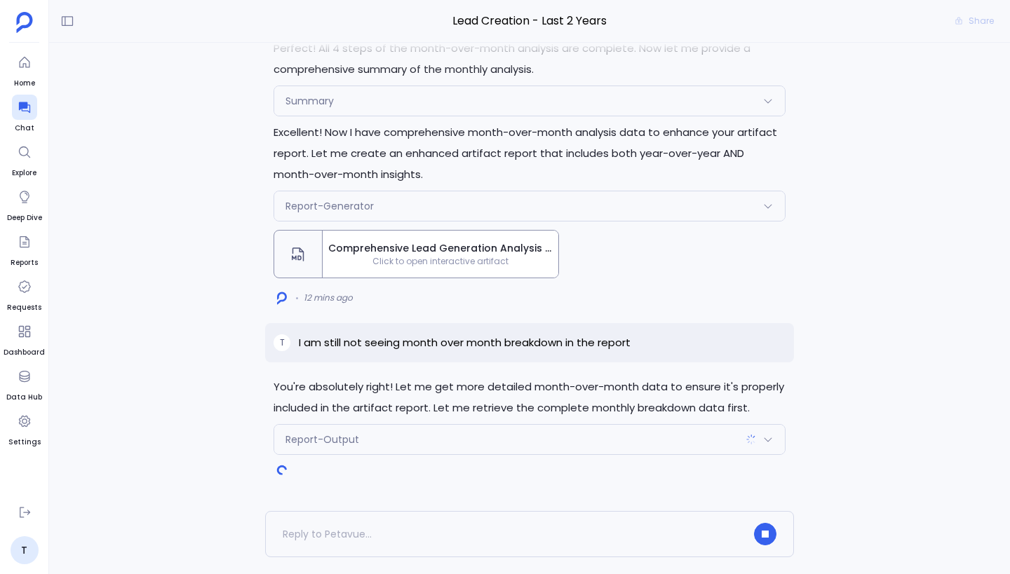
click at [543, 445] on div "Report-Output" at bounding box center [529, 439] width 511 height 29
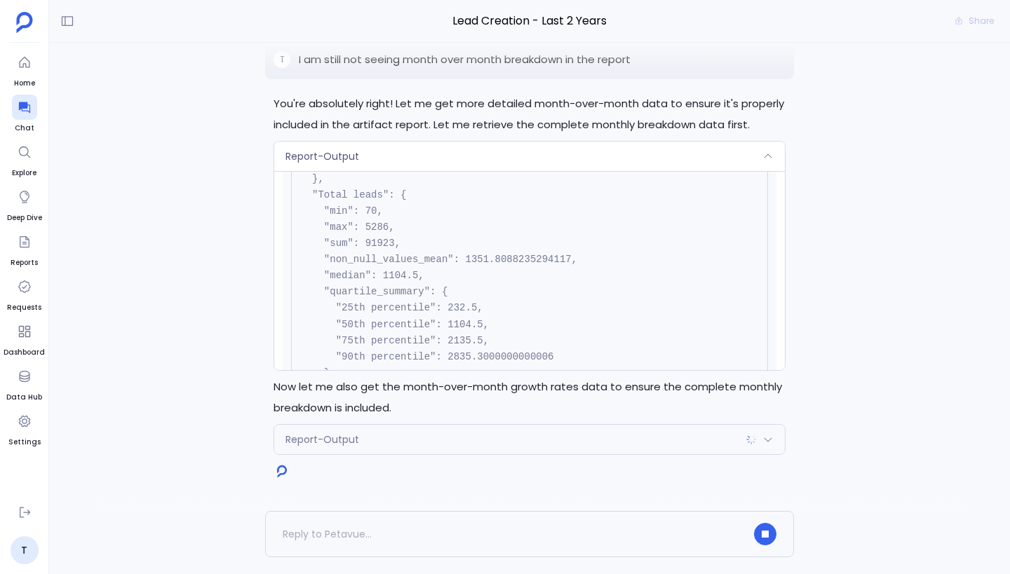
scroll to position [1367, 0]
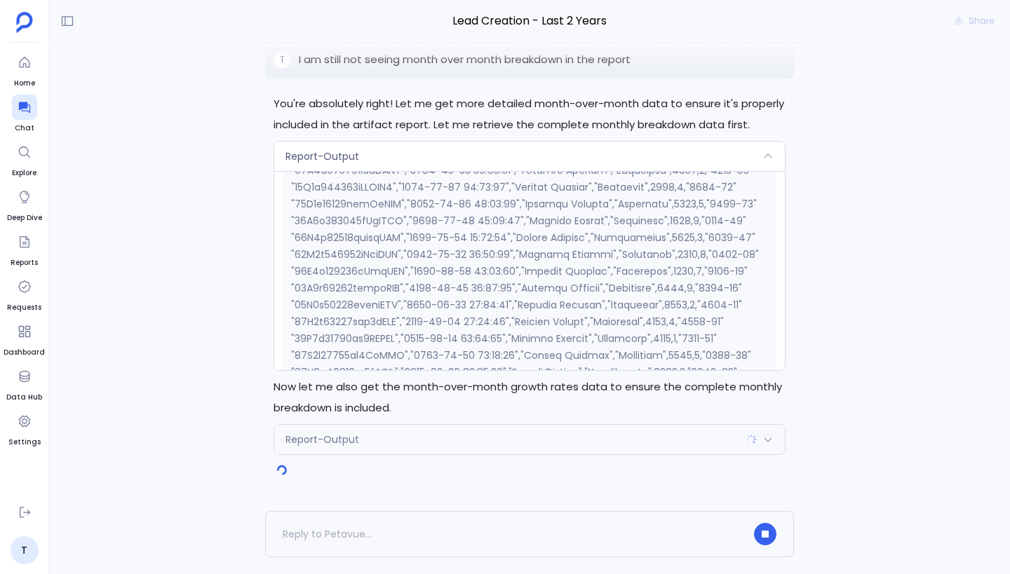
click at [554, 151] on div "Report-Output" at bounding box center [529, 156] width 511 height 29
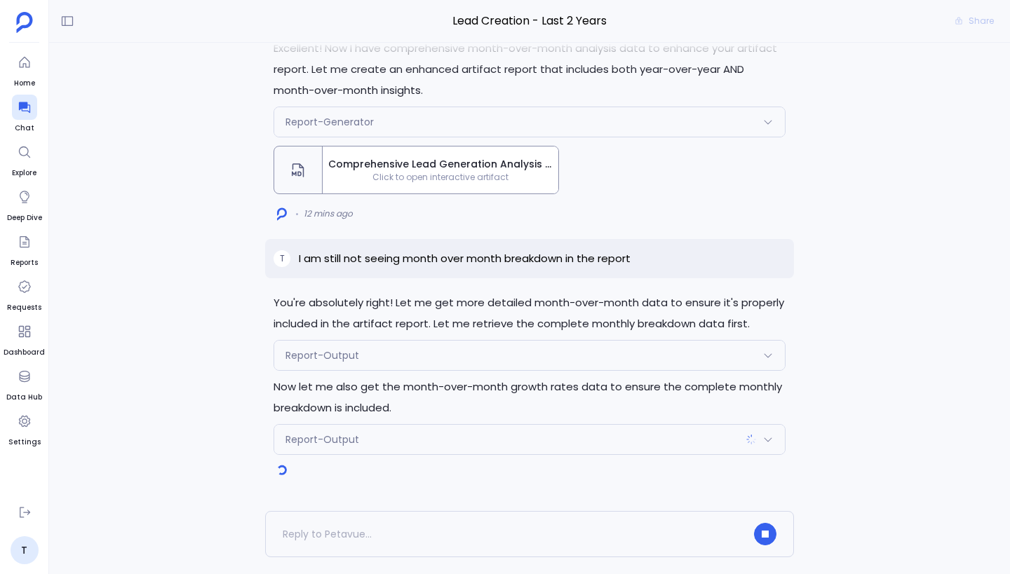
click at [441, 433] on div "Report-Output" at bounding box center [529, 439] width 511 height 29
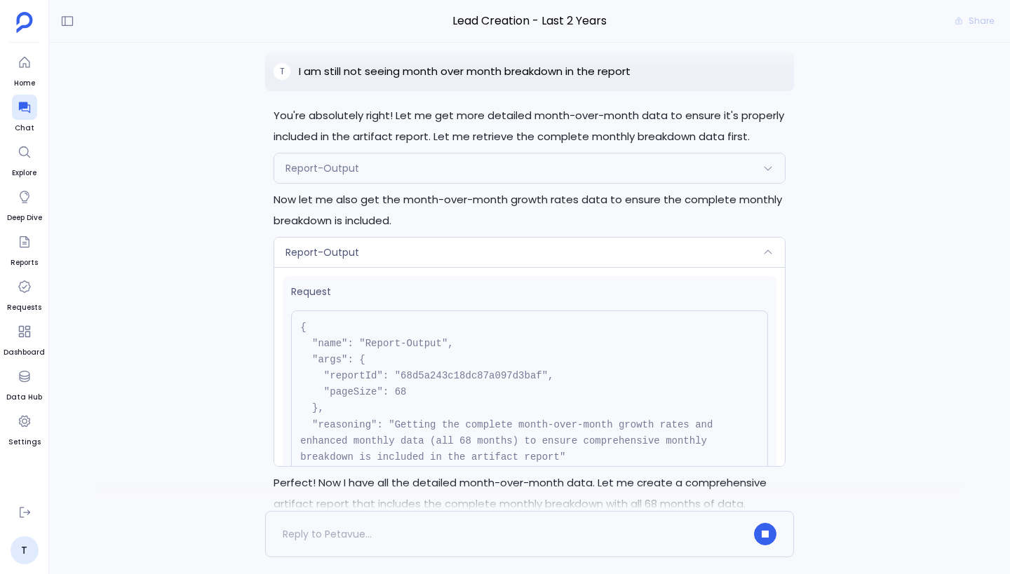
scroll to position [-220, 0]
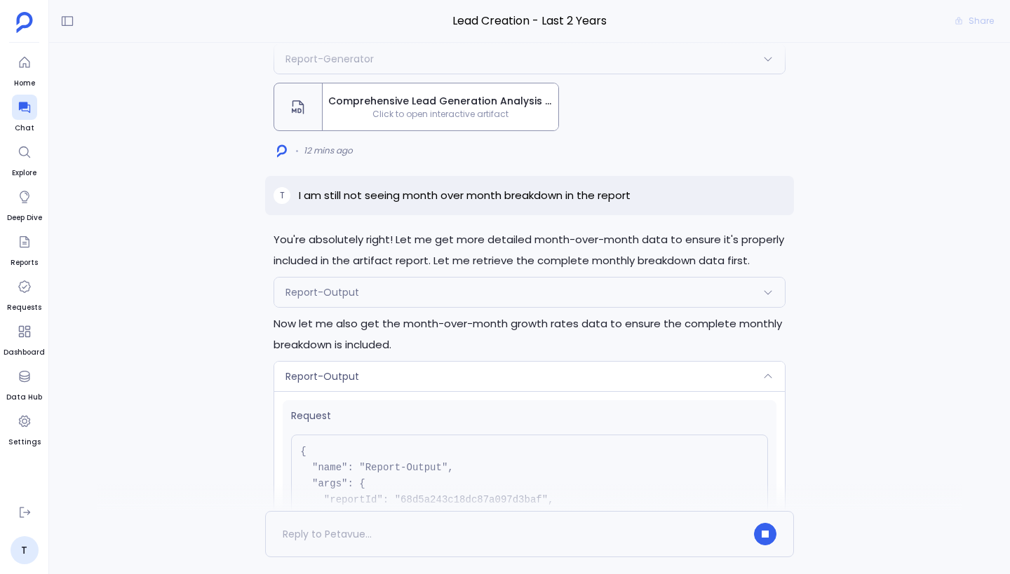
click at [493, 293] on div "Report-Output" at bounding box center [529, 292] width 511 height 29
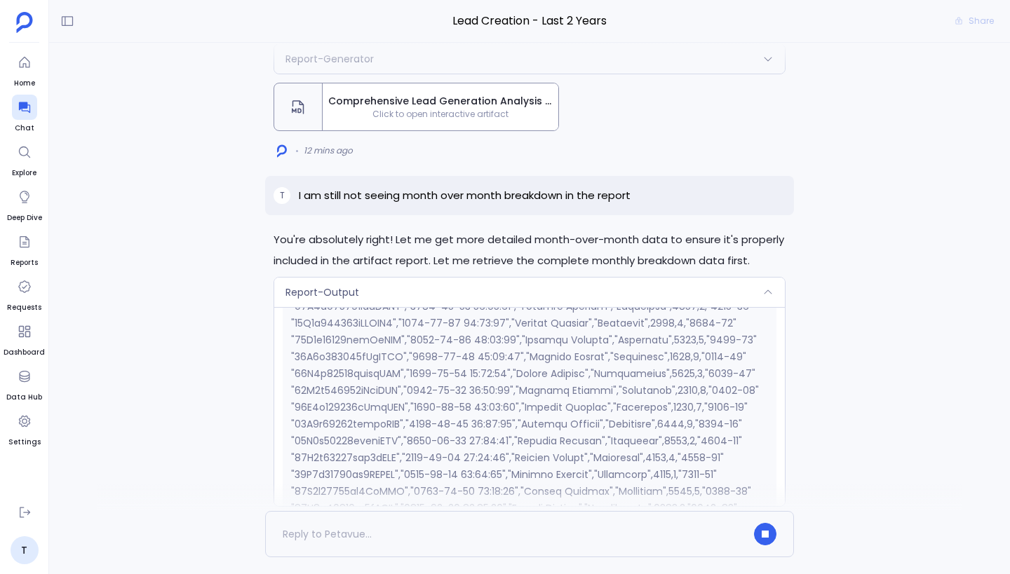
scroll to position [0, 0]
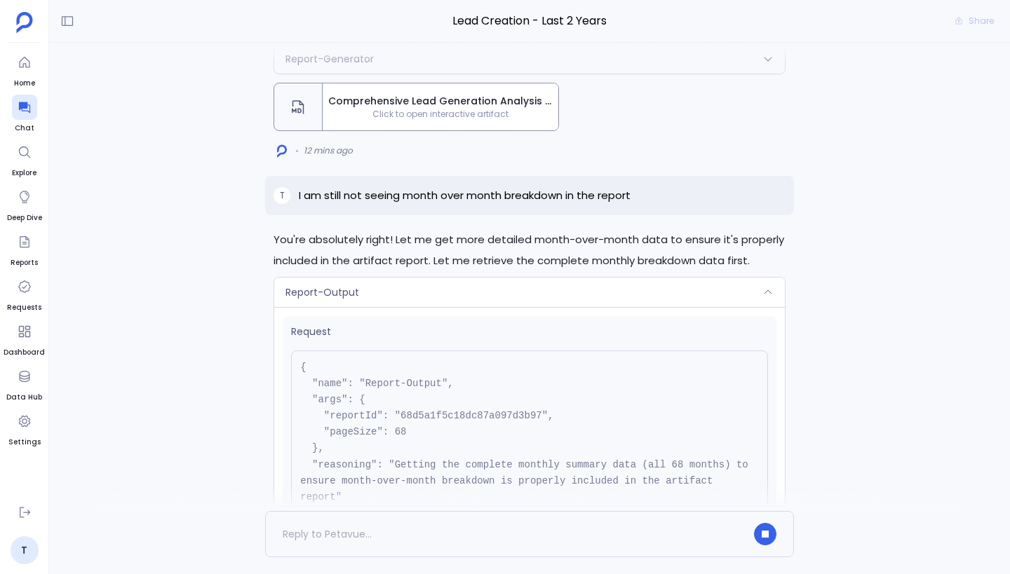
click at [560, 328] on span "Request" at bounding box center [529, 332] width 477 height 15
click at [560, 300] on div "Report-Output" at bounding box center [529, 292] width 511 height 29
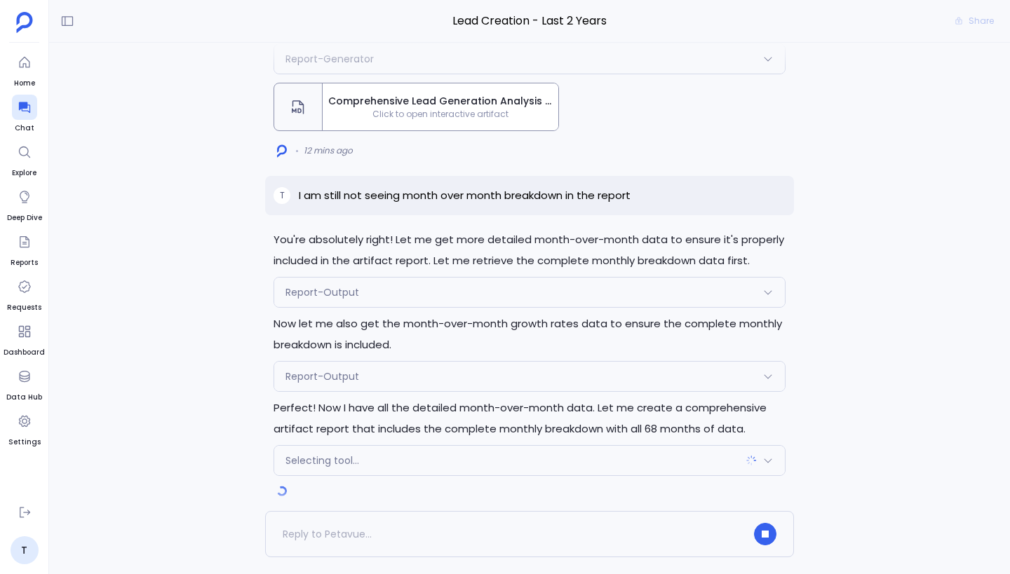
click at [544, 377] on div "Report-Output" at bounding box center [529, 376] width 511 height 29
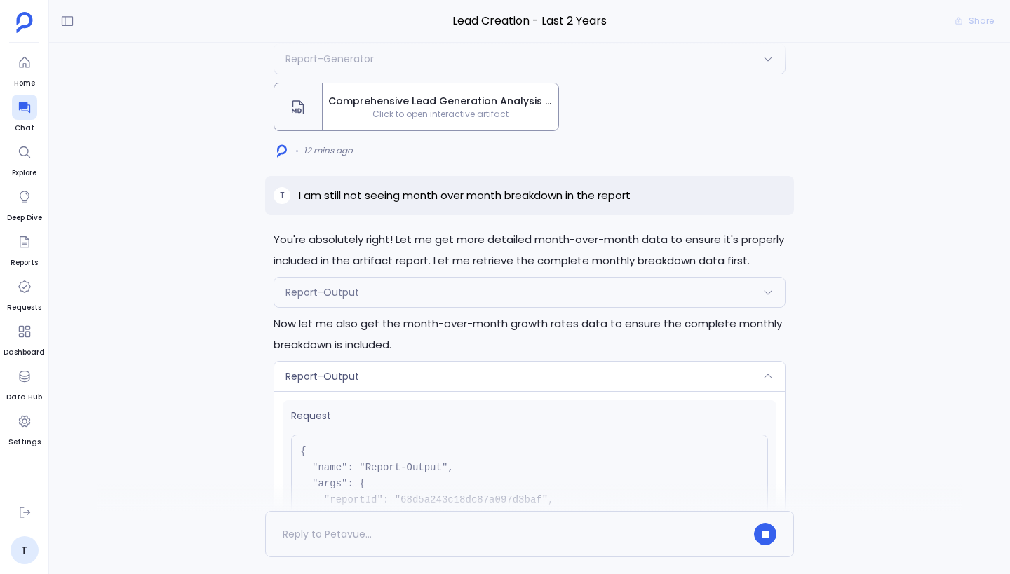
click at [544, 377] on div "Report-Output" at bounding box center [529, 376] width 511 height 29
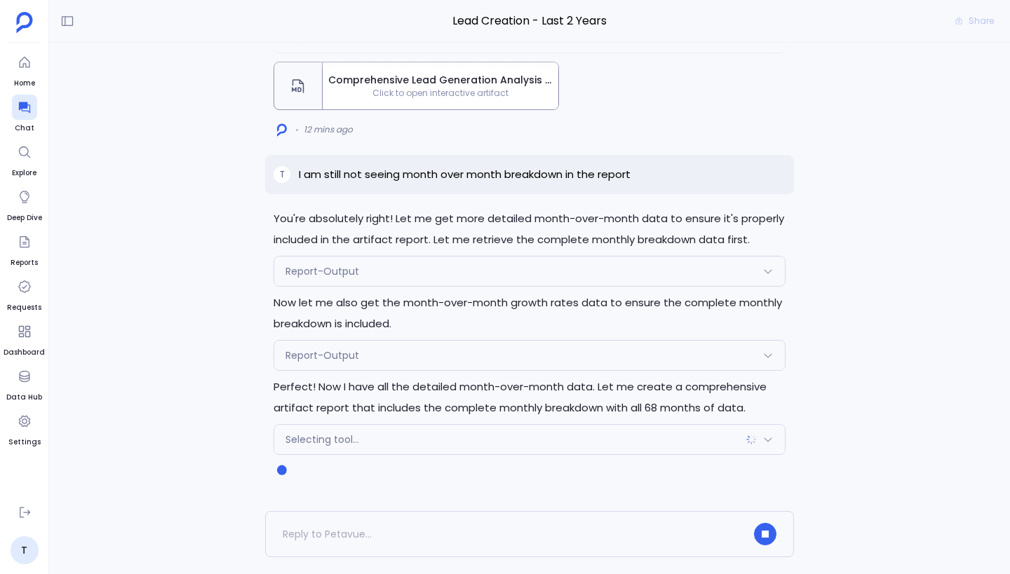
click at [519, 264] on div "Report-Output" at bounding box center [529, 271] width 511 height 29
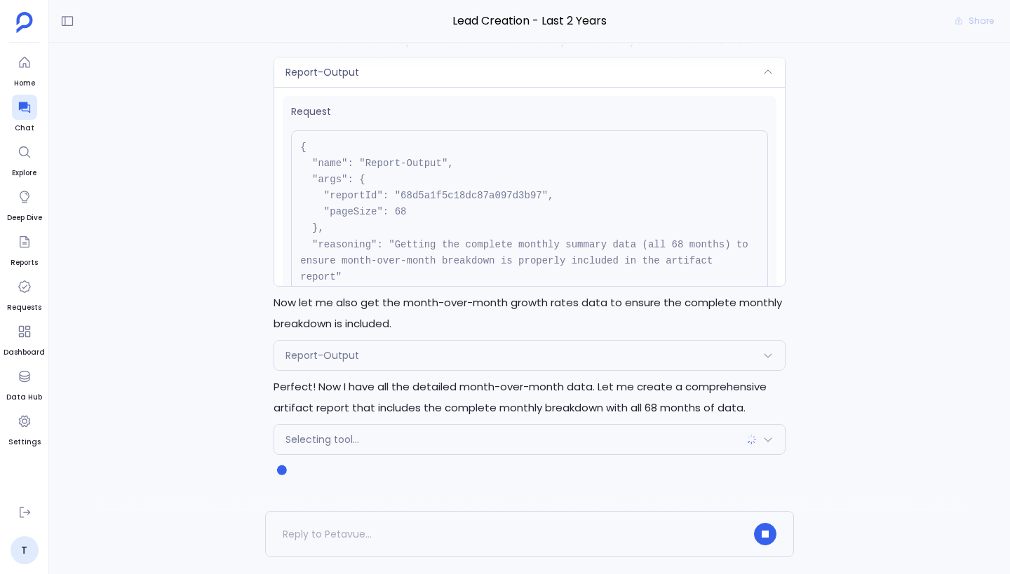
click at [481, 356] on div "Report-Output" at bounding box center [529, 355] width 511 height 29
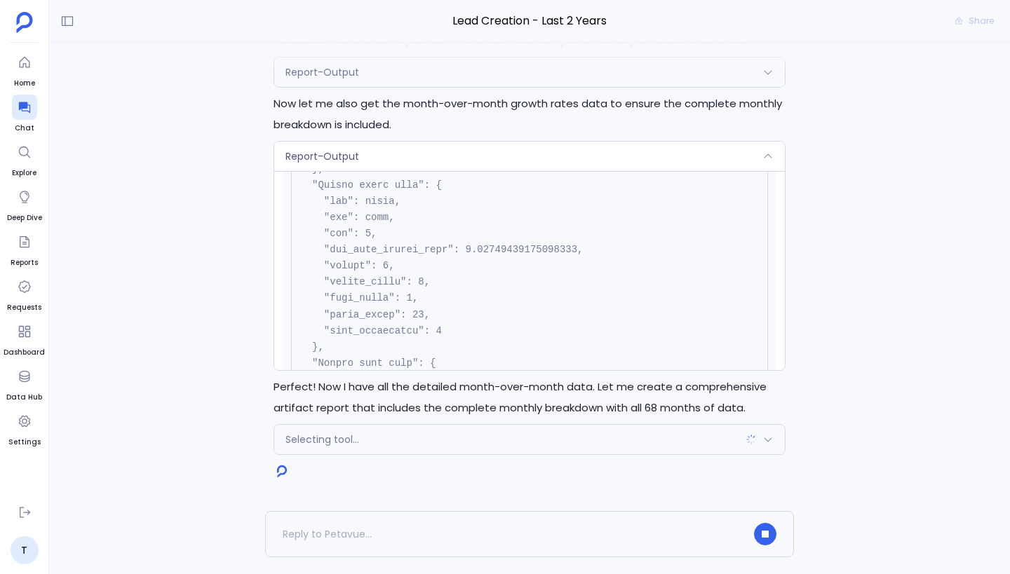
scroll to position [3200, 0]
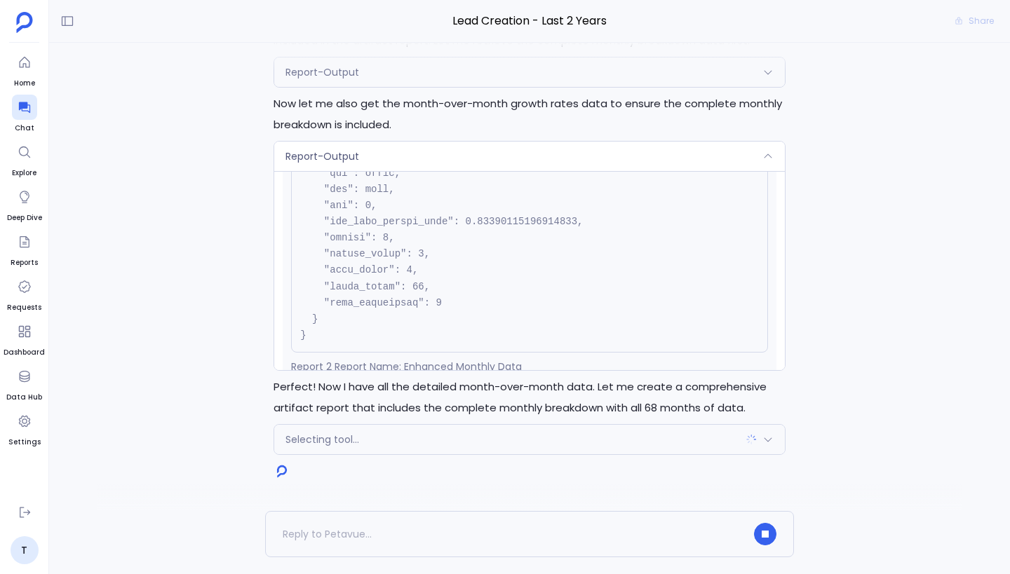
click at [567, 158] on div "Report-Output" at bounding box center [529, 156] width 511 height 29
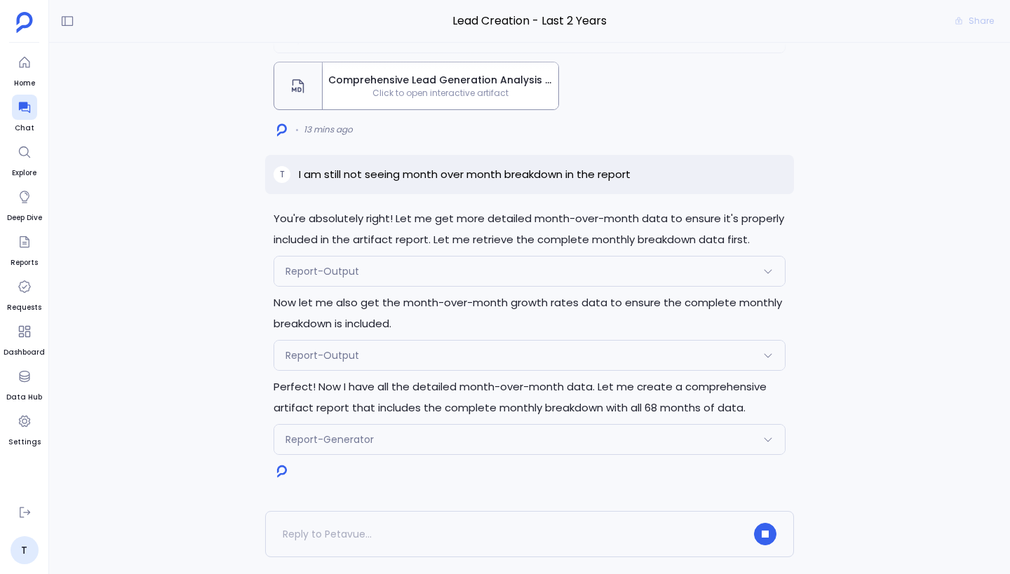
click at [511, 452] on div "Report-Generator" at bounding box center [529, 439] width 511 height 29
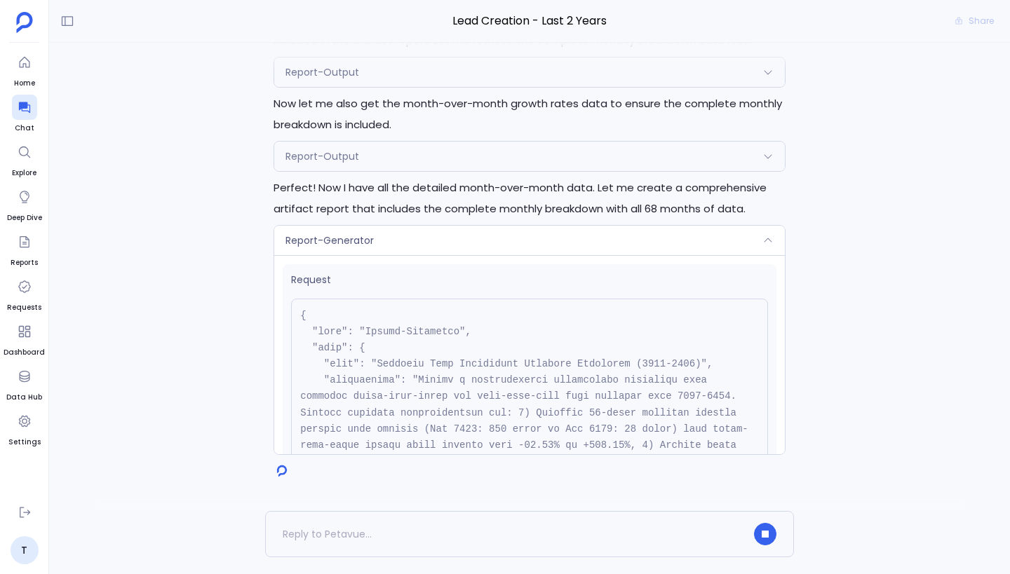
click at [483, 246] on div "Report-Generator" at bounding box center [529, 240] width 511 height 29
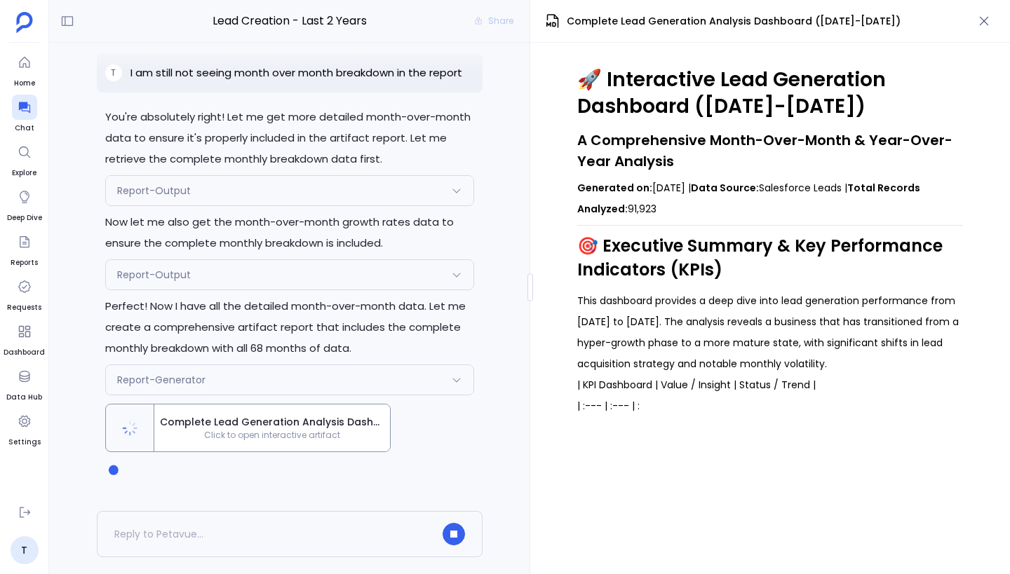
scroll to position [341, 0]
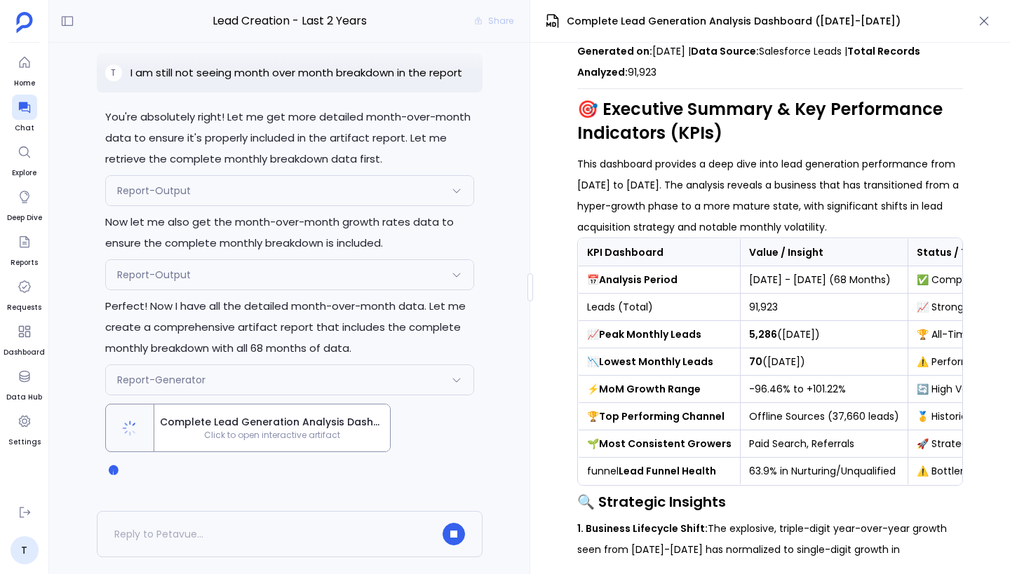
click at [338, 386] on div "Report-Generator" at bounding box center [289, 379] width 367 height 29
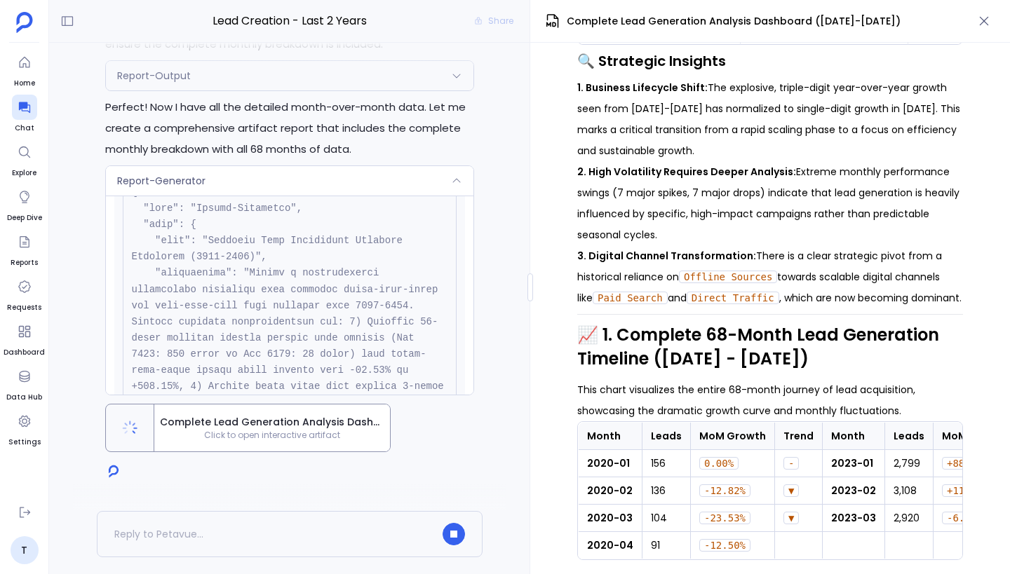
scroll to position [0, 0]
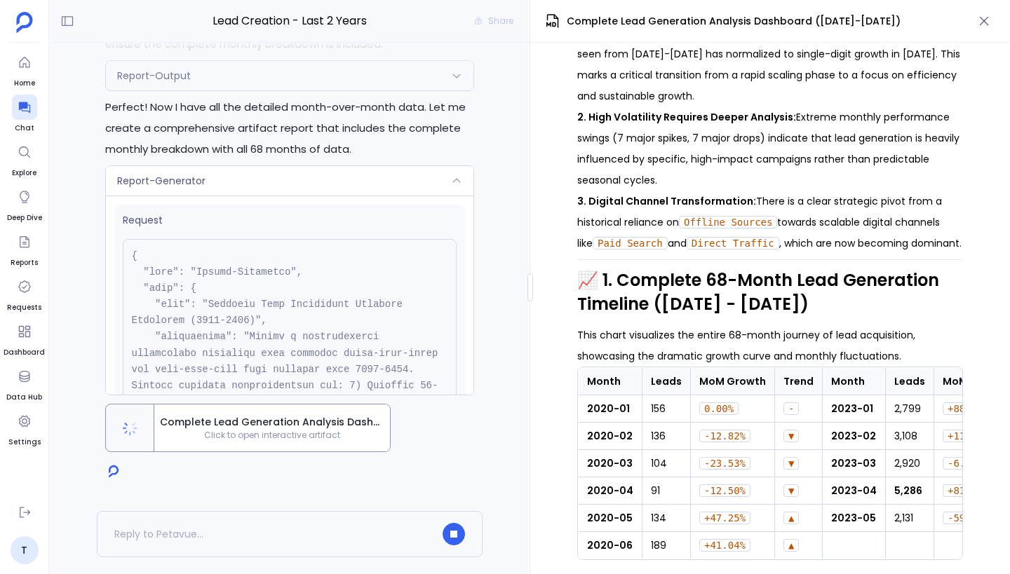
click at [451, 177] on icon at bounding box center [456, 180] width 11 height 11
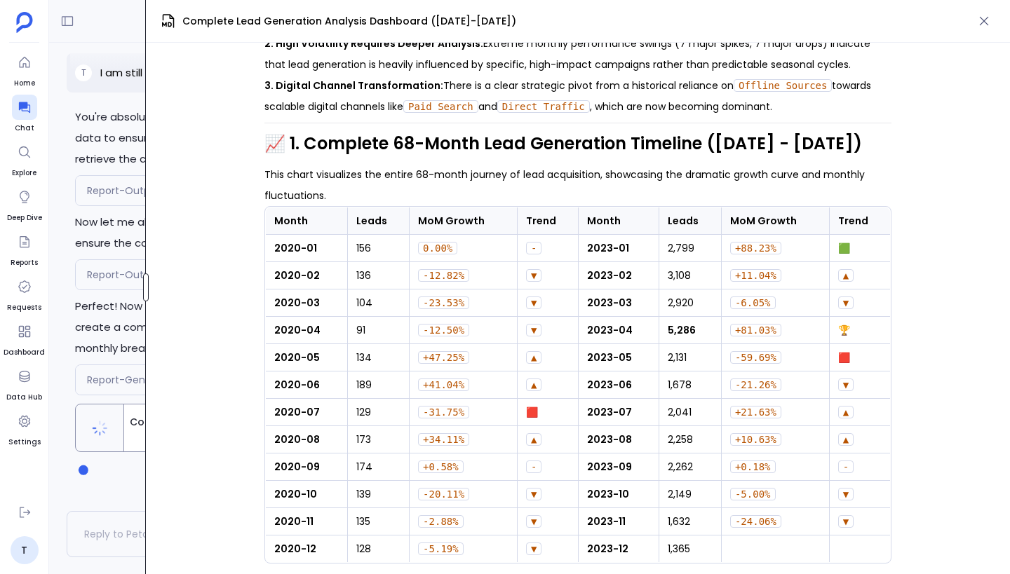
click at [140, 288] on div "Lead Creation - Last 2 Years Share You're absolutely right! Let me get more det…" at bounding box center [529, 287] width 961 height 574
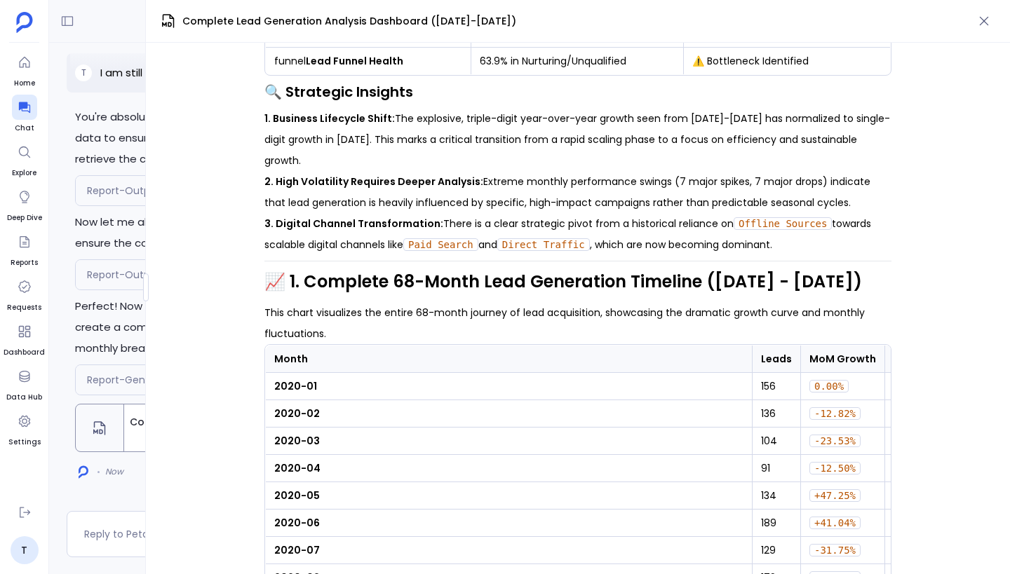
drag, startPoint x: 742, startPoint y: 356, endPoint x: 441, endPoint y: 360, distance: 300.9
click at [441, 360] on th "Month" at bounding box center [509, 359] width 487 height 27
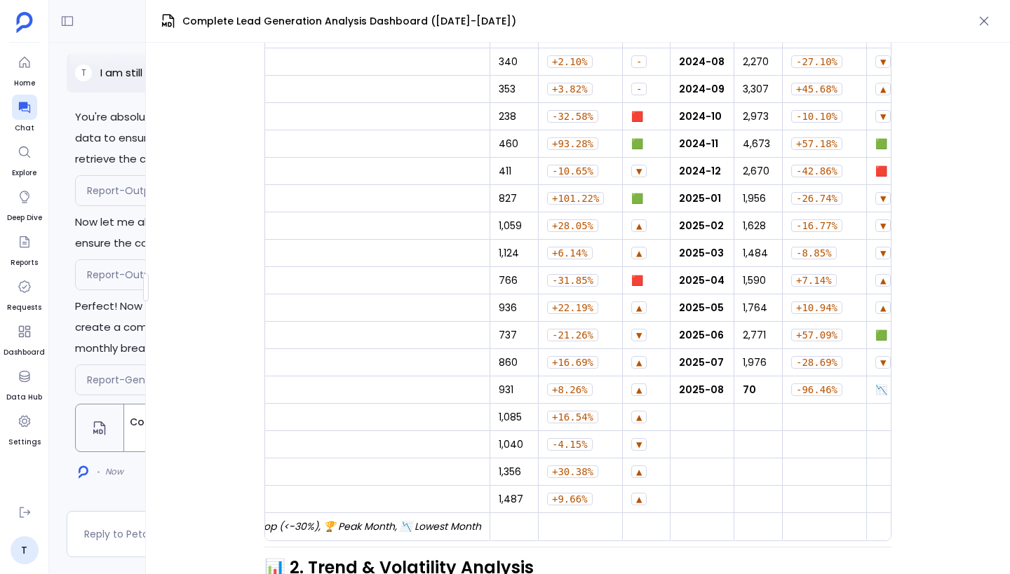
scroll to position [1097, 0]
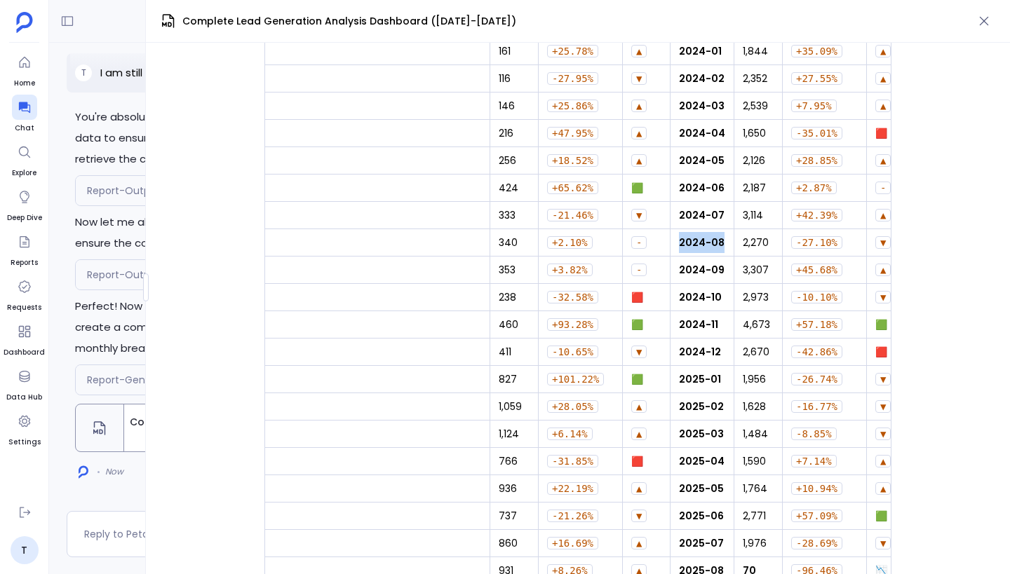
drag, startPoint x: 663, startPoint y: 244, endPoint x: 705, endPoint y: 244, distance: 41.4
click at [705, 244] on td "2024-08" at bounding box center [702, 242] width 64 height 27
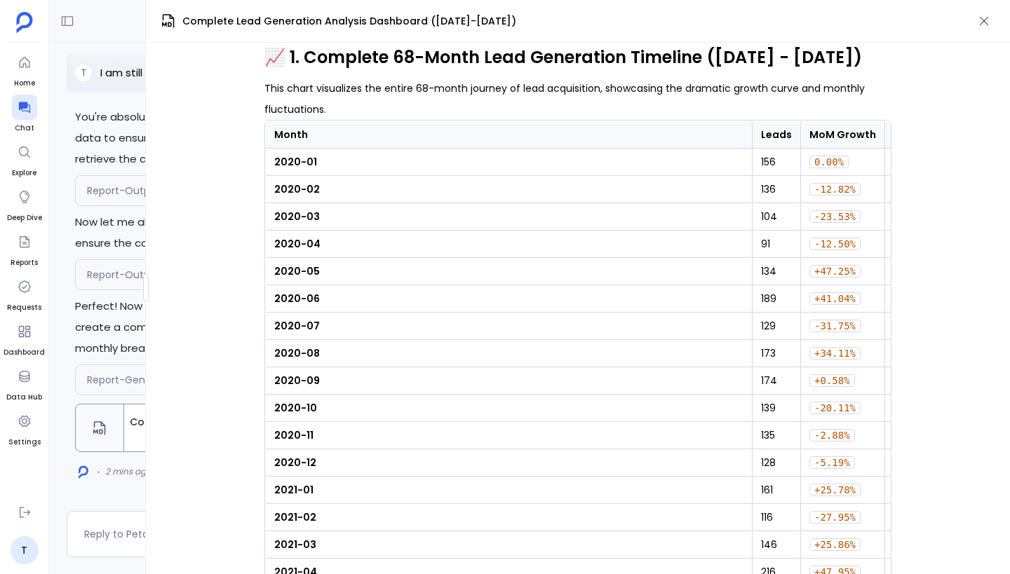
scroll to position [0, 0]
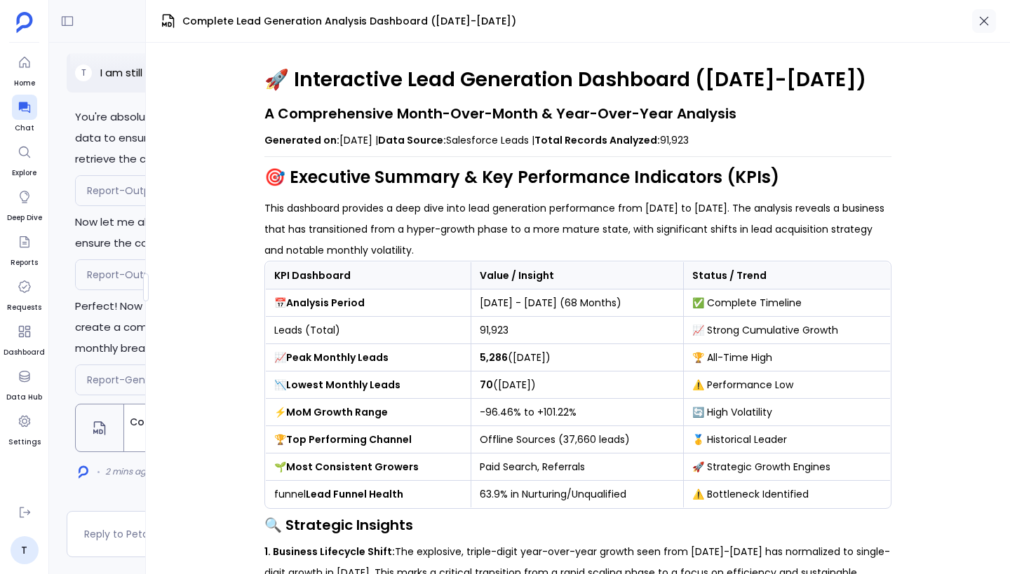
click at [985, 23] on icon "button" at bounding box center [984, 21] width 14 height 14
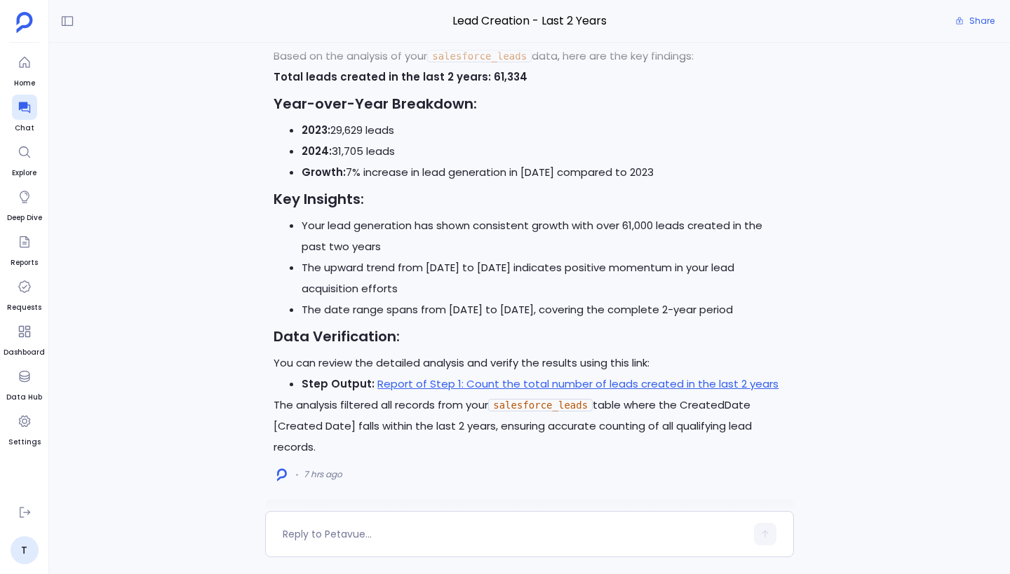
scroll to position [-6415, 0]
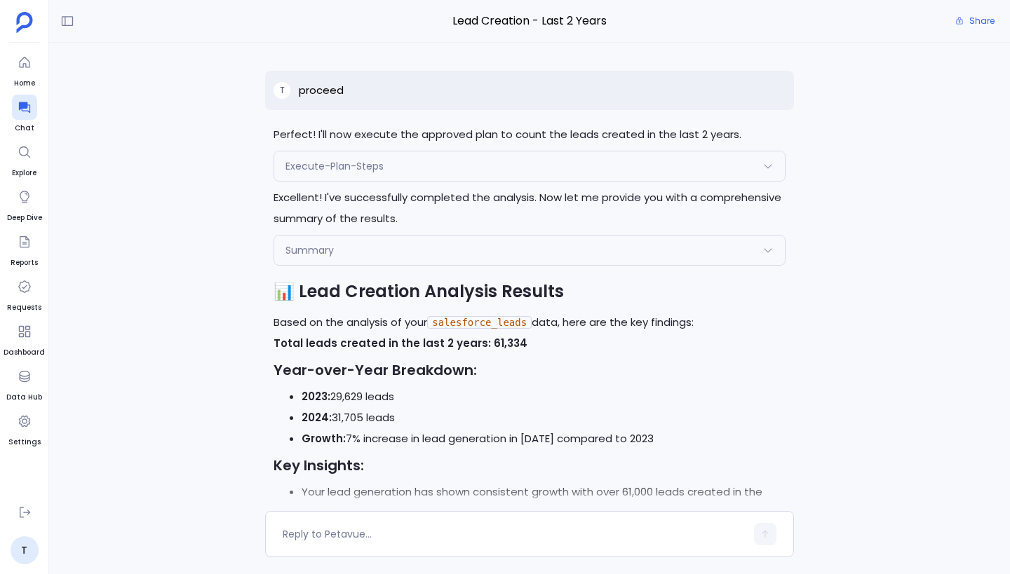
click at [166, 235] on div "You're absolutely right! Let me get more detailed month-over-month data to ensu…" at bounding box center [529, 277] width 961 height 468
click at [300, 91] on p "proceed" at bounding box center [321, 90] width 45 height 17
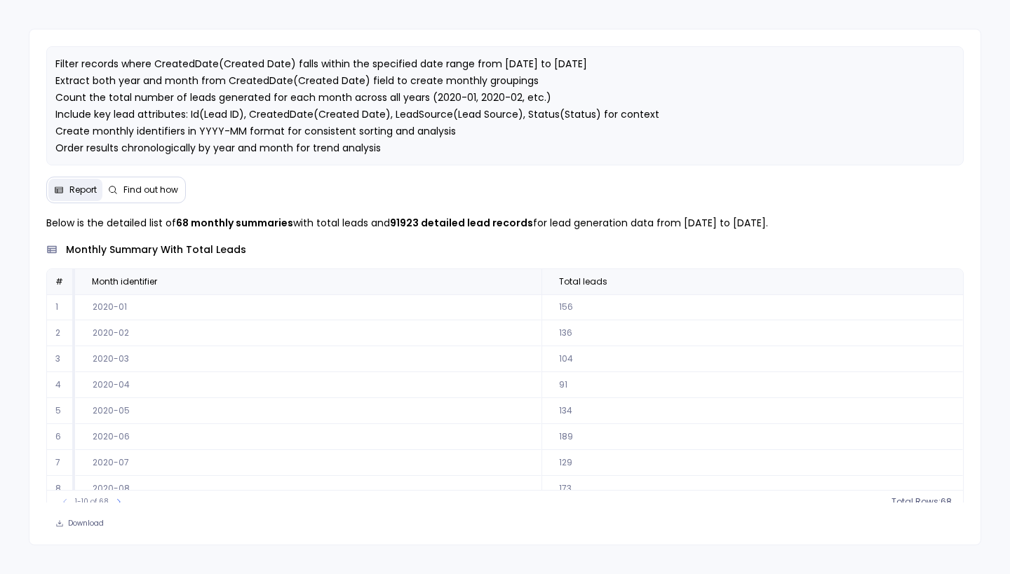
click at [156, 186] on span "Find out how" at bounding box center [150, 189] width 55 height 11
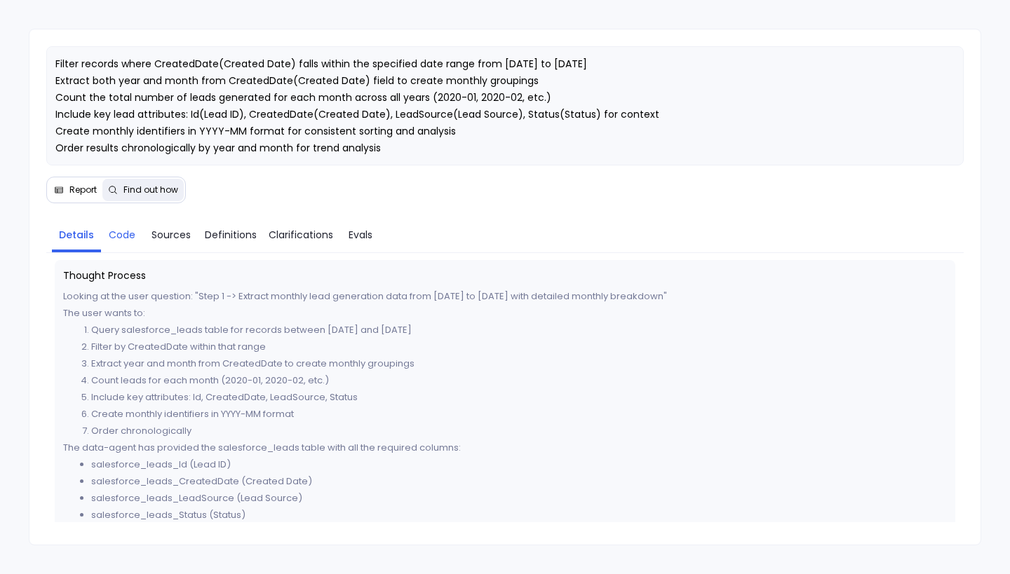
click at [130, 233] on span "Code" at bounding box center [122, 234] width 27 height 15
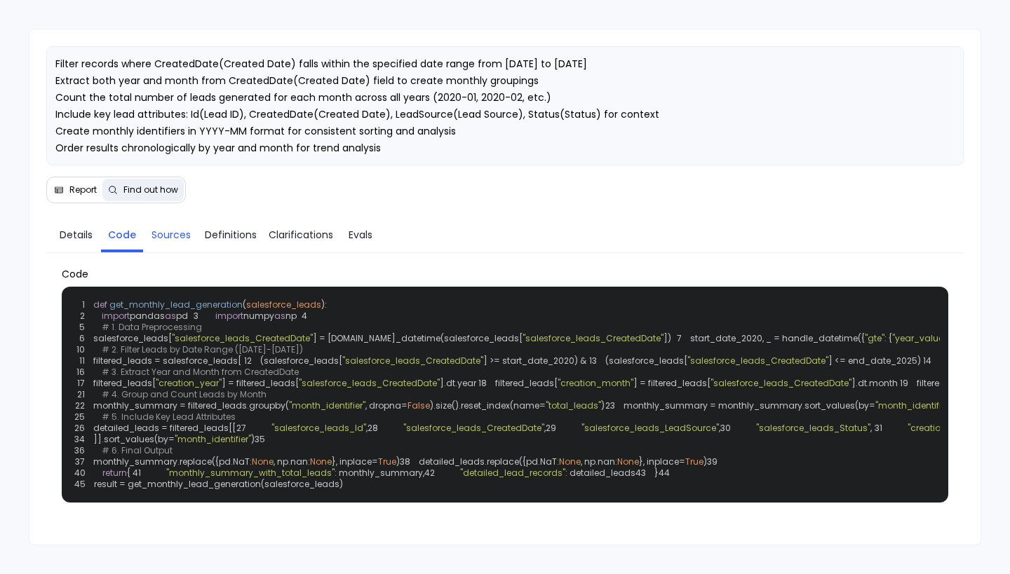
click at [167, 227] on span "Sources" at bounding box center [170, 234] width 39 height 15
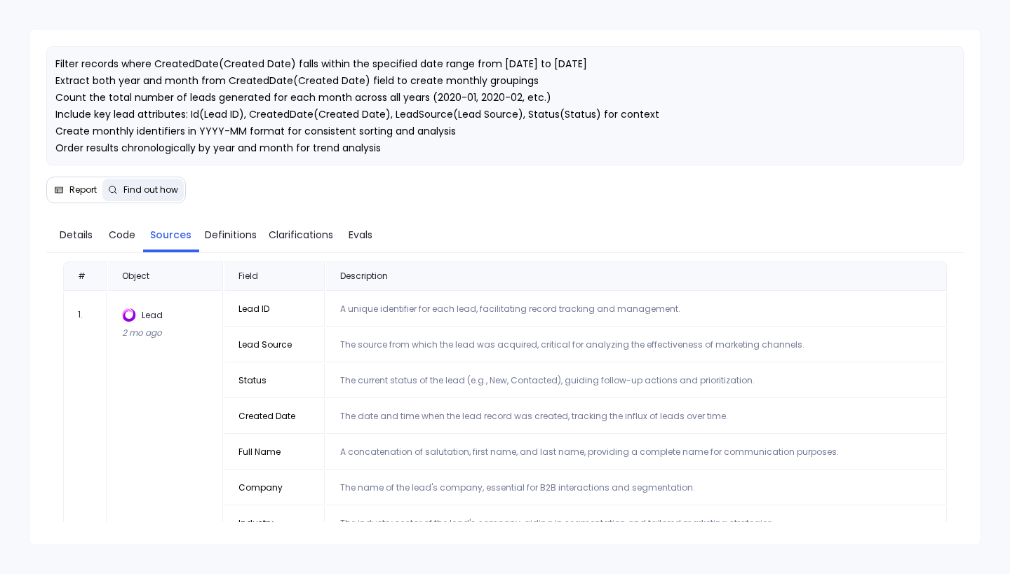
scroll to position [29, 0]
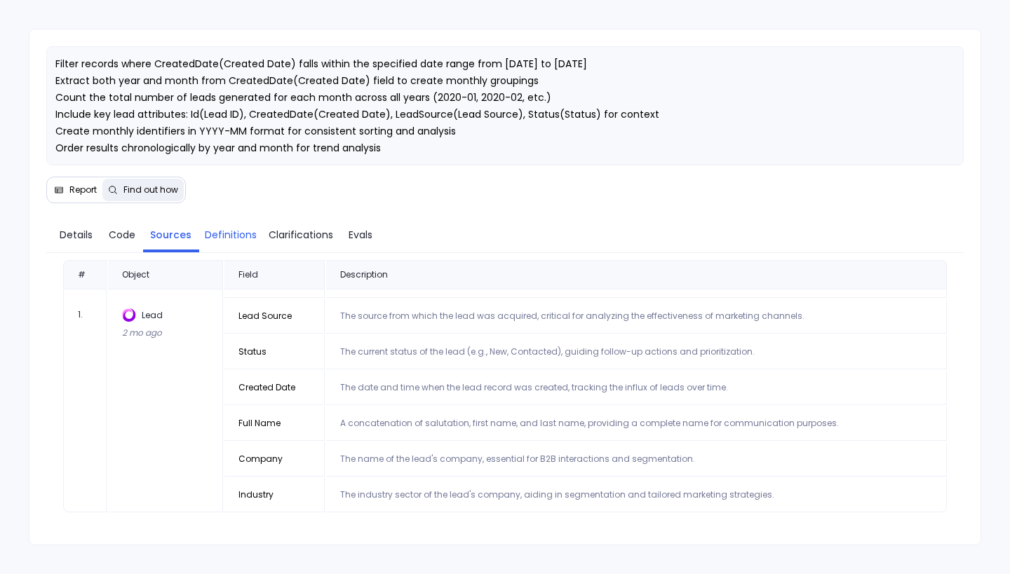
click at [228, 226] on link "Definitions" at bounding box center [230, 234] width 63 height 29
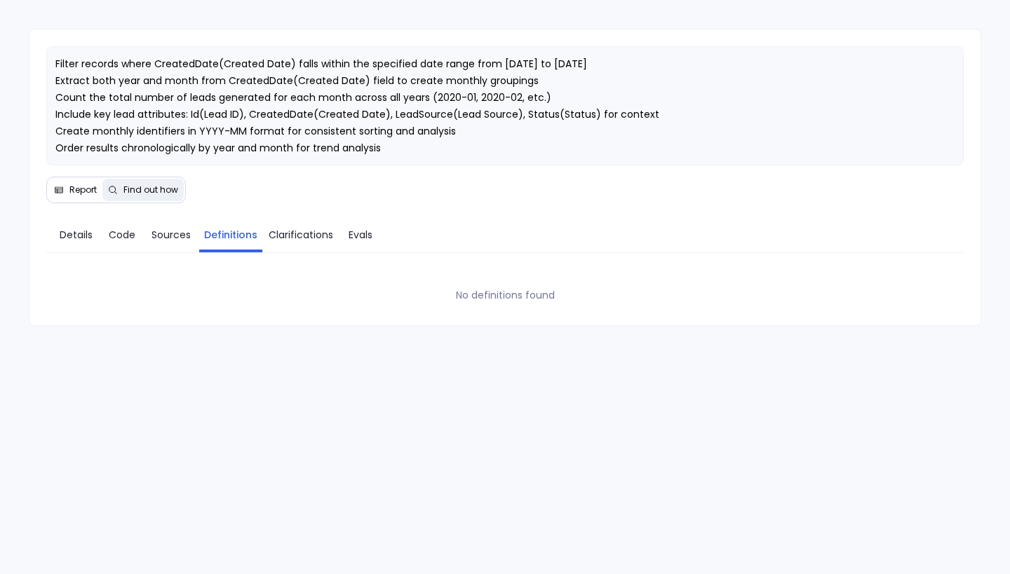
click at [293, 215] on div "Details Code Sources Definitions Clarifications Evals" at bounding box center [504, 234] width 917 height 39
click at [294, 228] on span "Clarifications" at bounding box center [301, 234] width 65 height 15
click at [360, 239] on span "Evals" at bounding box center [361, 234] width 24 height 15
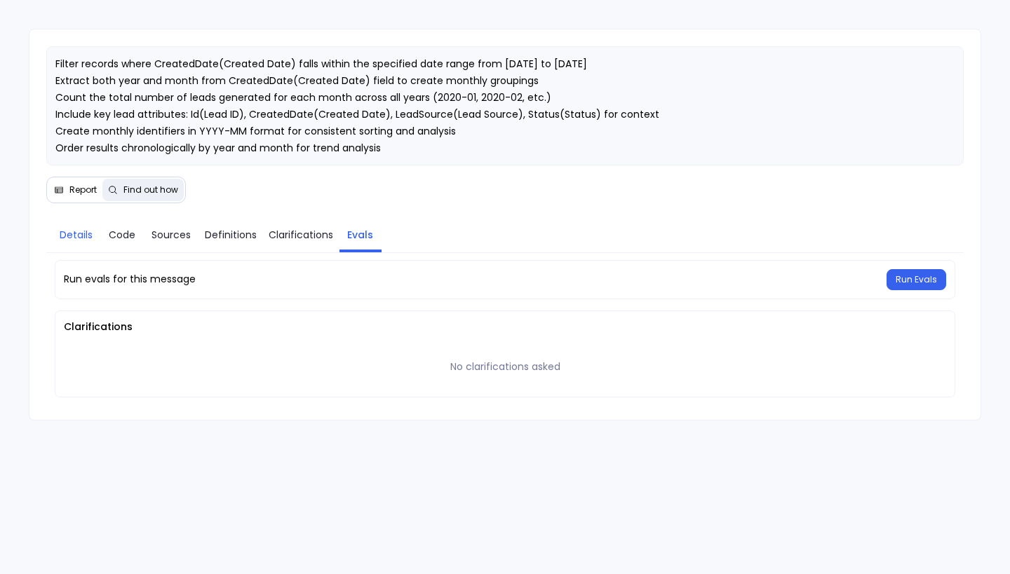
click at [88, 231] on span "Details" at bounding box center [76, 234] width 33 height 15
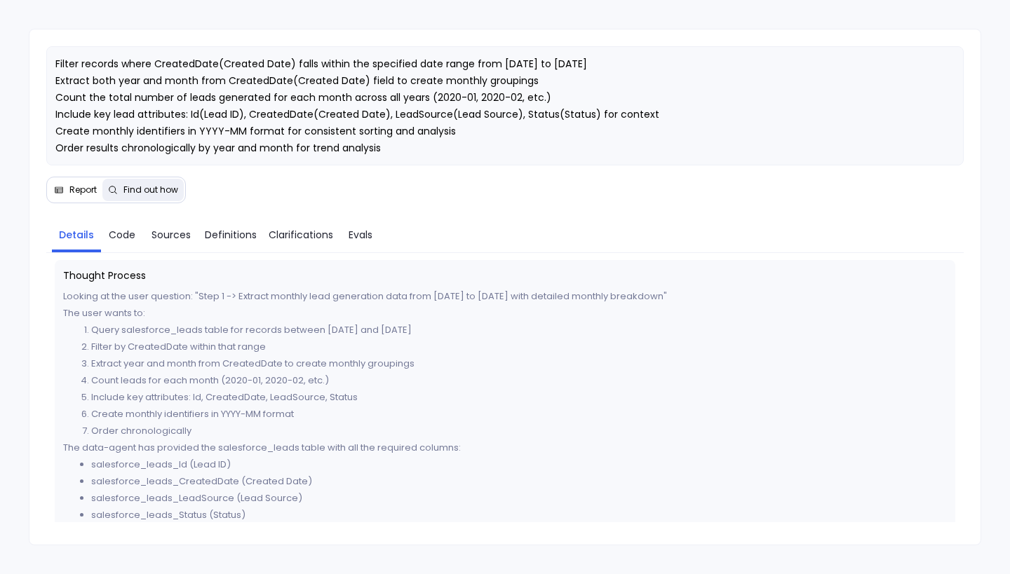
click at [79, 185] on span "Report" at bounding box center [82, 189] width 27 height 11
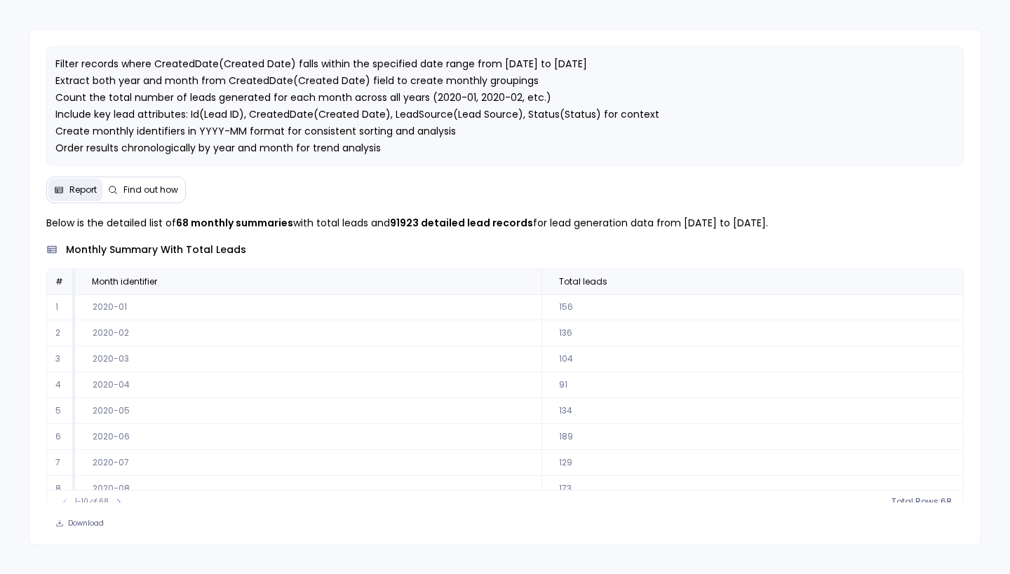
scroll to position [64, 0]
click at [118, 498] on icon at bounding box center [118, 502] width 8 height 8
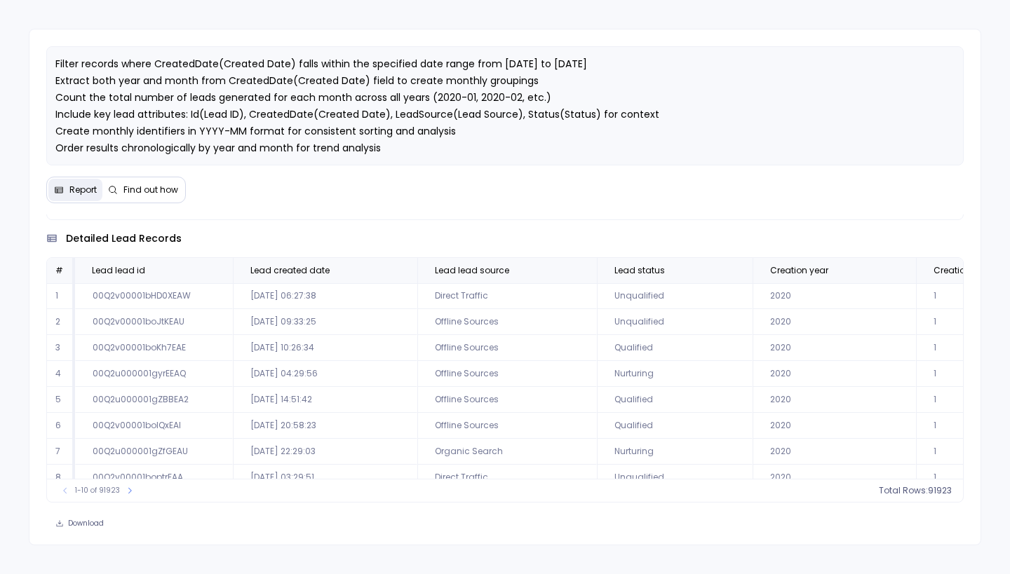
scroll to position [0, 0]
click at [134, 490] on button at bounding box center [130, 491] width 14 height 14
click at [128, 491] on button at bounding box center [135, 491] width 14 height 14
click at [134, 494] on icon at bounding box center [137, 491] width 8 height 8
click at [134, 494] on icon at bounding box center [136, 491] width 8 height 8
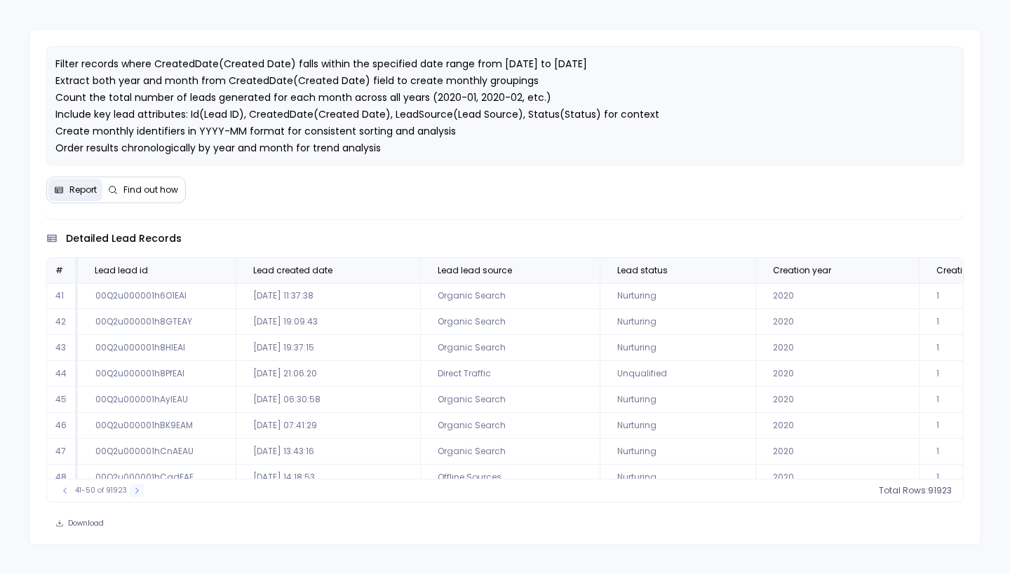
click at [134, 494] on icon at bounding box center [137, 491] width 8 height 8
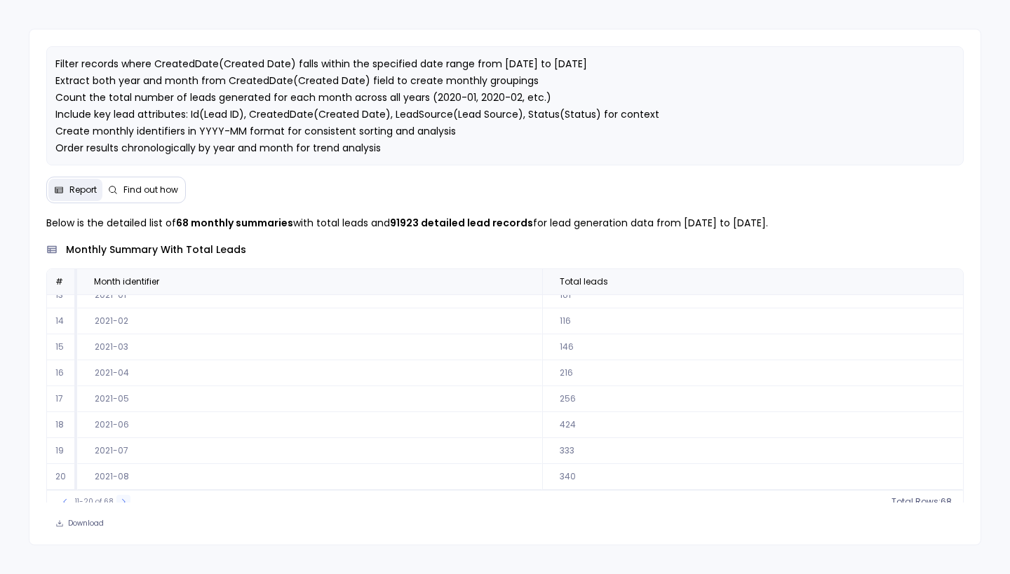
click at [123, 499] on icon at bounding box center [123, 502] width 8 height 8
click at [123, 499] on icon at bounding box center [125, 502] width 8 height 8
click at [69, 501] on icon at bounding box center [65, 502] width 8 height 8
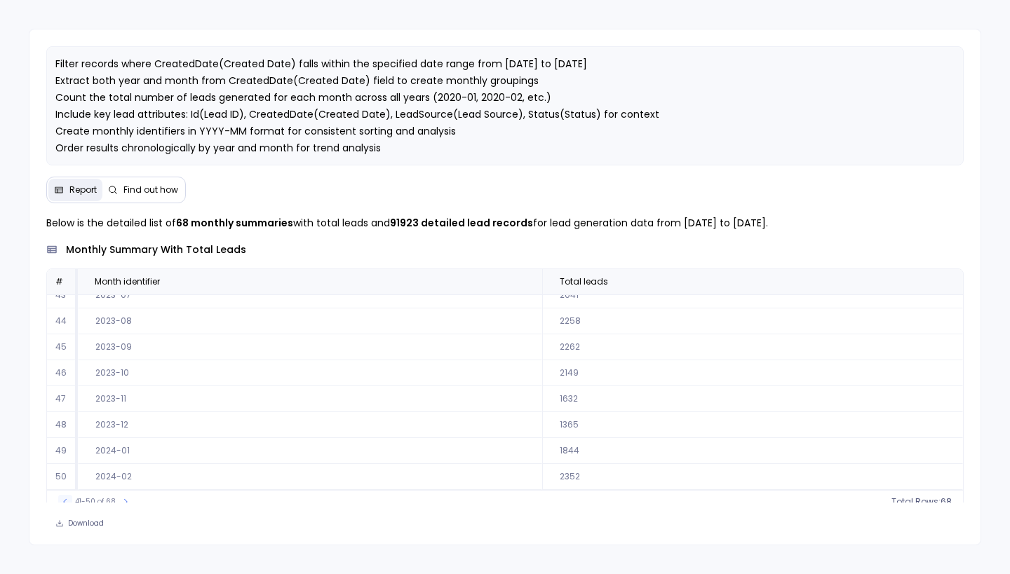
click at [69, 501] on icon at bounding box center [65, 502] width 8 height 8
click at [122, 501] on button at bounding box center [119, 502] width 14 height 14
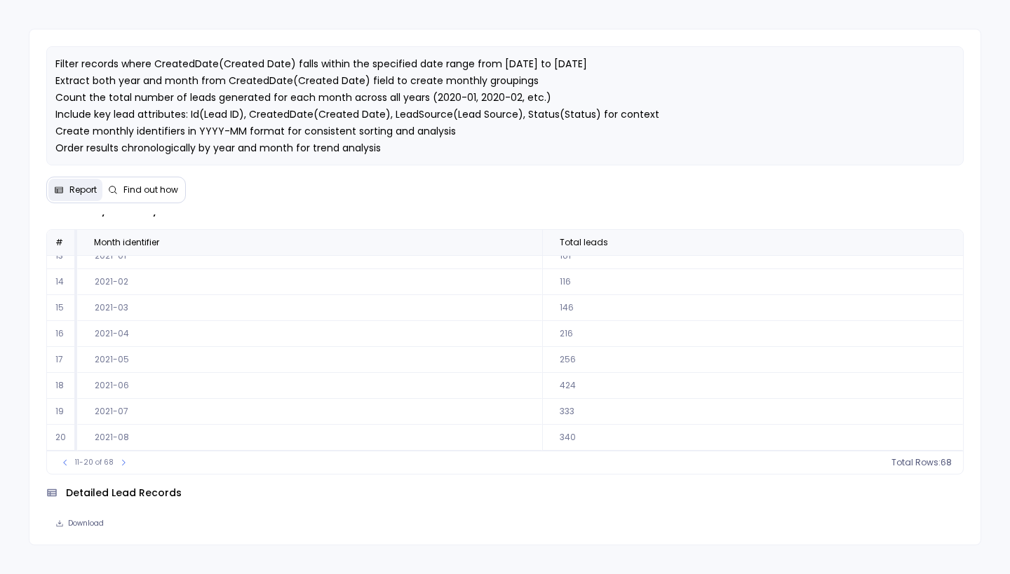
scroll to position [13, 0]
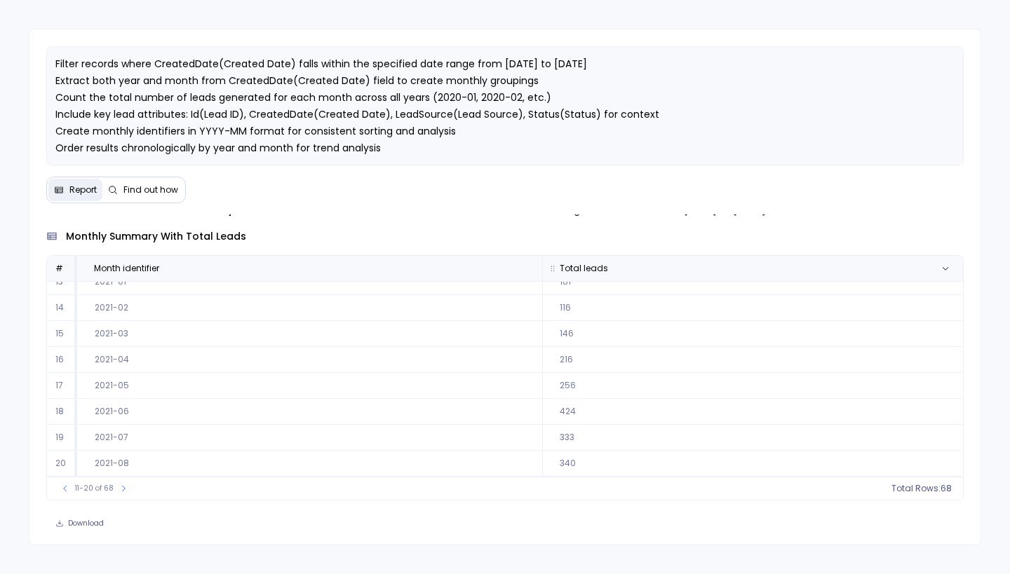
click at [597, 261] on th "Total leads" at bounding box center [752, 268] width 421 height 25
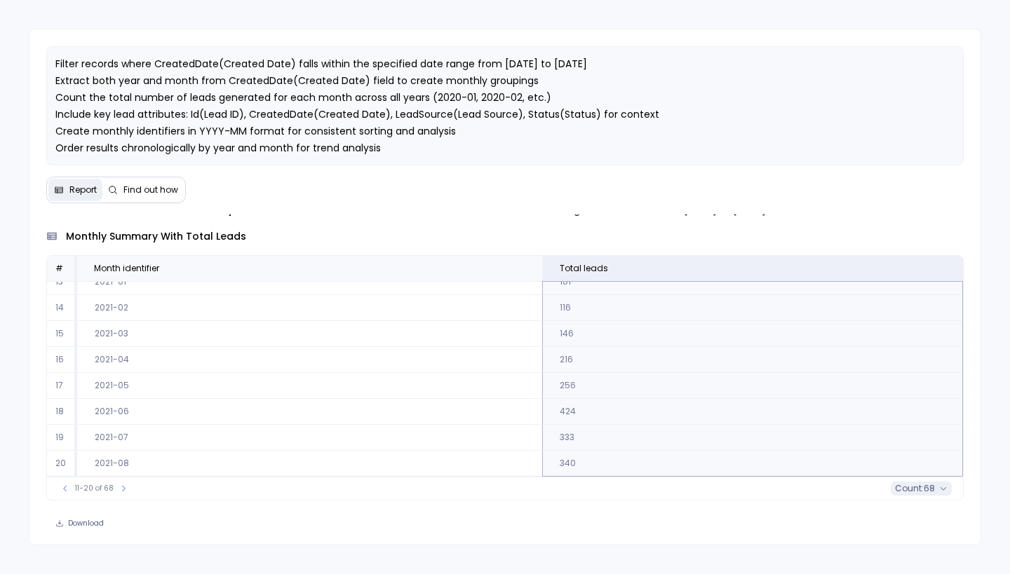
click at [914, 490] on span "count :" at bounding box center [909, 488] width 29 height 11
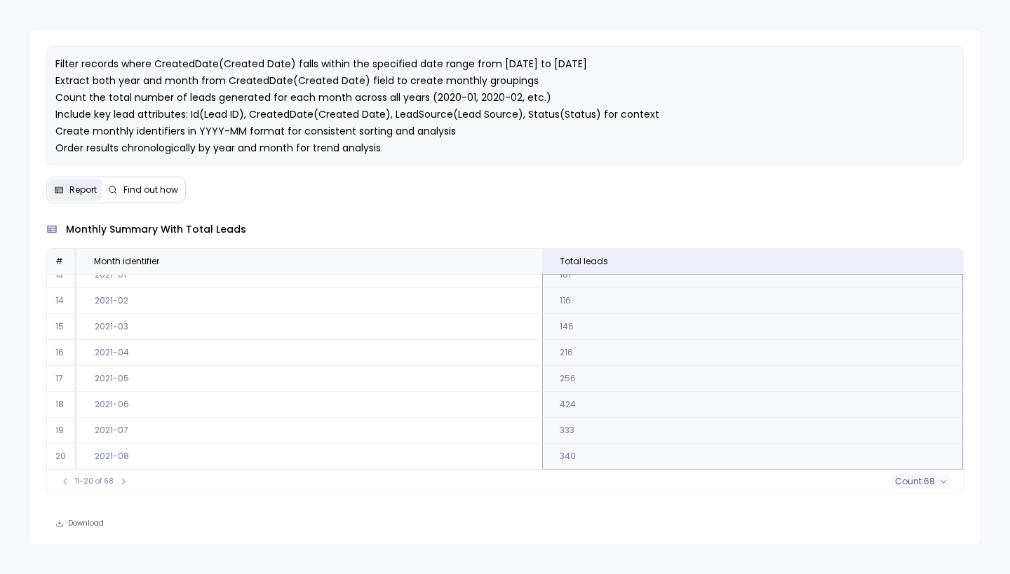
scroll to position [0, 0]
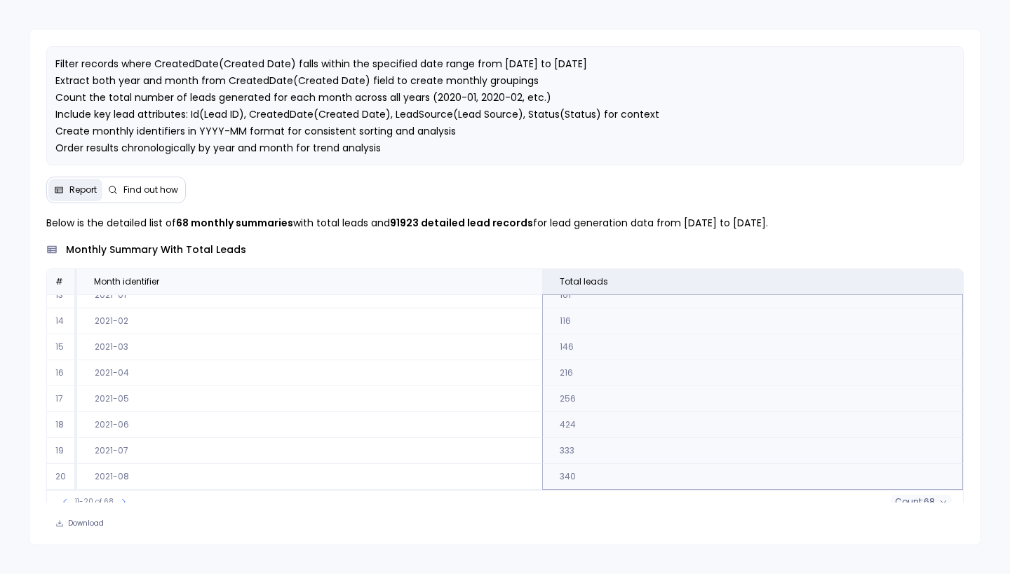
click at [722, 300] on td "161" at bounding box center [752, 296] width 421 height 26
click at [722, 285] on span "Total leads" at bounding box center [750, 281] width 405 height 11
click at [941, 282] on icon at bounding box center [945, 282] width 8 height 8
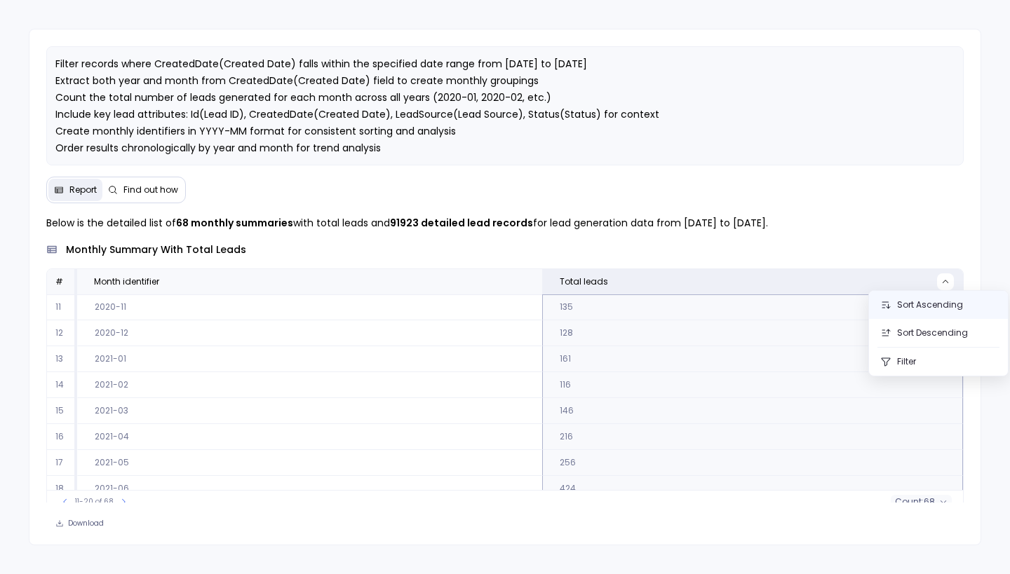
click at [936, 307] on button "Sort Ascending" at bounding box center [938, 305] width 139 height 28
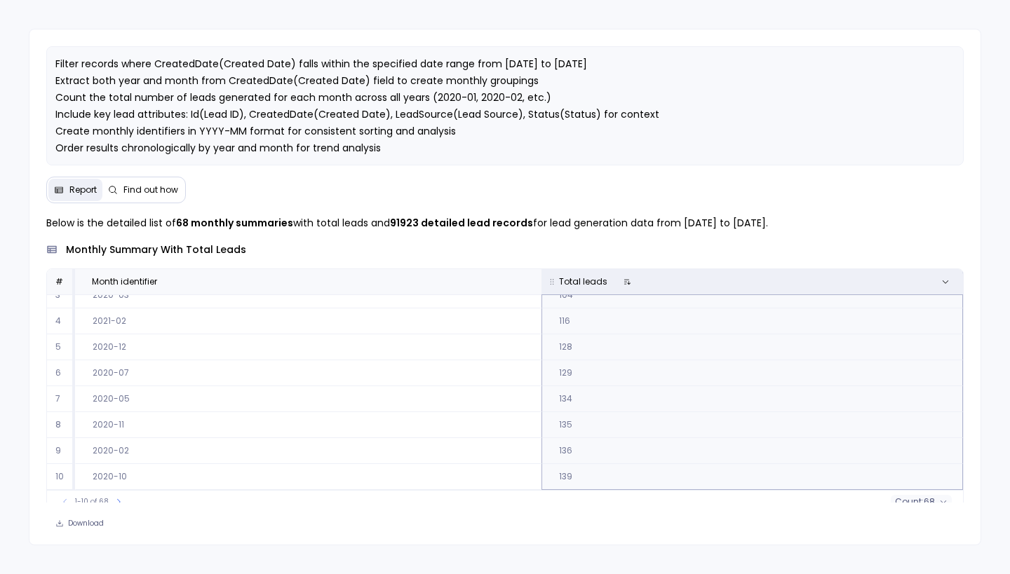
scroll to position [74, 0]
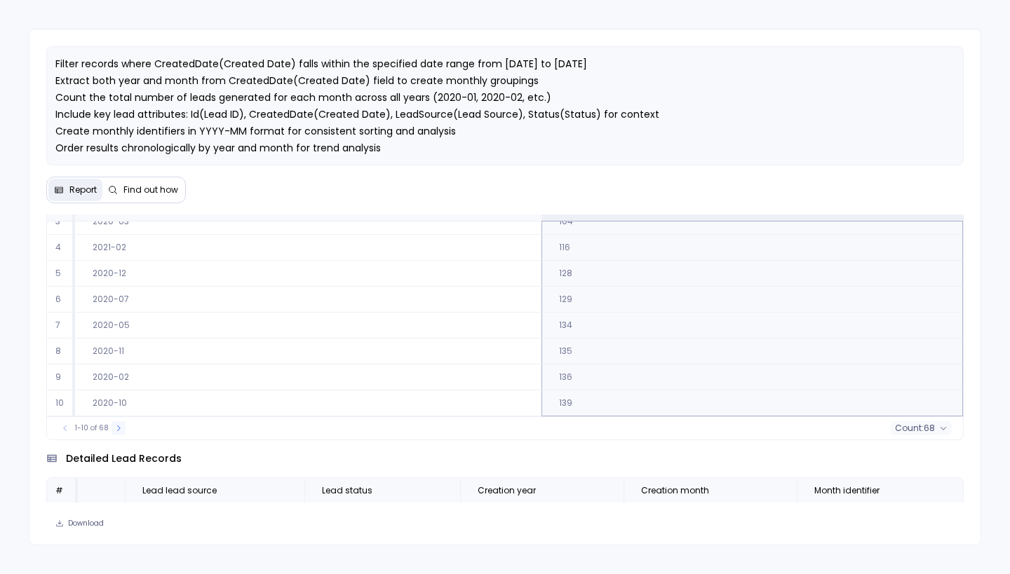
click at [115, 426] on icon at bounding box center [118, 428] width 8 height 8
click at [116, 426] on button at bounding box center [123, 429] width 14 height 14
click at [115, 426] on div "21-30 of 68" at bounding box center [95, 429] width 88 height 14
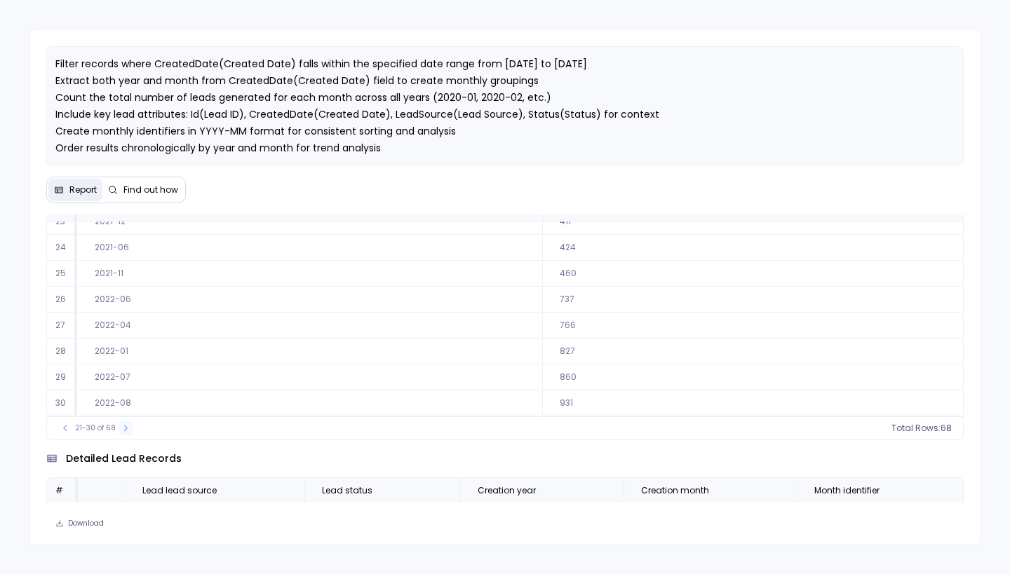
click at [123, 426] on icon at bounding box center [125, 428] width 8 height 8
click at [123, 426] on icon at bounding box center [125, 429] width 4 height 6
click at [124, 426] on icon at bounding box center [126, 429] width 4 height 6
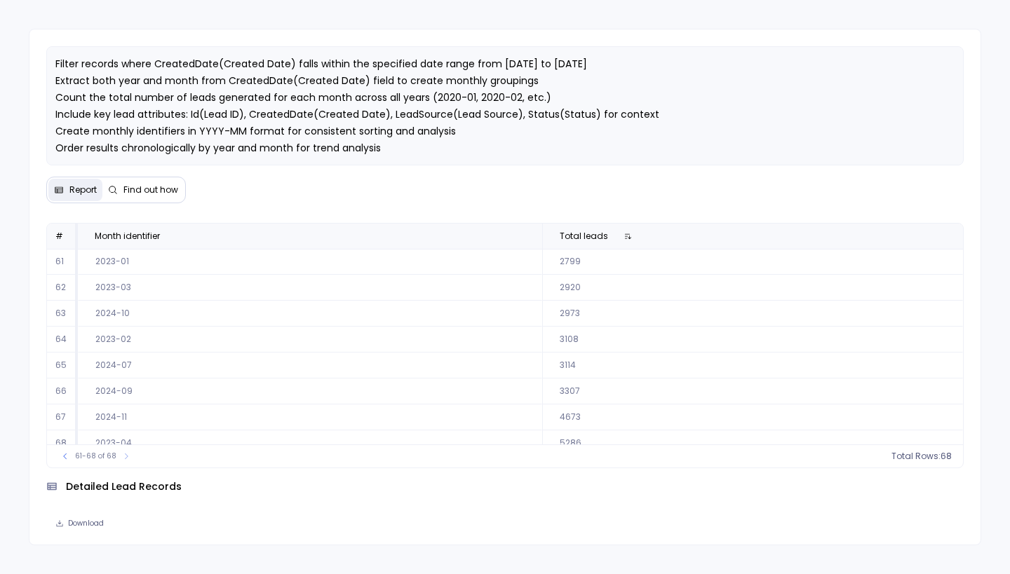
scroll to position [12, 0]
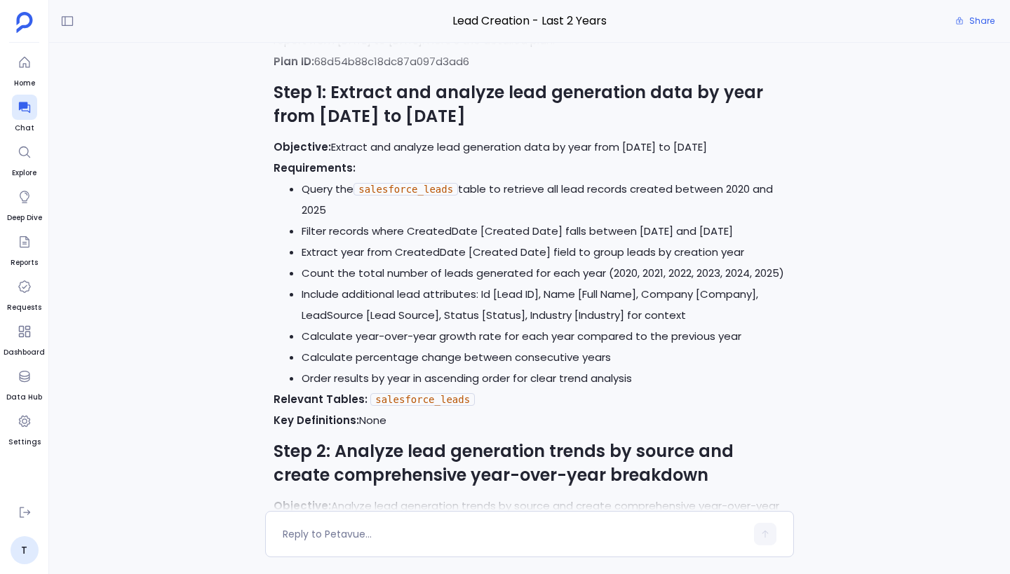
scroll to position [-5827, 0]
